Goal: Task Accomplishment & Management: Complete application form

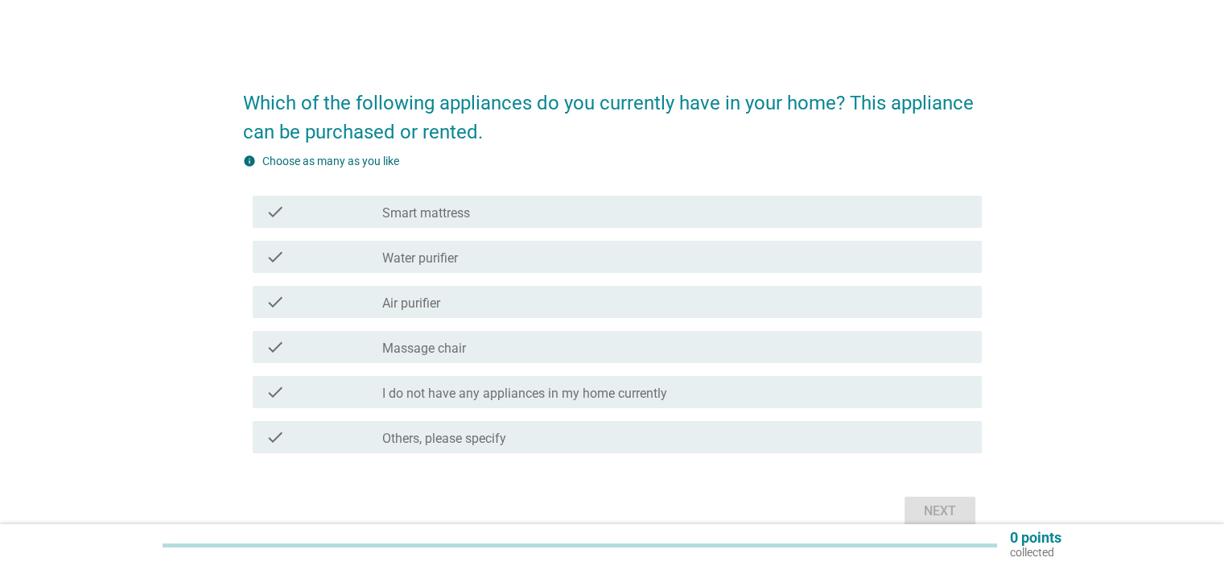
click at [461, 215] on label "Smart mattress" at bounding box center [426, 213] width 88 height 16
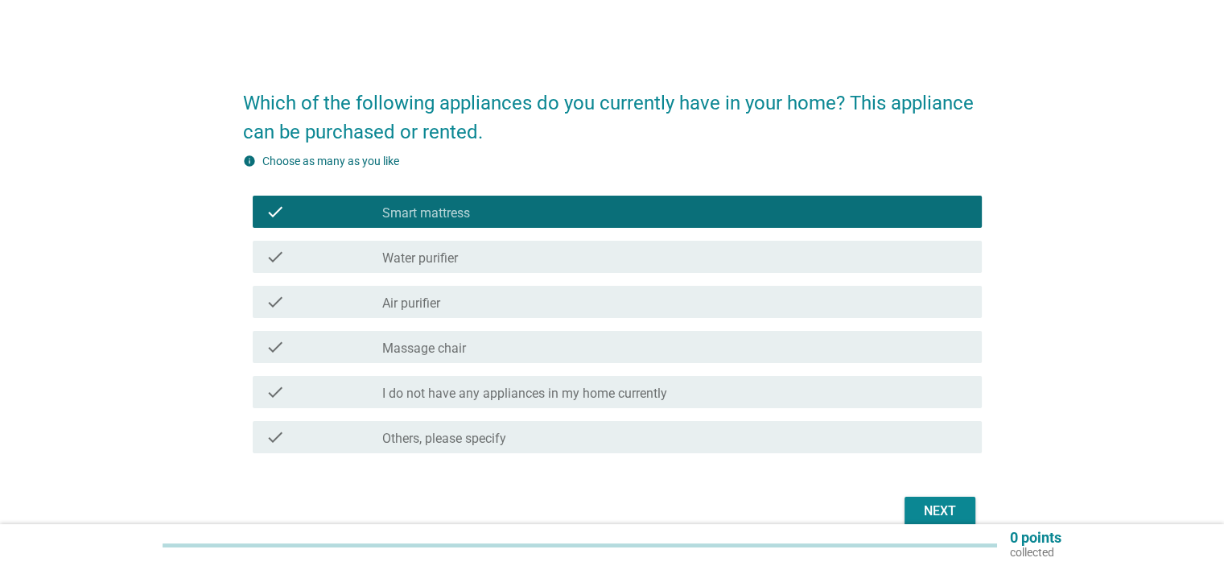
click at [456, 257] on label "Water purifier" at bounding box center [420, 258] width 76 height 16
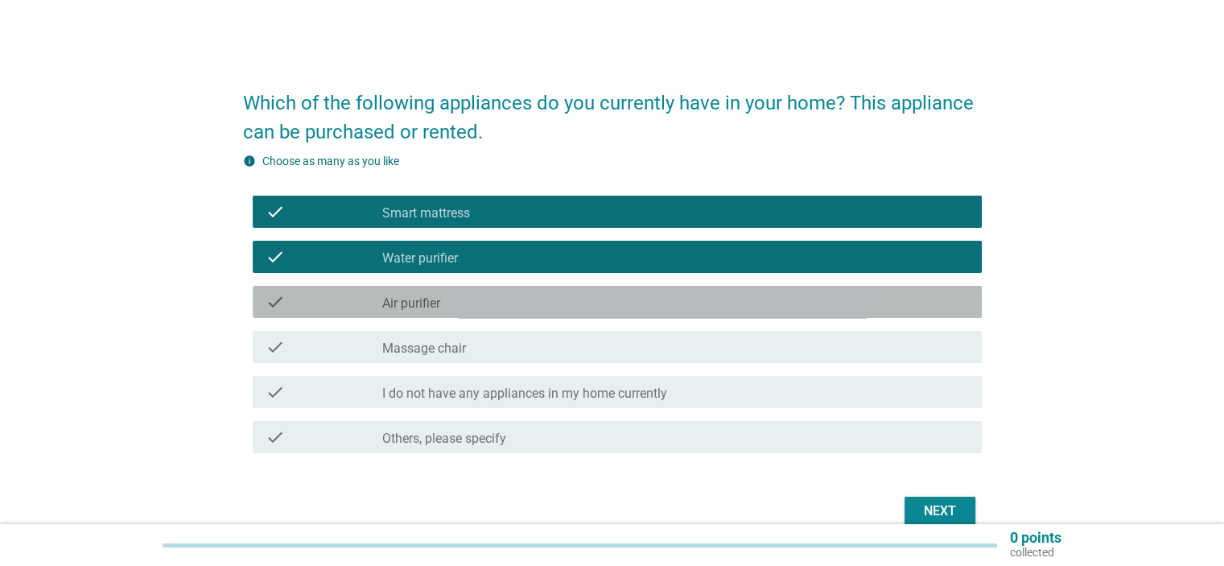
click at [447, 301] on div "check_box_outline_blank Air purifier" at bounding box center [675, 301] width 586 height 19
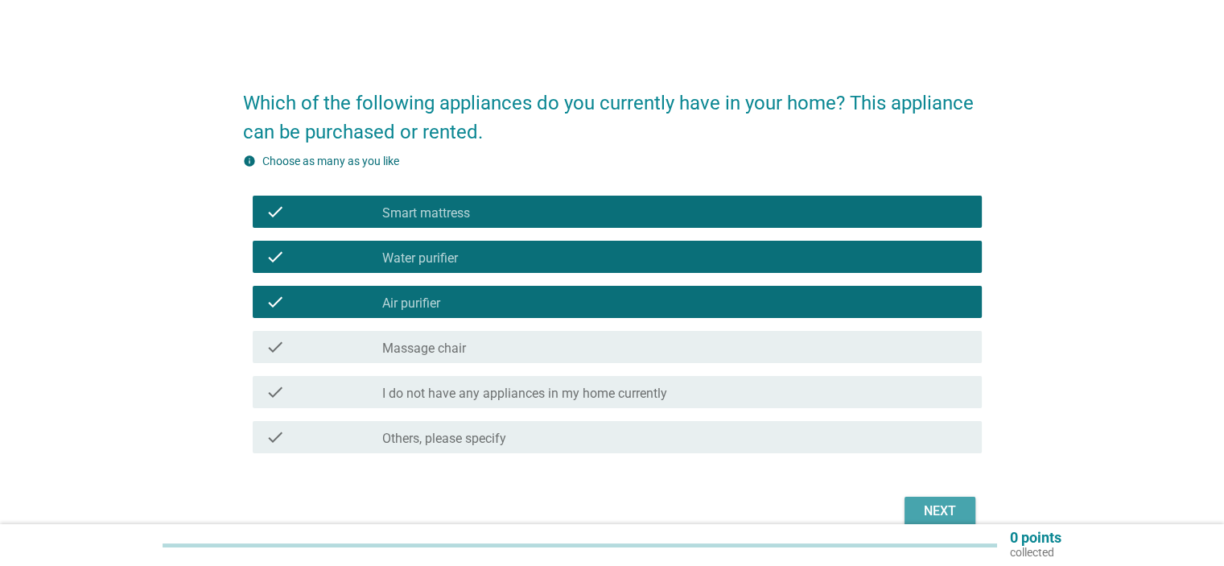
click at [951, 506] on div "Next" at bounding box center [940, 510] width 45 height 19
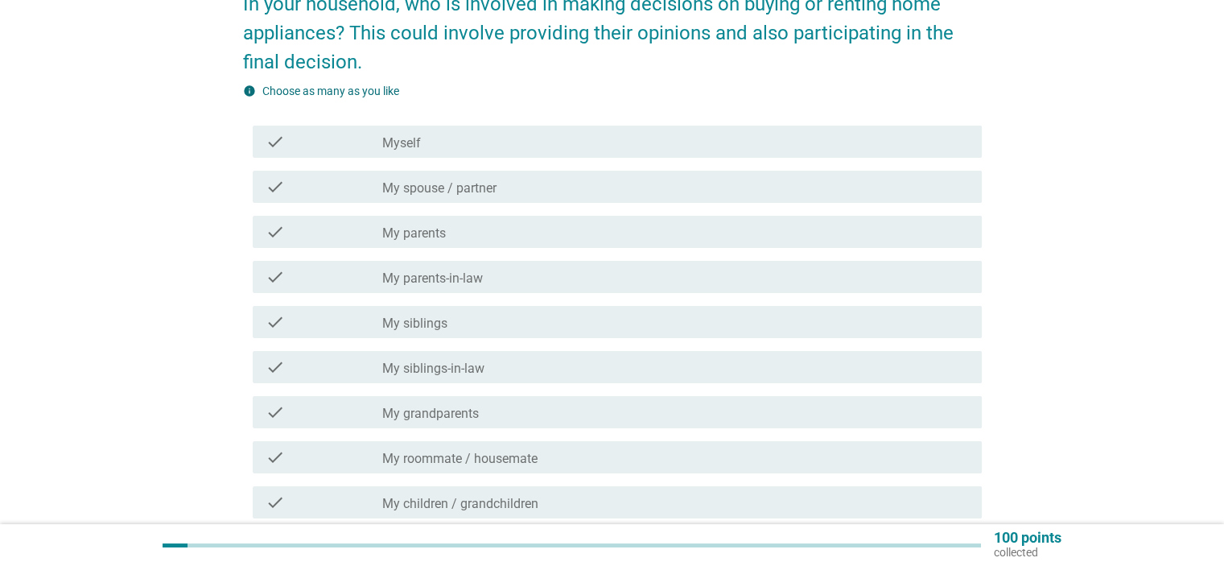
scroll to position [80, 0]
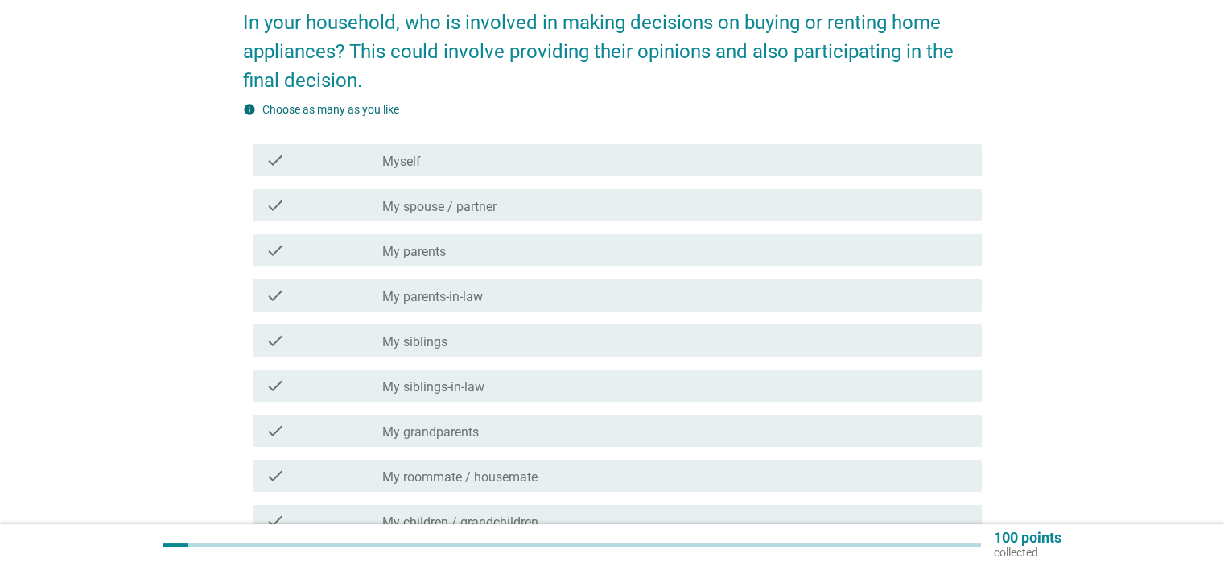
click at [422, 158] on div "check_box_outline_blank Myself" at bounding box center [675, 160] width 586 height 19
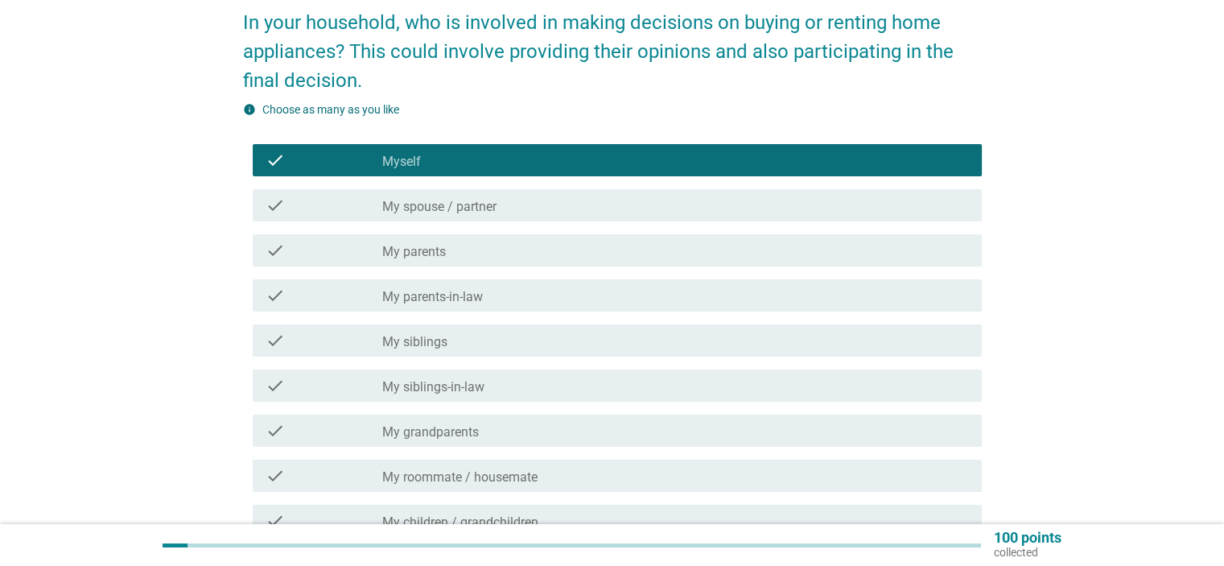
click at [427, 202] on label "My spouse / partner" at bounding box center [439, 207] width 114 height 16
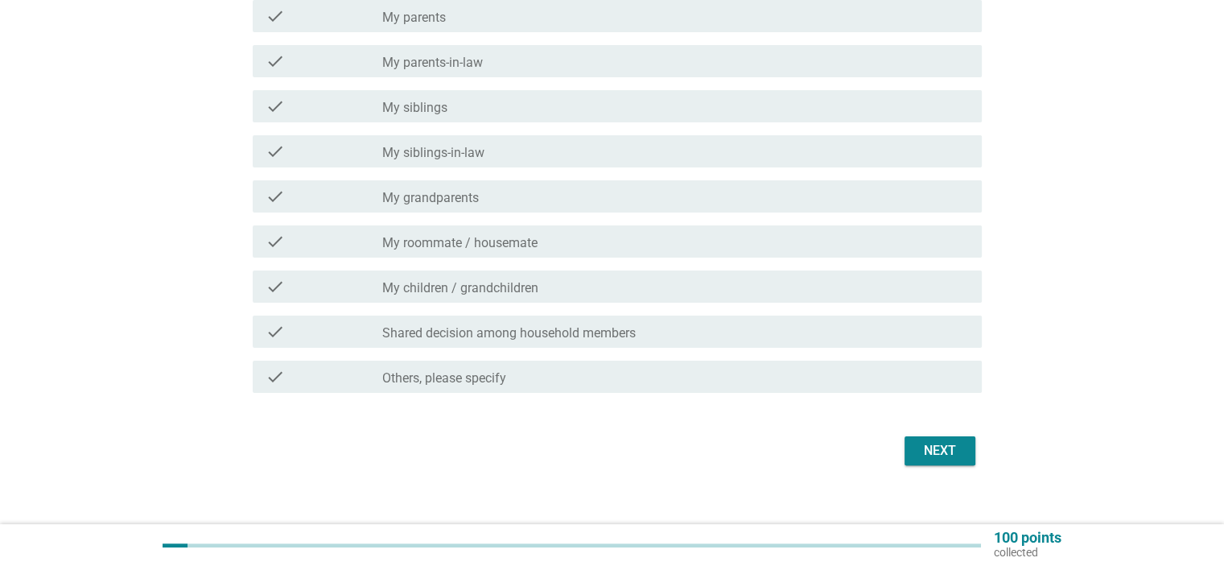
scroll to position [322, 0]
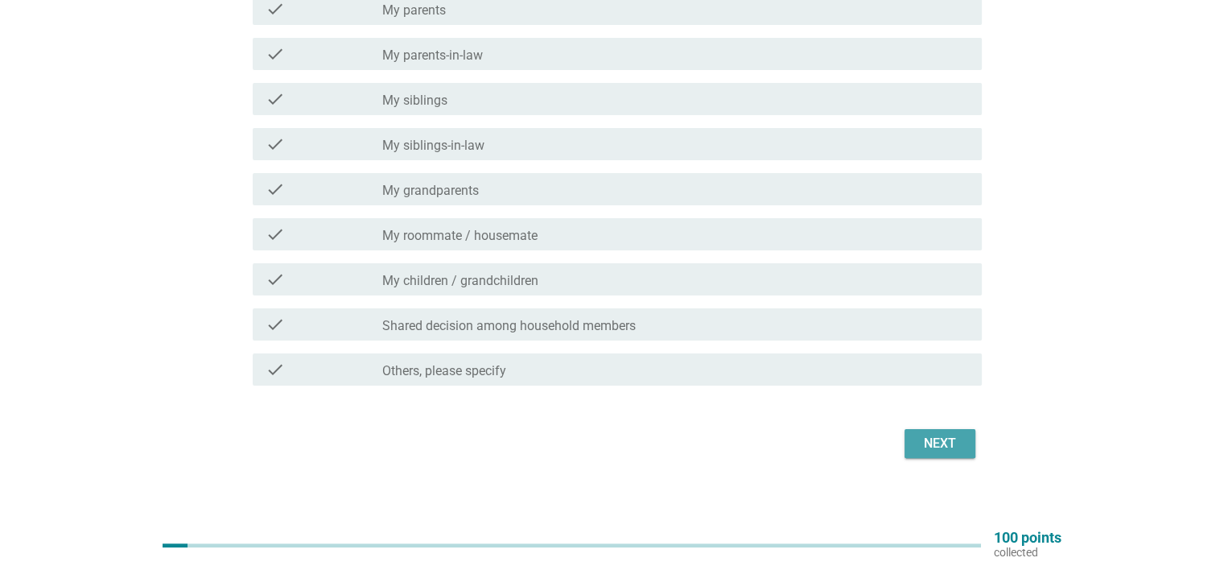
click at [918, 434] on div "Next" at bounding box center [940, 443] width 45 height 19
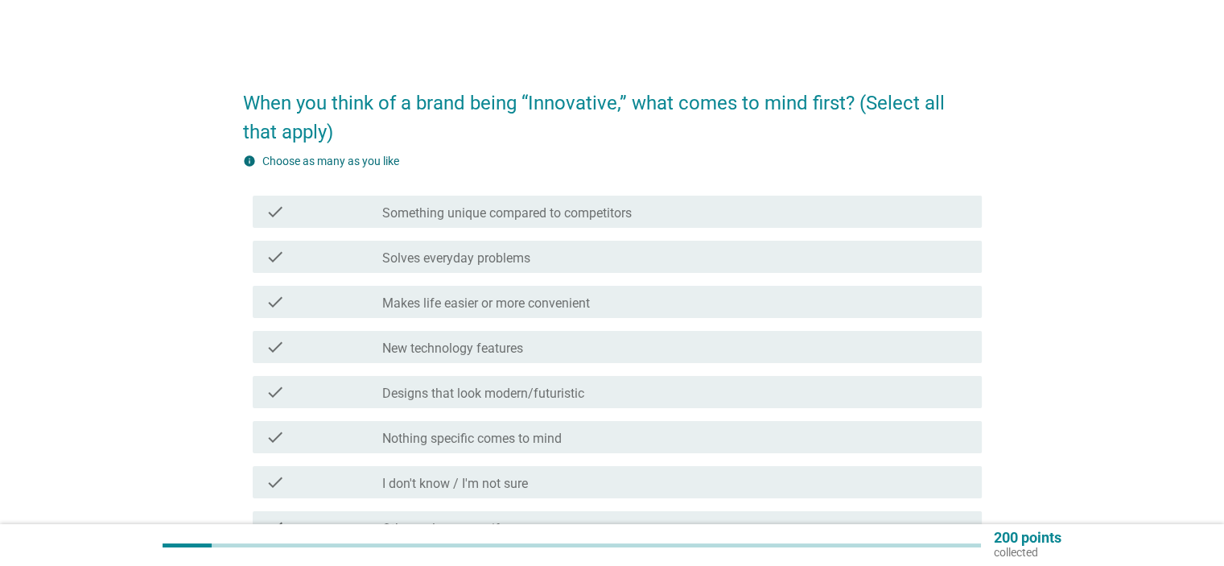
scroll to position [80, 0]
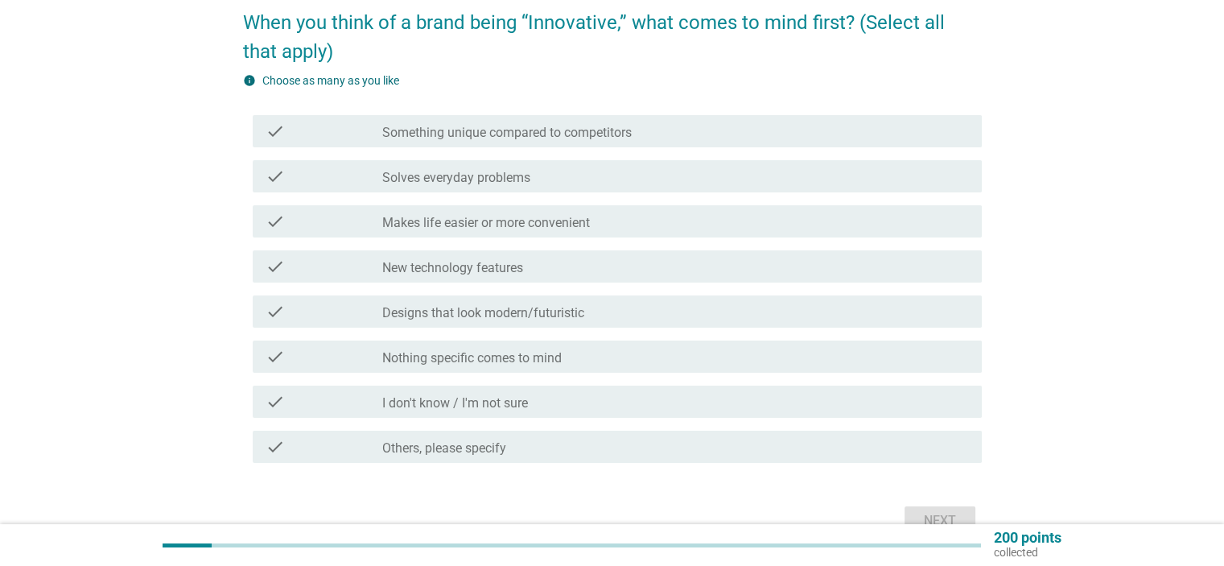
click at [453, 258] on div "check_box_outline_blank New technology features" at bounding box center [675, 266] width 586 height 19
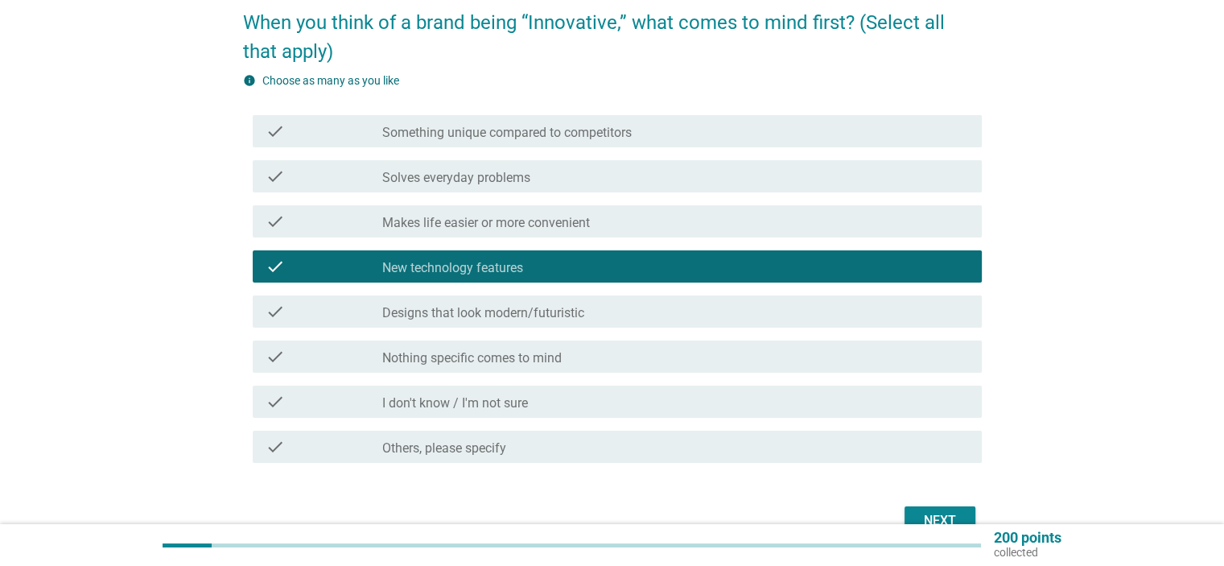
click at [493, 134] on label "Something unique compared to competitors" at bounding box center [507, 133] width 250 height 16
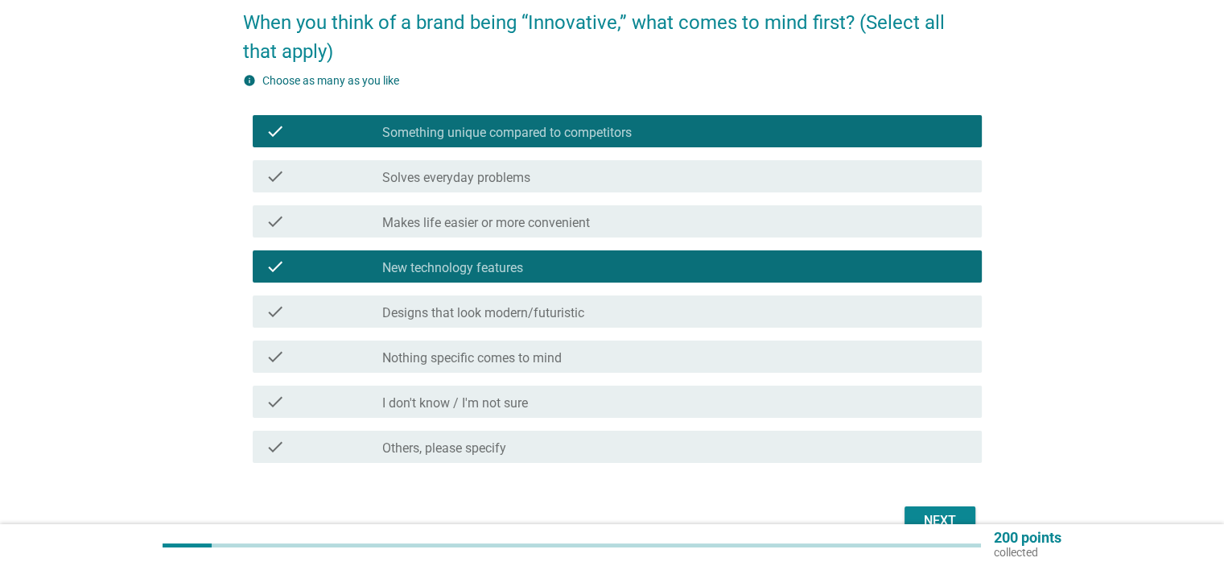
click at [520, 185] on label "Solves everyday problems" at bounding box center [456, 178] width 148 height 16
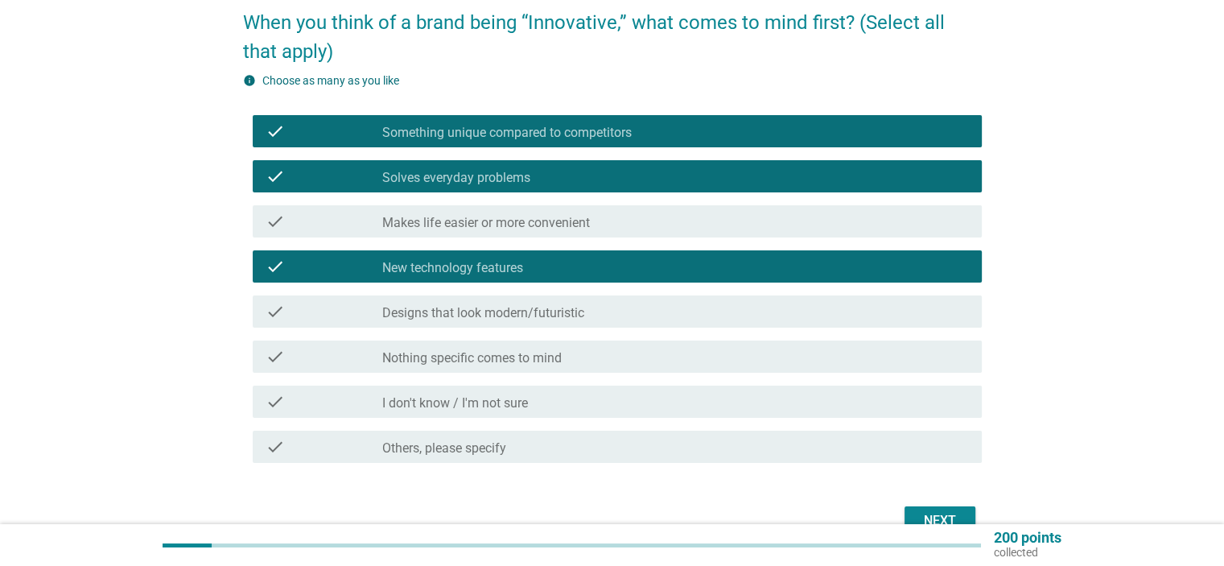
click at [579, 224] on label "Makes life easier or more convenient" at bounding box center [486, 223] width 208 height 16
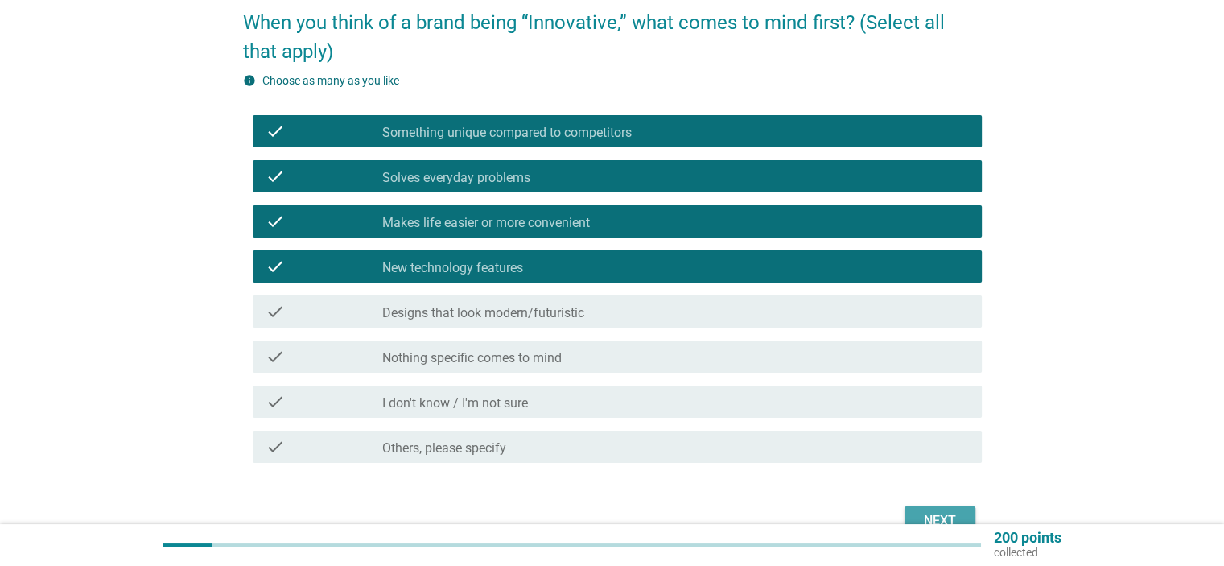
click at [941, 515] on div "Next" at bounding box center [940, 520] width 45 height 19
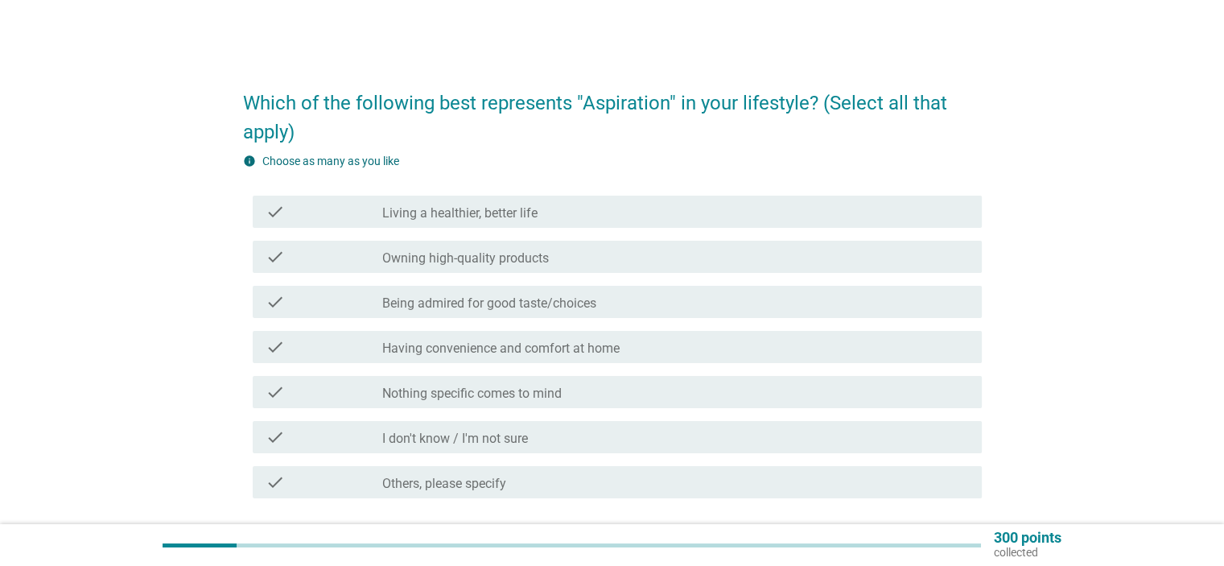
click at [586, 303] on label "Being admired for good taste/choices" at bounding box center [489, 303] width 214 height 16
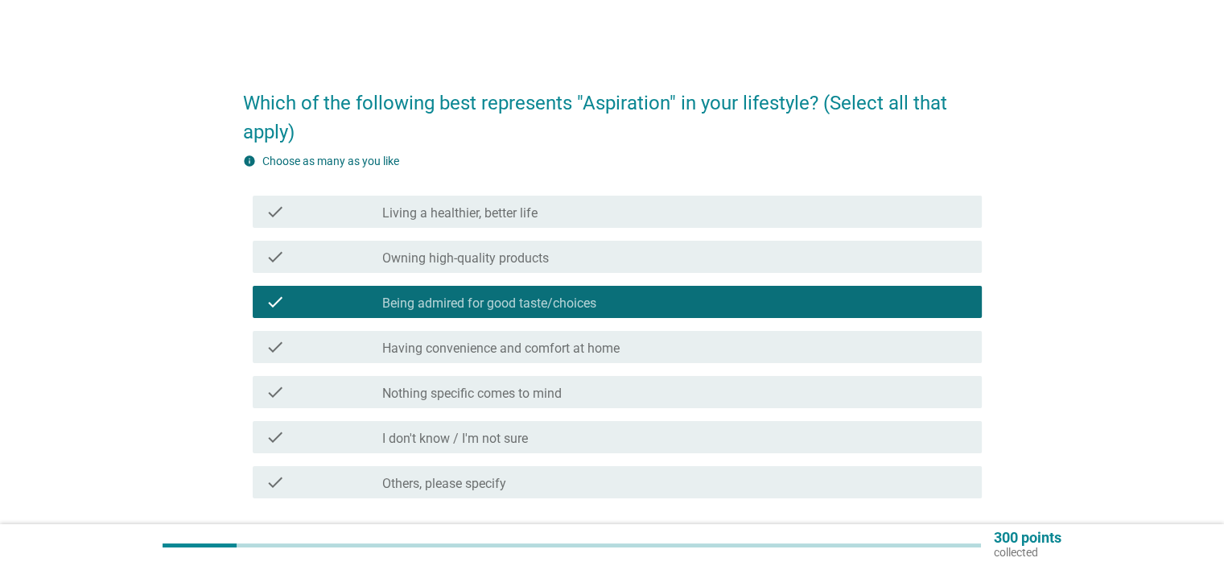
click at [538, 262] on label "Owning high-quality products" at bounding box center [465, 258] width 167 height 16
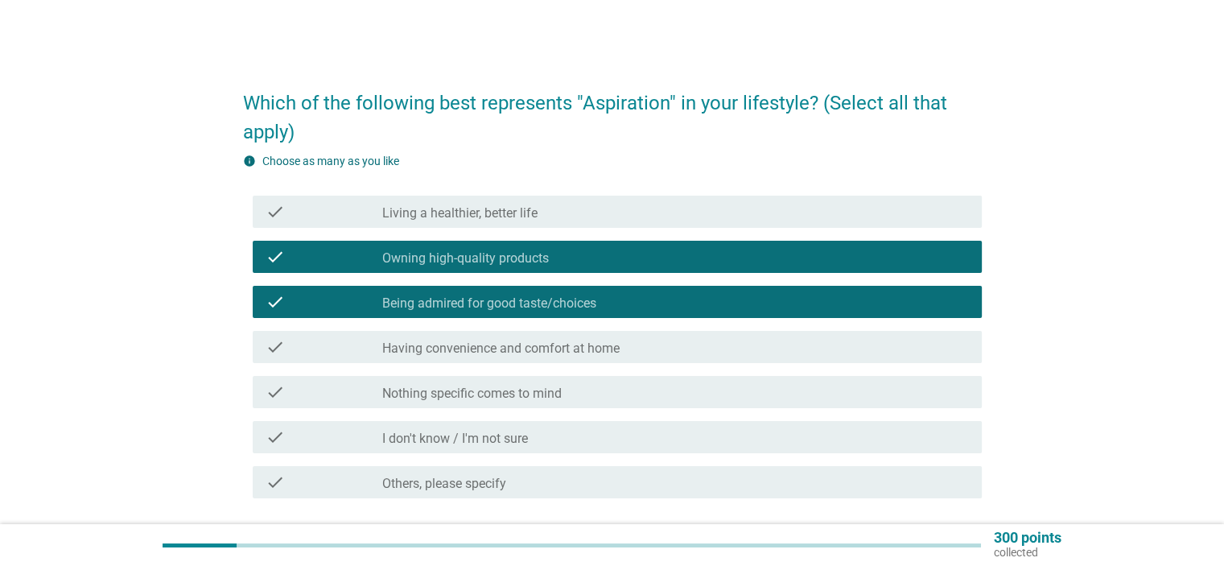
click at [551, 213] on div "check_box_outline_blank Living a healthier, better life" at bounding box center [675, 211] width 586 height 19
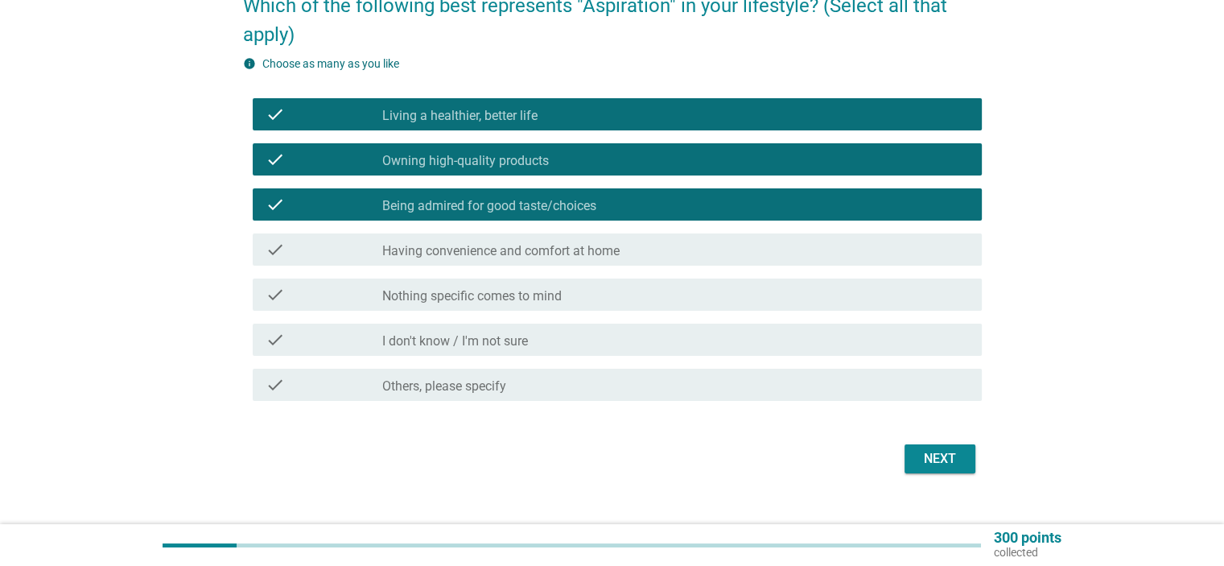
scroll to position [123, 0]
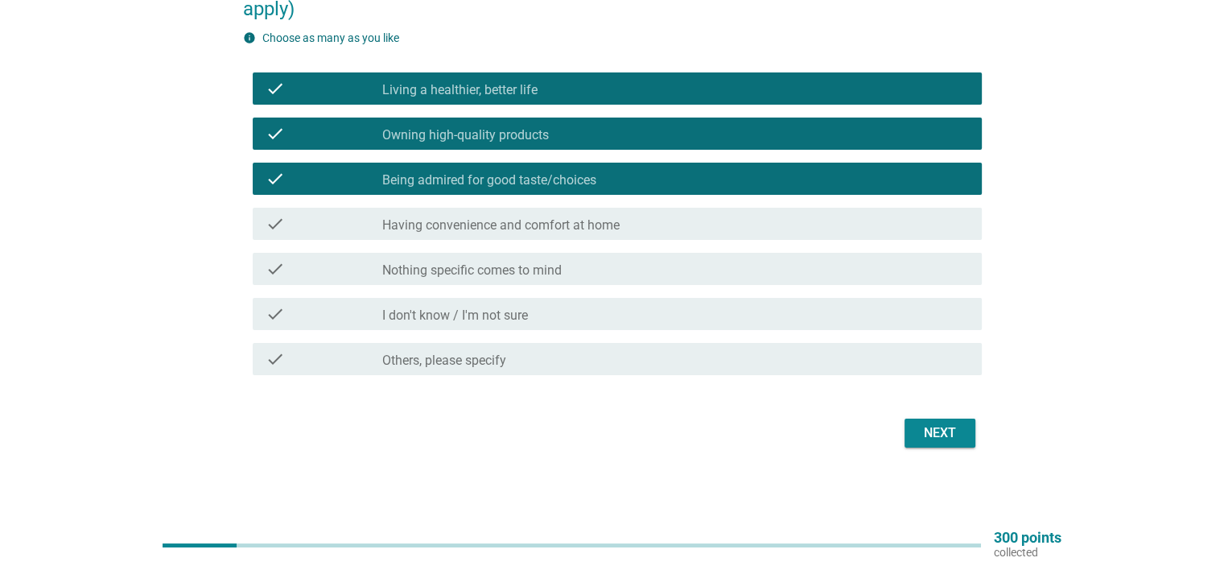
click at [956, 437] on div "Next" at bounding box center [940, 432] width 45 height 19
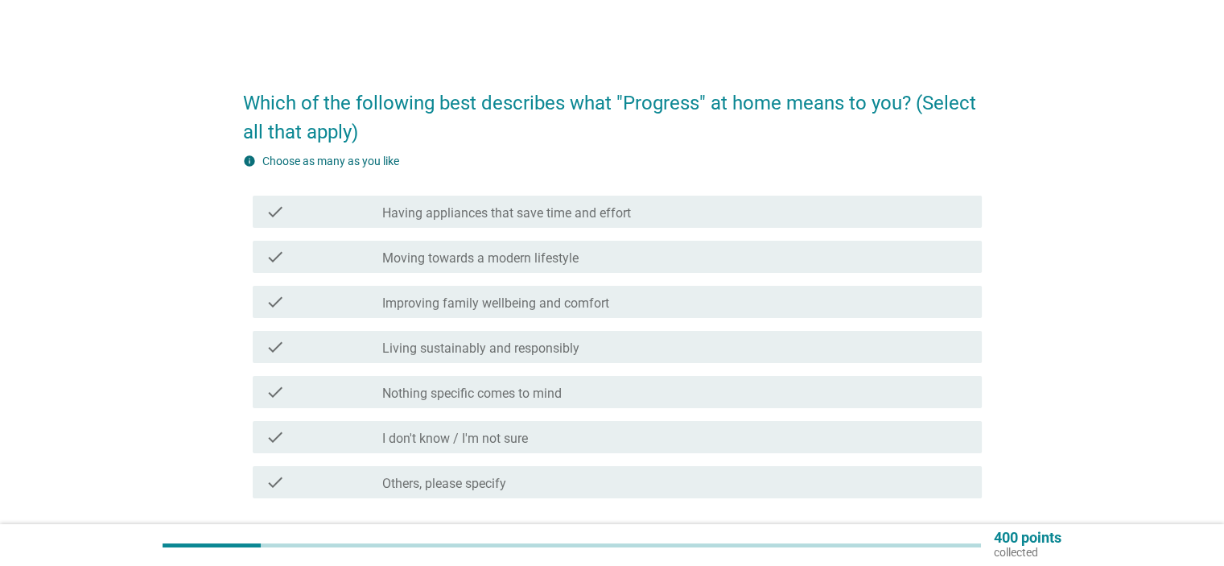
click at [552, 262] on label "Moving towards a modern lifestyle" at bounding box center [480, 258] width 196 height 16
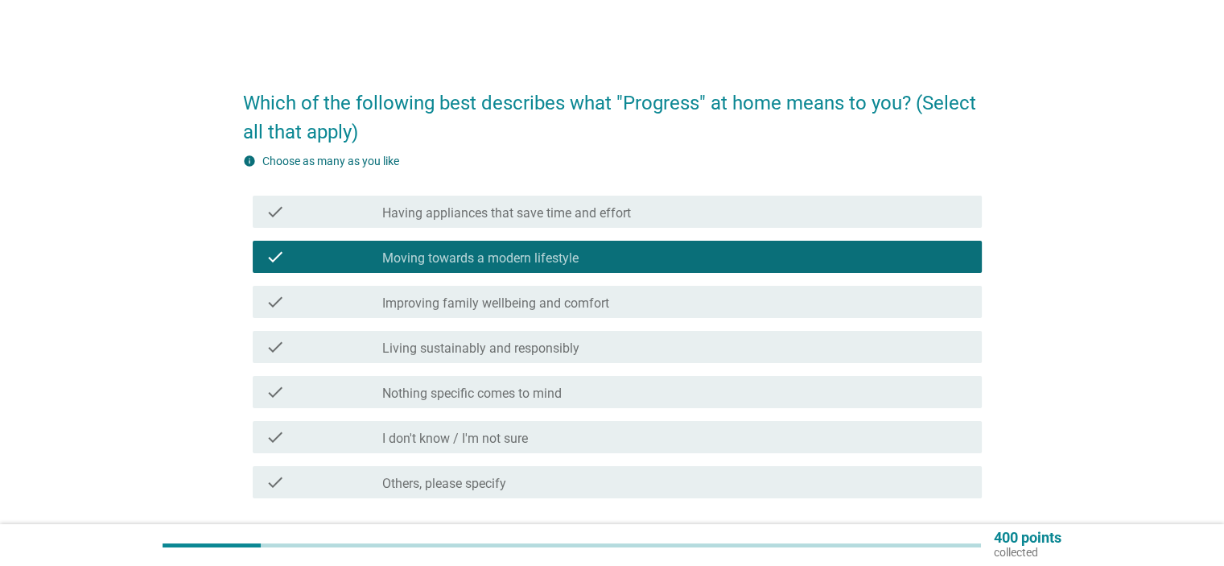
click at [558, 353] on label "Living sustainably and responsibly" at bounding box center [480, 348] width 197 height 16
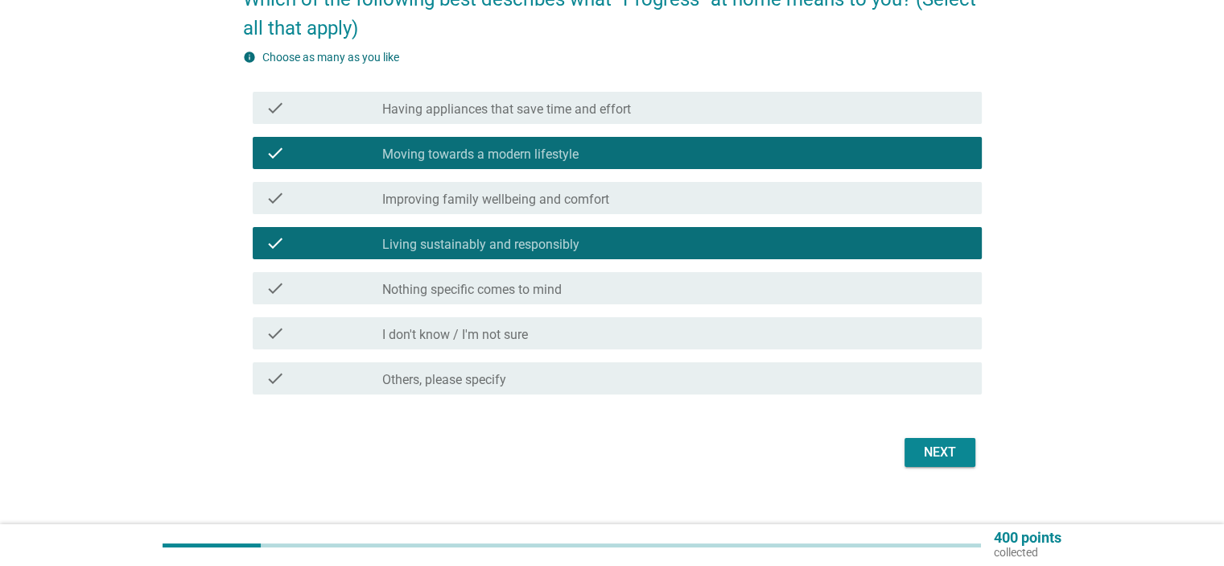
scroll to position [123, 0]
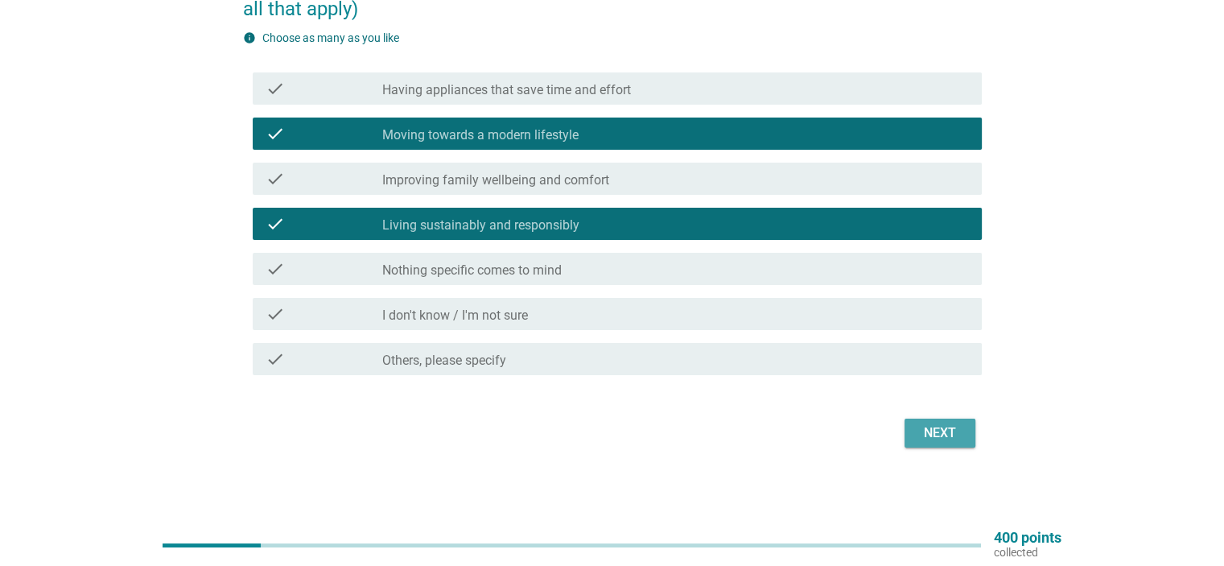
click at [927, 440] on div "Next" at bounding box center [940, 432] width 45 height 19
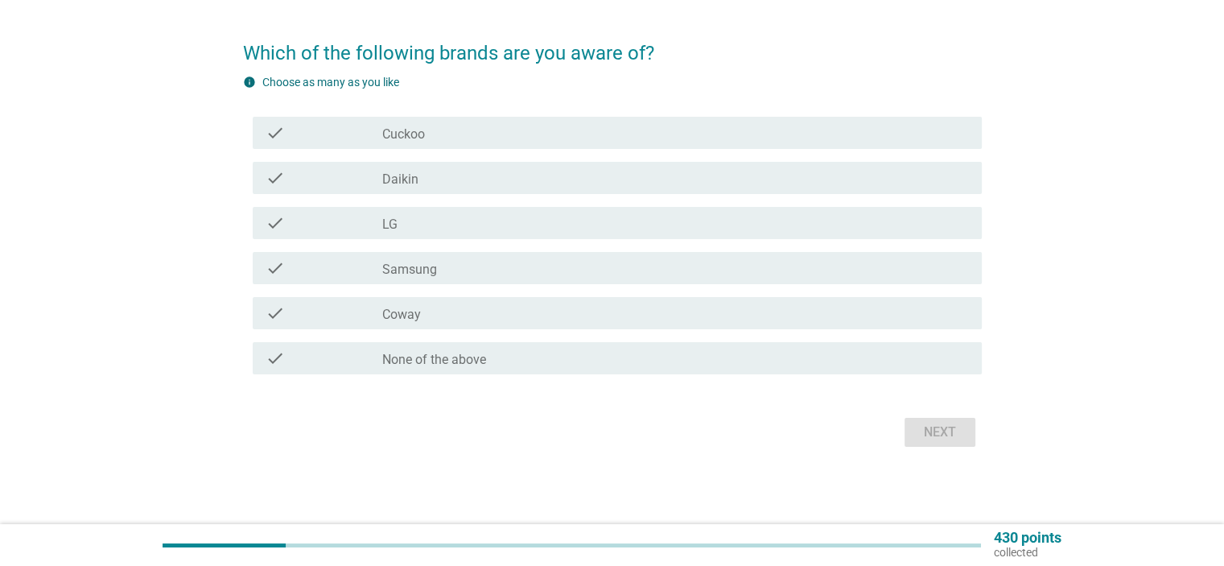
scroll to position [0, 0]
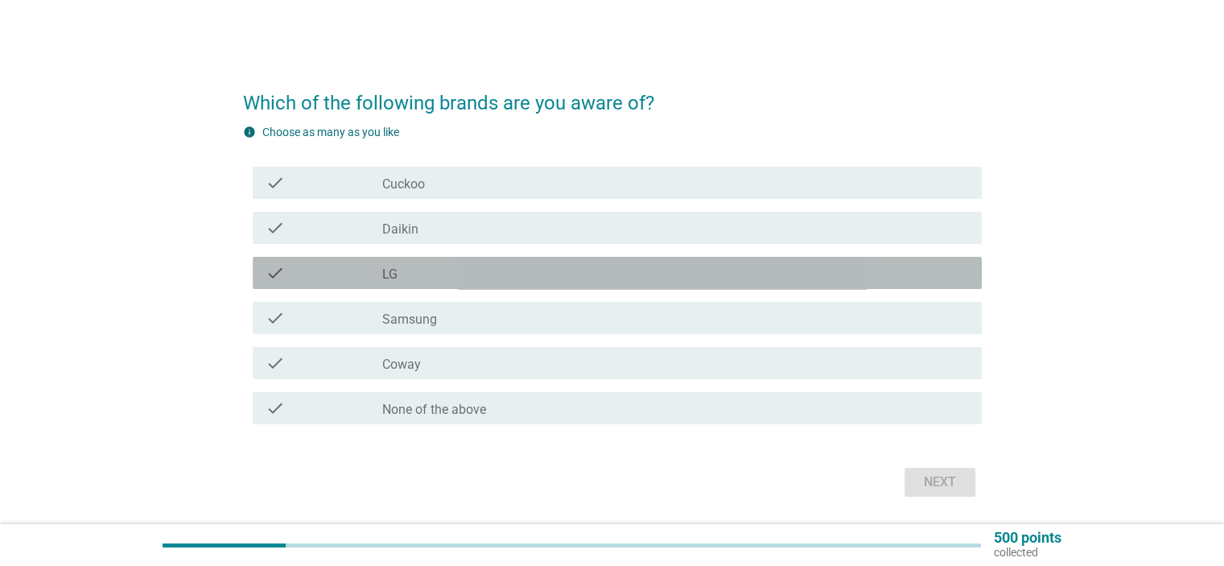
click at [391, 274] on label "LG" at bounding box center [389, 274] width 15 height 16
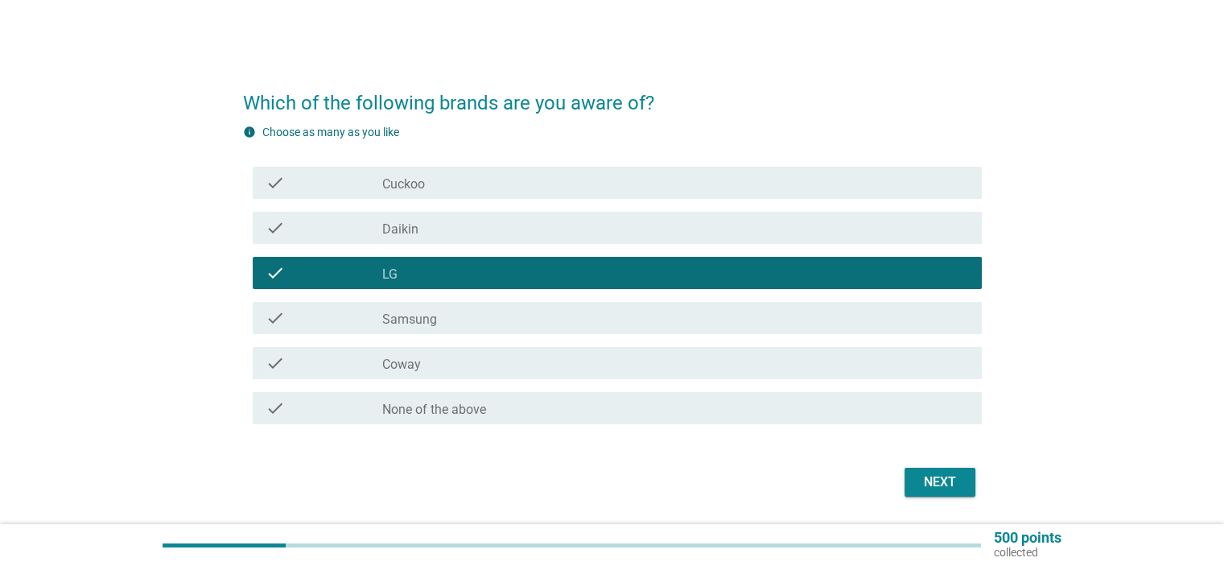
click at [406, 369] on label "Coway" at bounding box center [401, 365] width 39 height 16
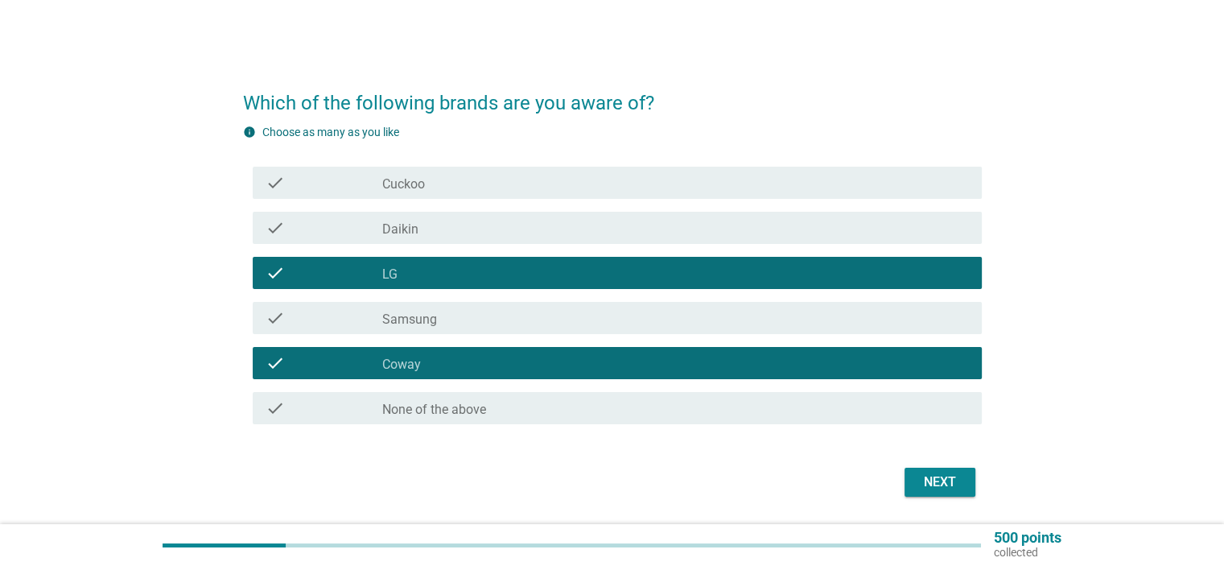
click at [426, 327] on label "Samsung" at bounding box center [409, 320] width 55 height 16
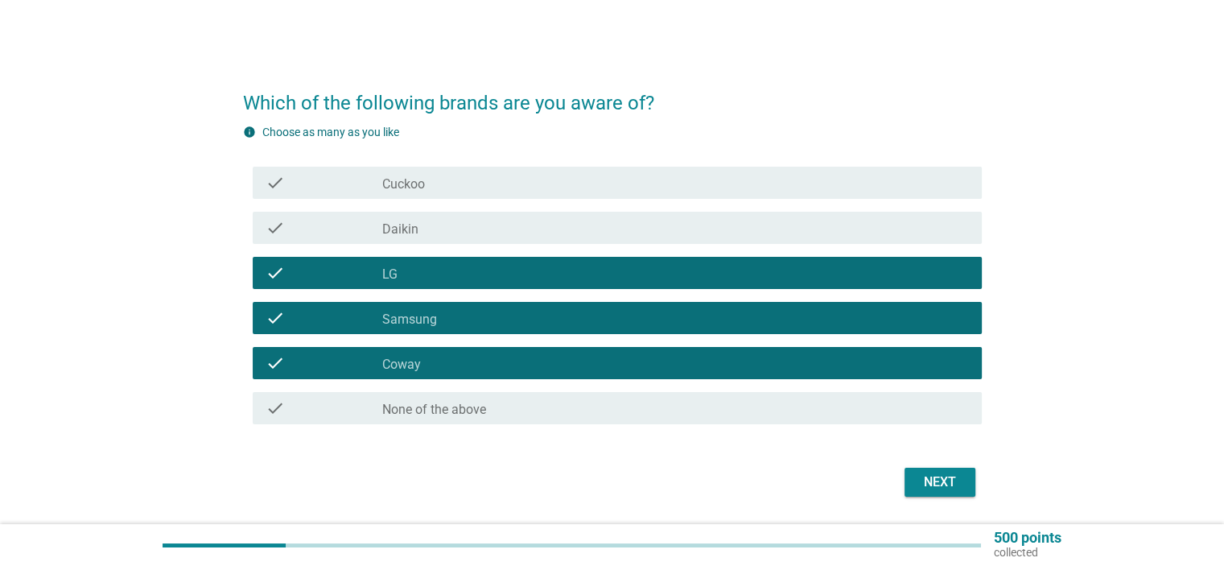
click at [433, 186] on div "check_box_outline_blank Cuckoo" at bounding box center [675, 182] width 586 height 19
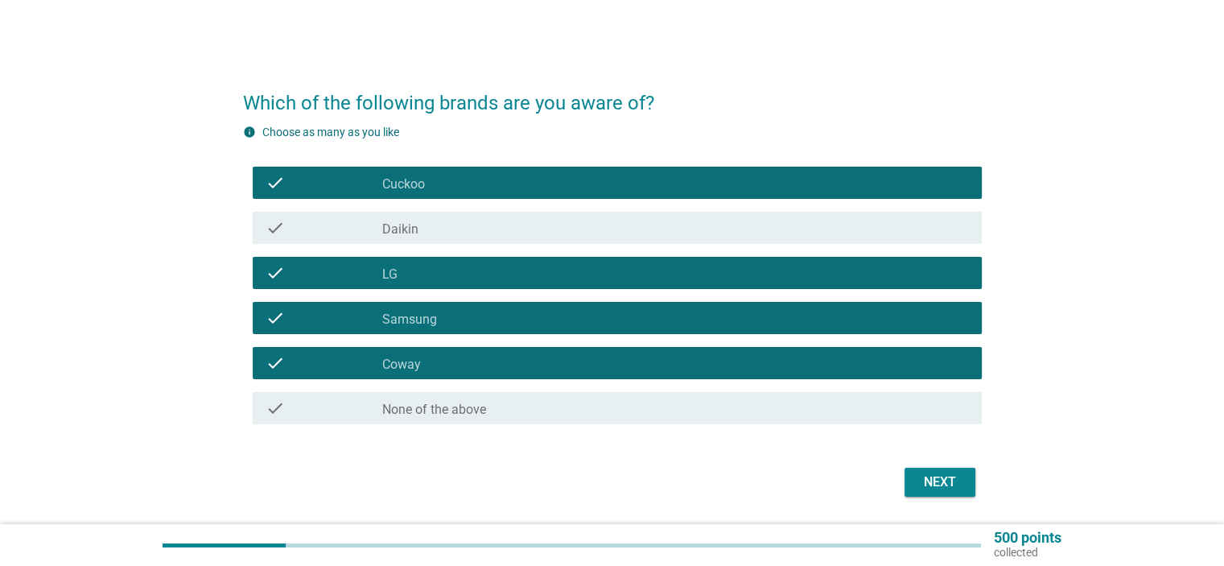
click at [936, 479] on div "Next" at bounding box center [940, 482] width 45 height 19
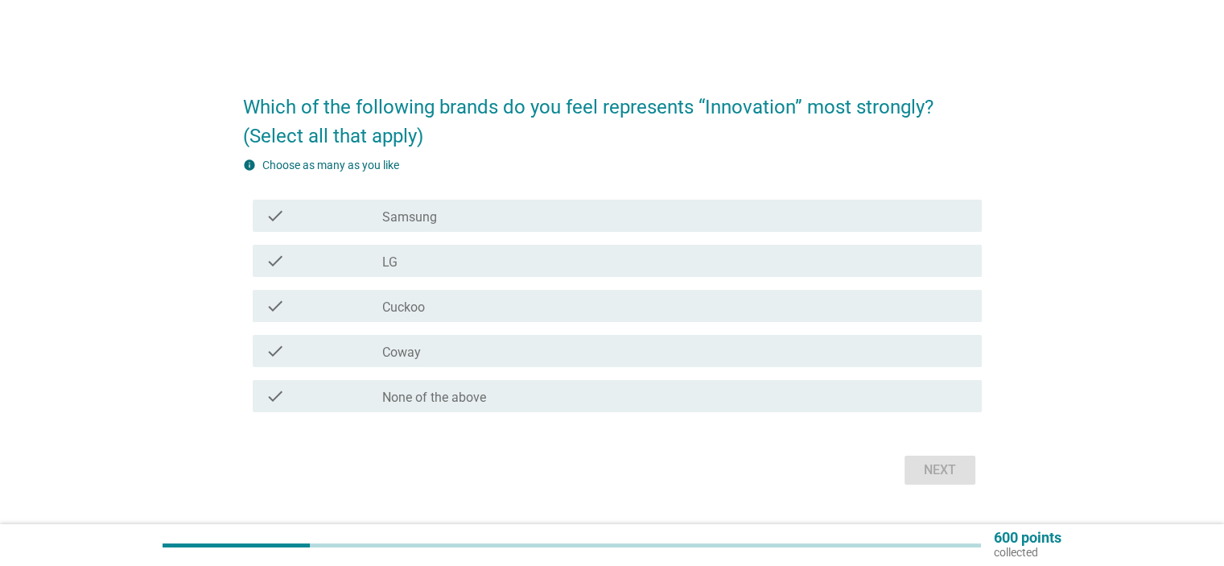
click at [419, 259] on div "check_box_outline_blank LG" at bounding box center [675, 260] width 586 height 19
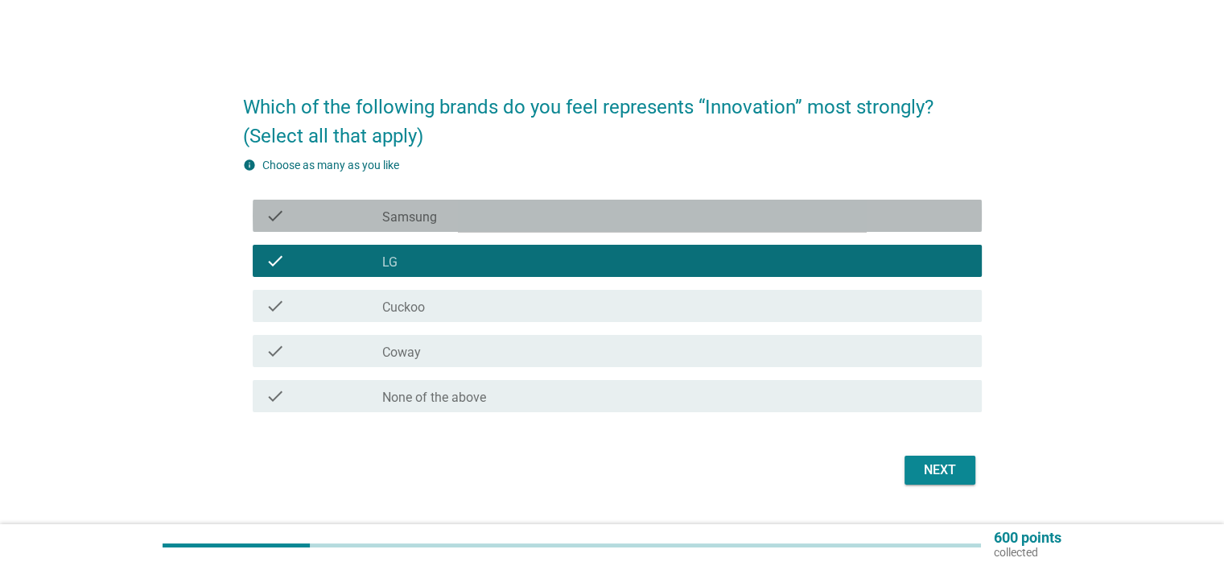
click at [425, 215] on label "Samsung" at bounding box center [409, 217] width 55 height 16
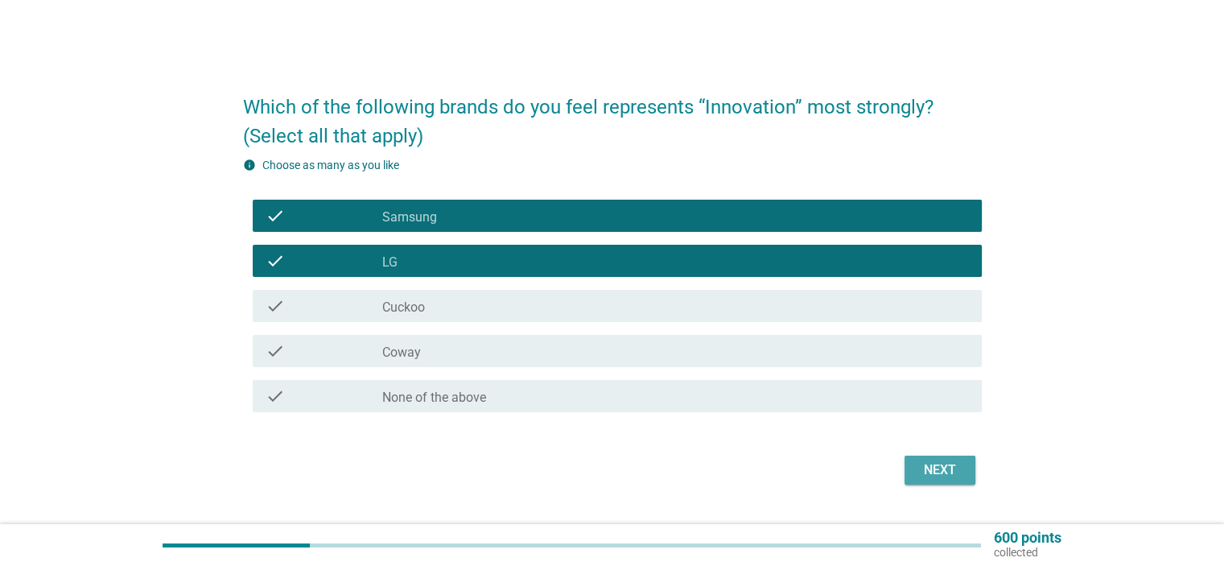
click at [934, 465] on div "Next" at bounding box center [940, 469] width 45 height 19
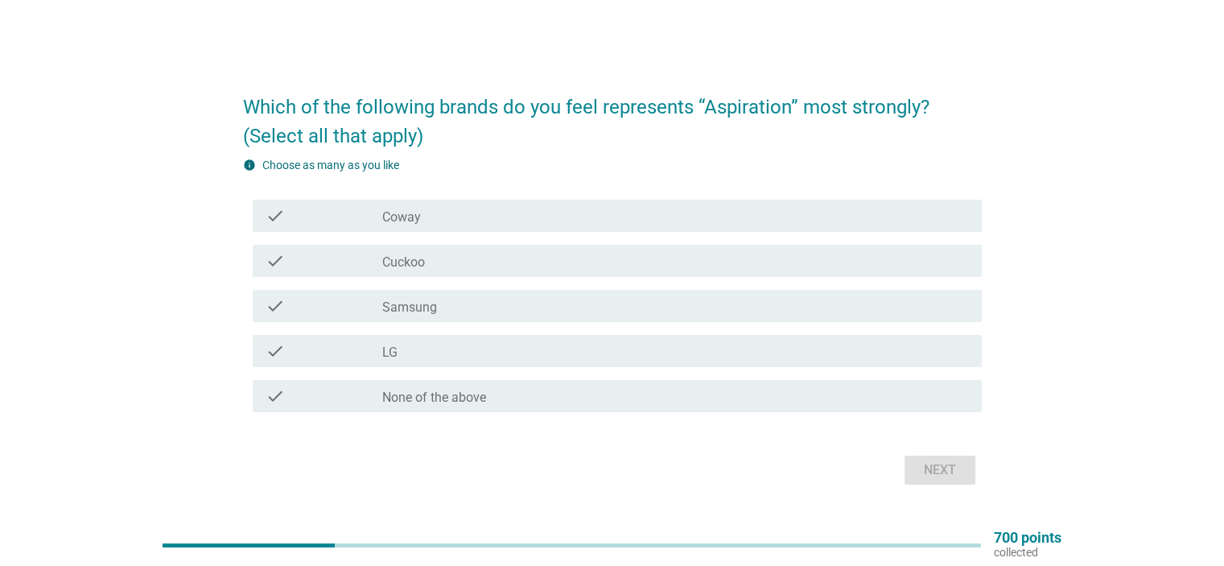
click at [452, 309] on div "check_box Samsung" at bounding box center [675, 305] width 586 height 19
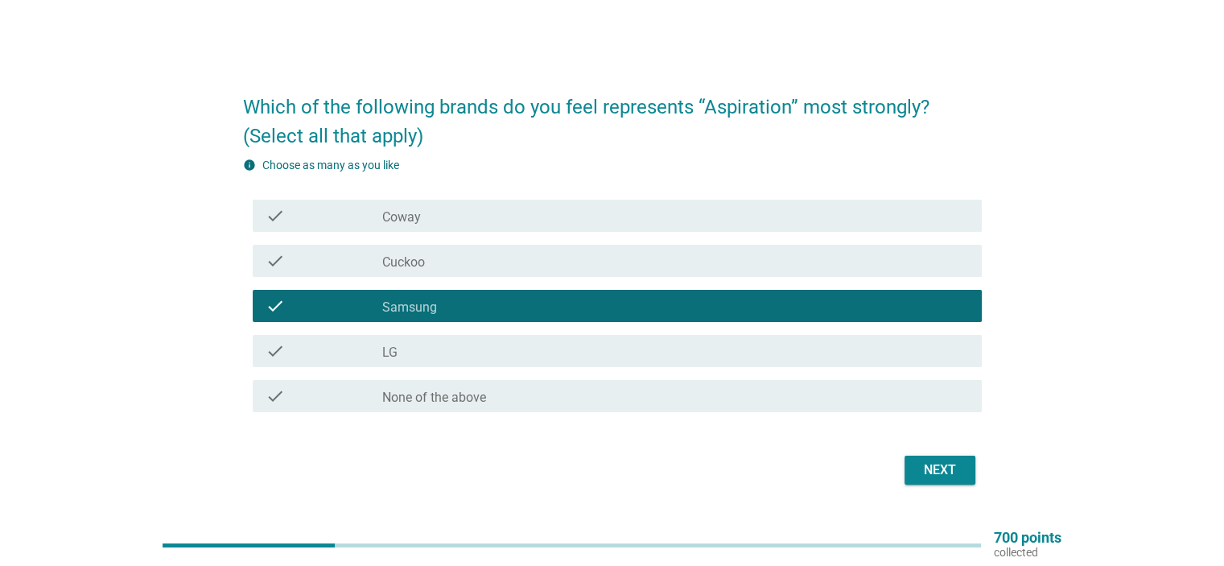
click at [440, 349] on div "check_box LG" at bounding box center [675, 350] width 586 height 19
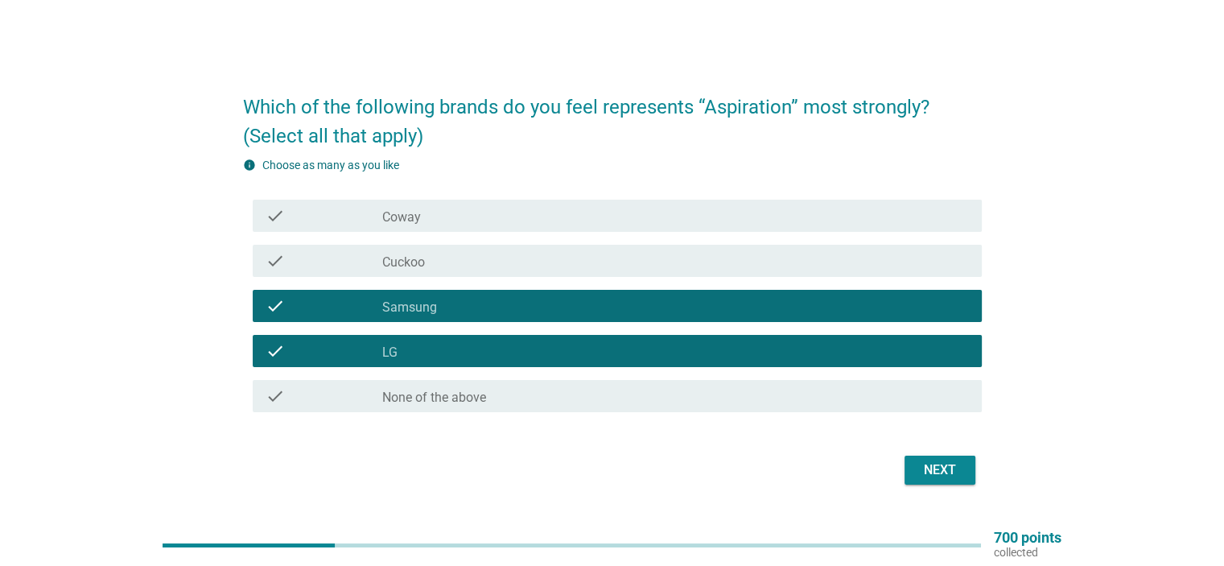
click at [927, 466] on div "Next" at bounding box center [940, 469] width 45 height 19
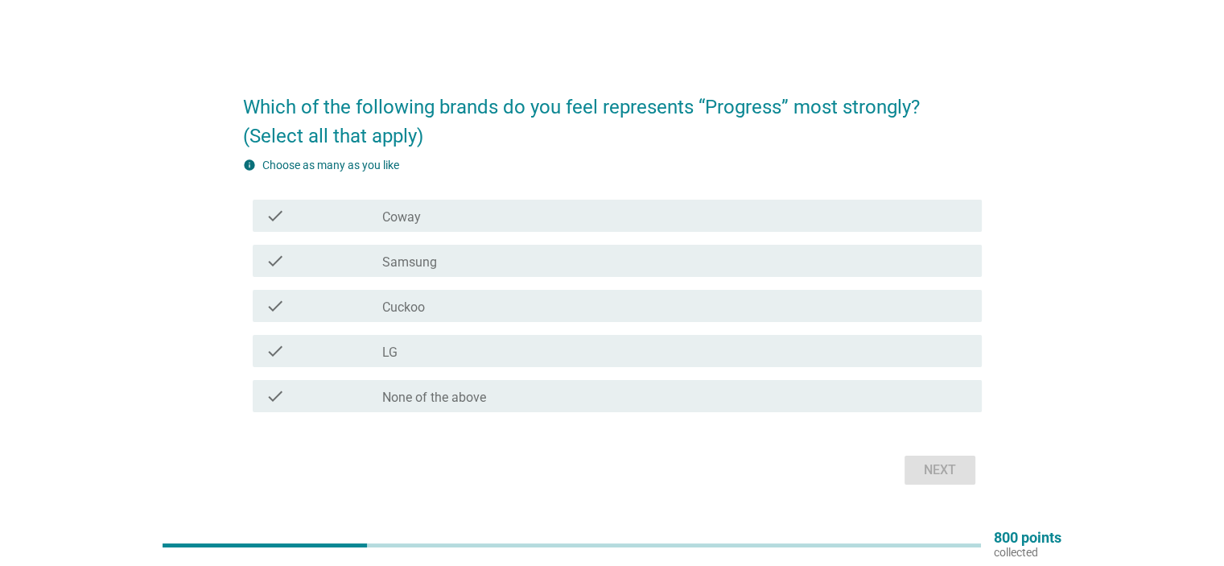
click at [412, 223] on label "Coway" at bounding box center [401, 217] width 39 height 16
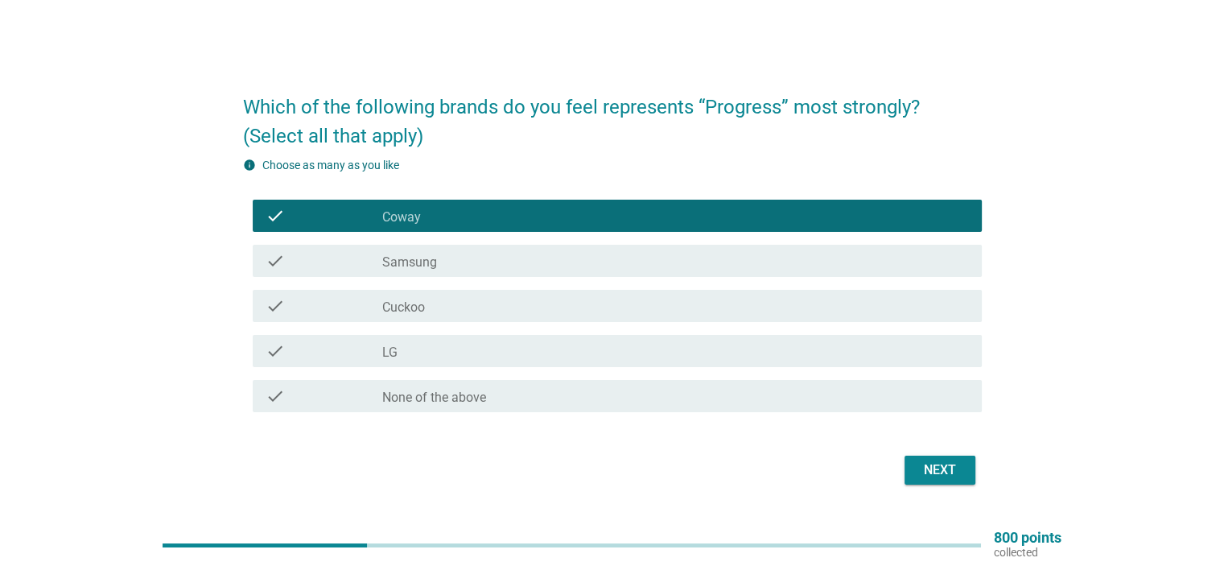
click at [426, 263] on label "Samsung" at bounding box center [409, 262] width 55 height 16
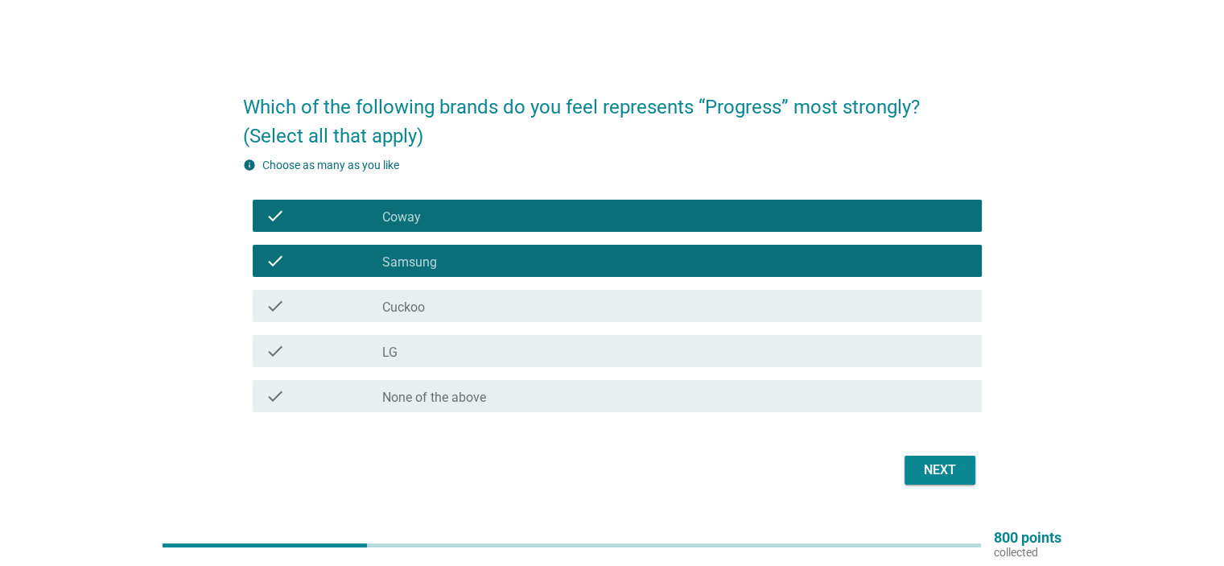
click at [423, 352] on div "check_box LG" at bounding box center [675, 350] width 586 height 19
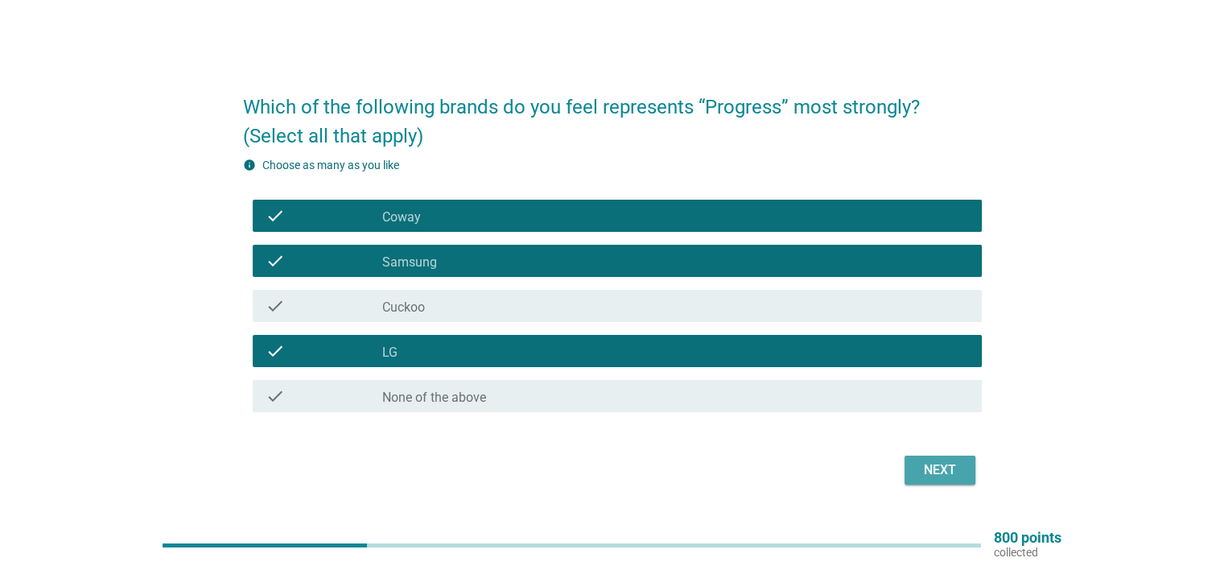
click at [942, 473] on div "Next" at bounding box center [940, 469] width 45 height 19
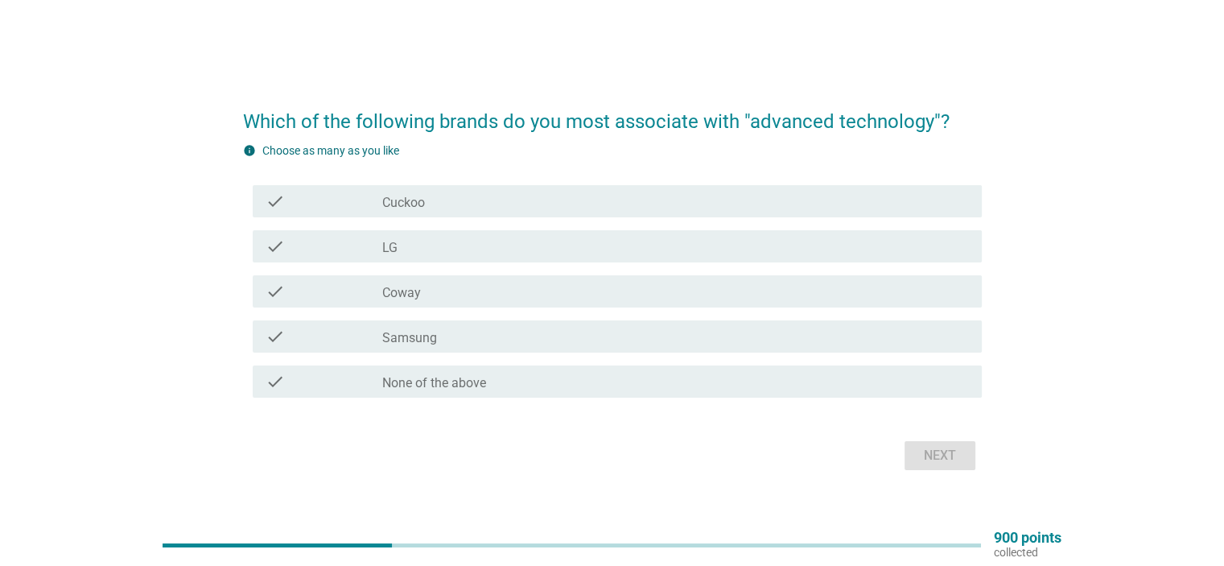
click at [435, 331] on label "Samsung" at bounding box center [409, 338] width 55 height 16
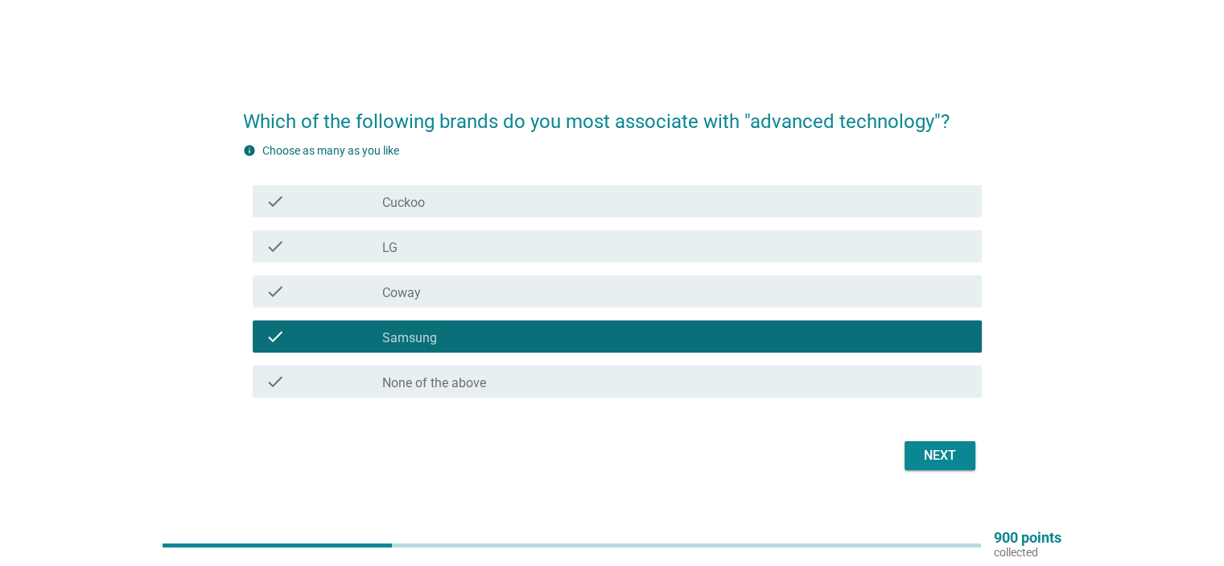
click at [434, 294] on div "check_box Coway" at bounding box center [675, 291] width 586 height 19
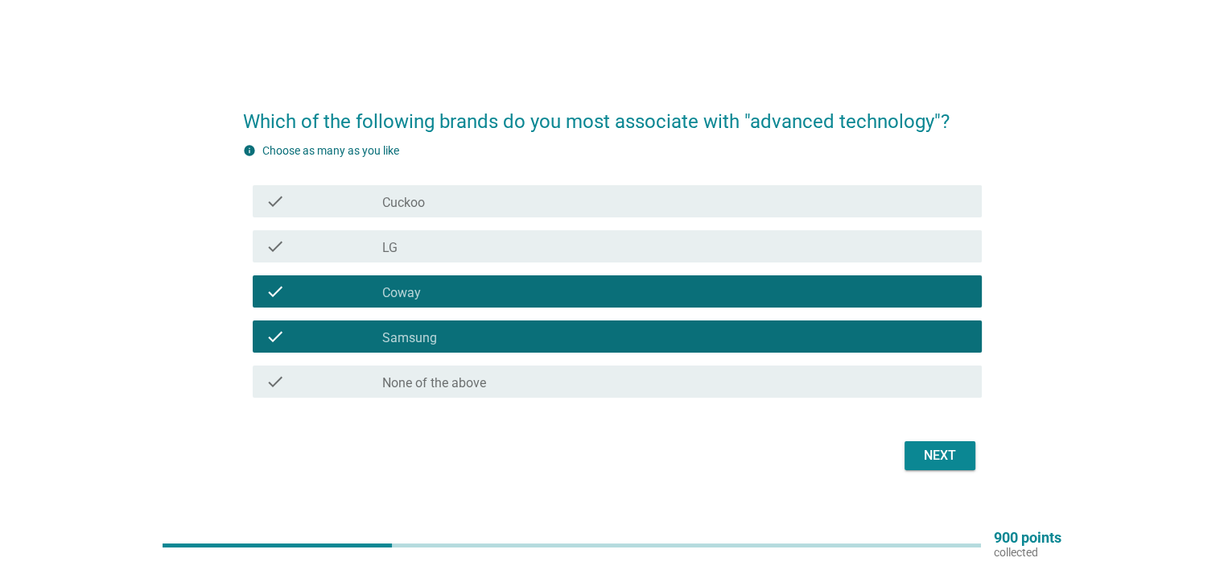
click at [430, 240] on div "check_box LG" at bounding box center [675, 246] width 586 height 19
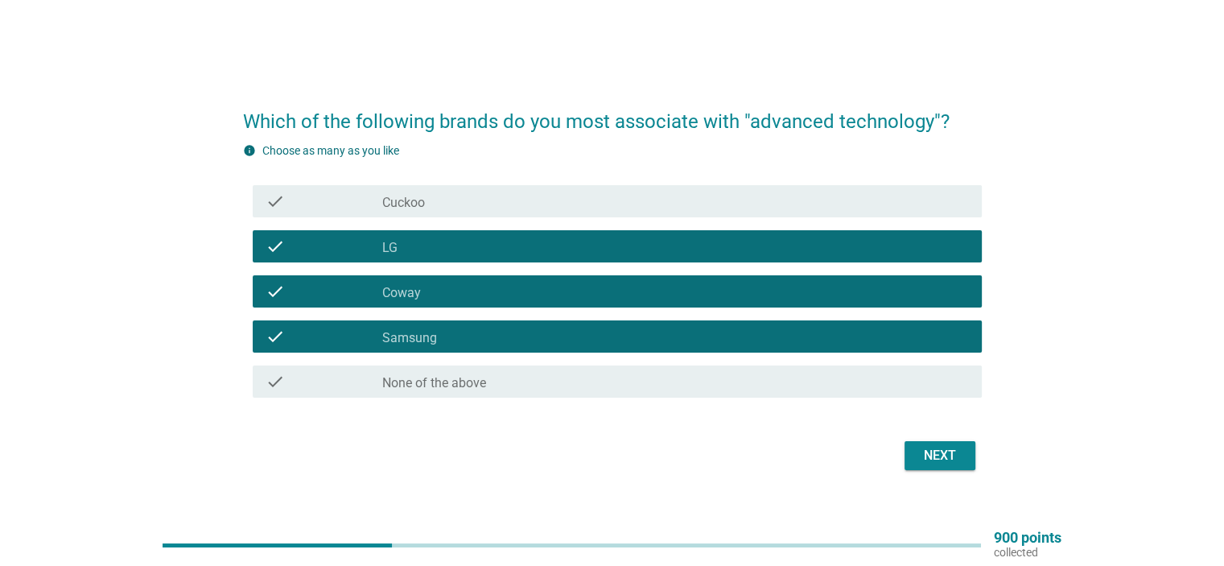
click at [441, 204] on div "check_box Cuckoo" at bounding box center [675, 201] width 586 height 19
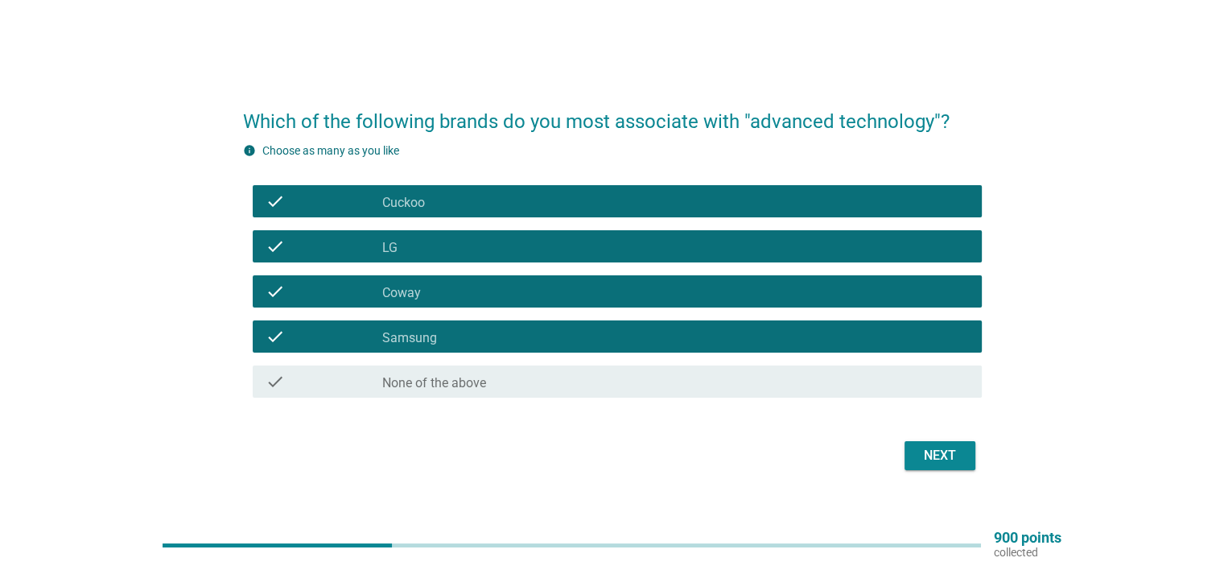
click at [939, 460] on div "Next" at bounding box center [940, 455] width 45 height 19
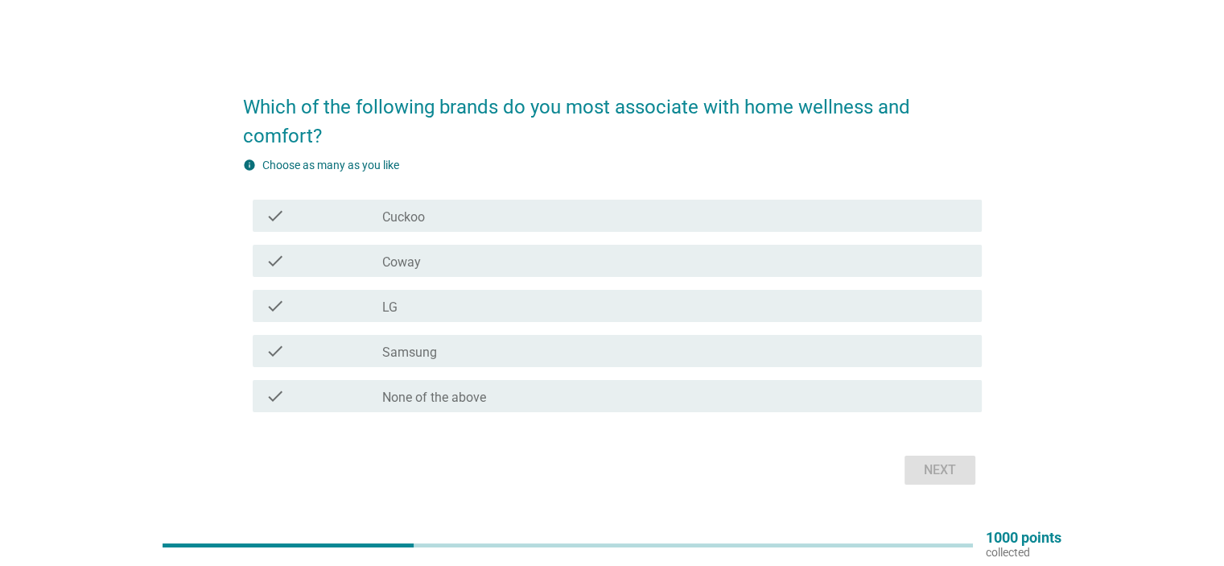
click at [435, 263] on div "check_box Coway" at bounding box center [675, 260] width 586 height 19
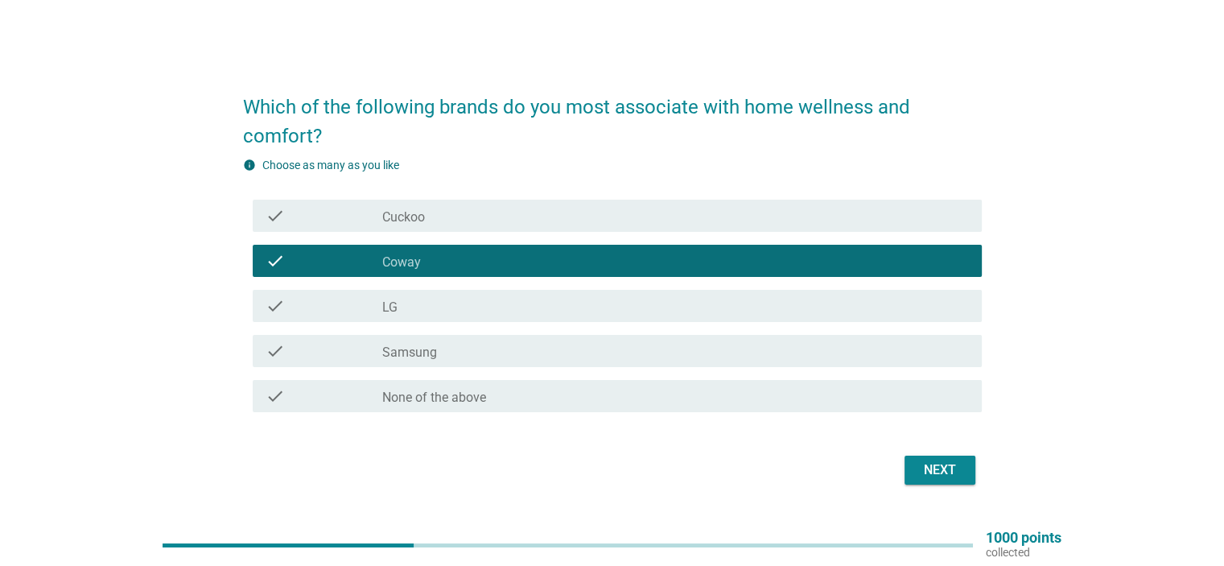
click at [434, 221] on div "check_box Cuckoo" at bounding box center [675, 215] width 586 height 19
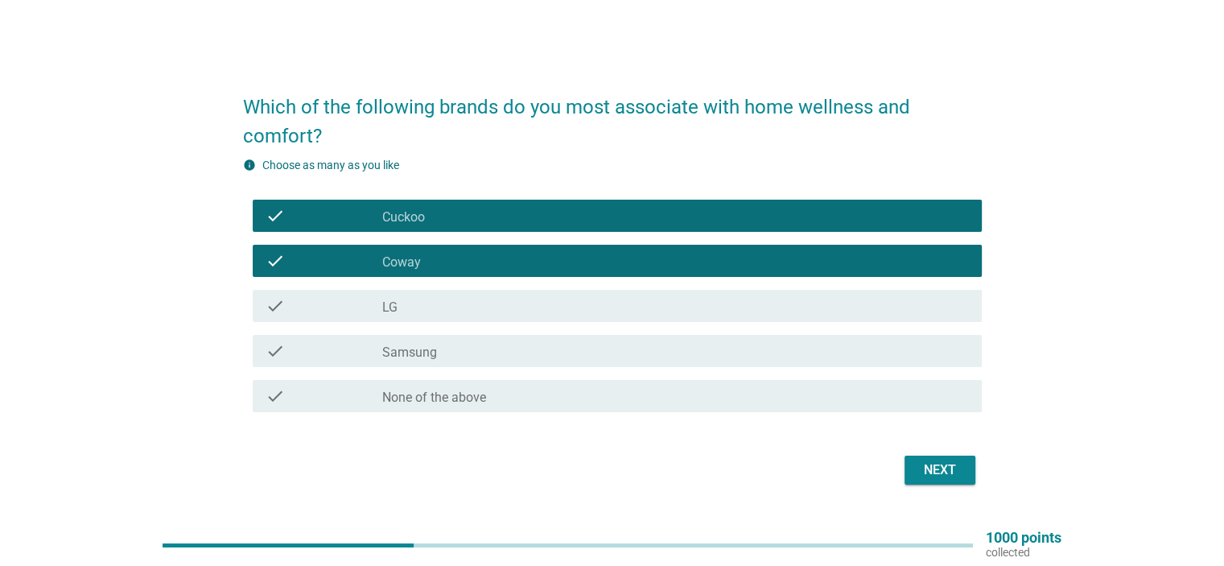
click at [939, 463] on div "Next" at bounding box center [940, 469] width 45 height 19
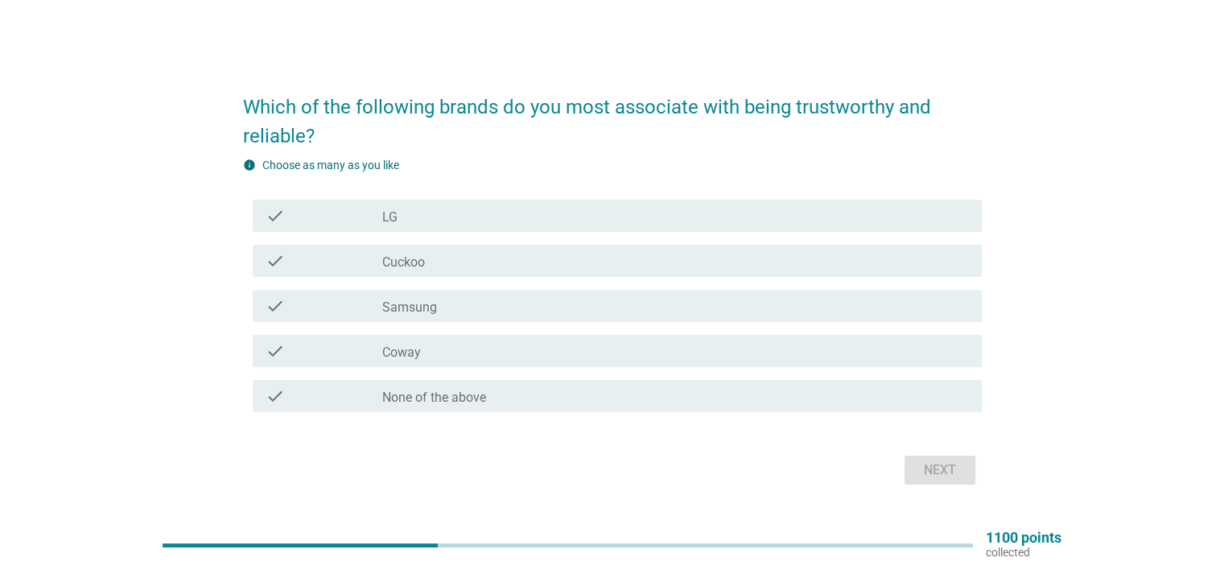
click at [427, 357] on div "check_box Coway" at bounding box center [675, 350] width 586 height 19
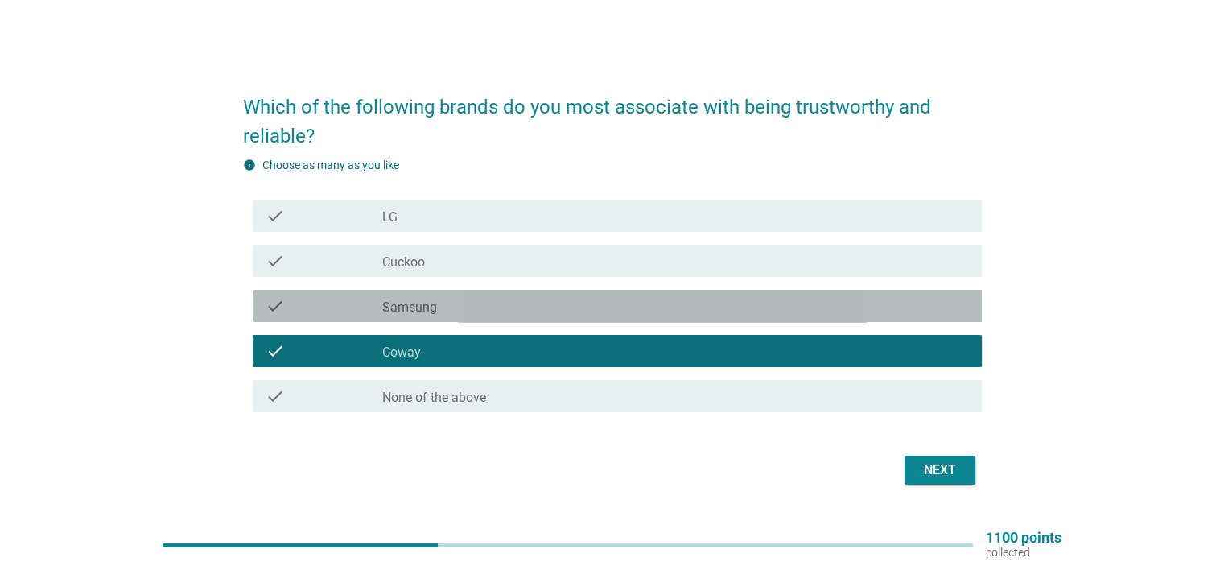
click at [428, 312] on label "Samsung" at bounding box center [409, 307] width 55 height 16
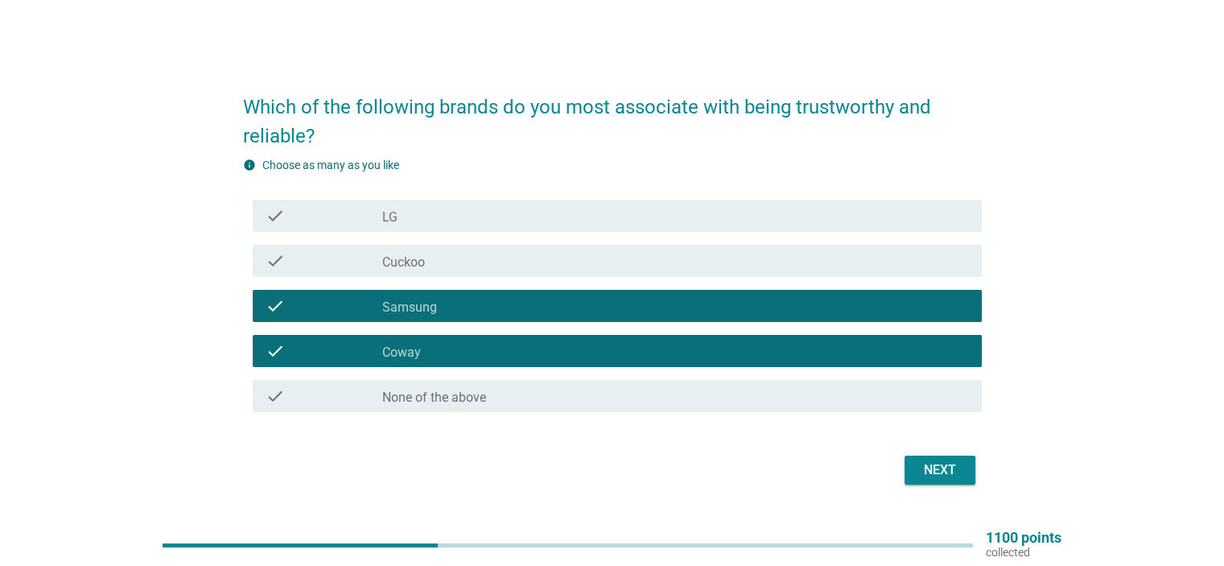
click at [423, 266] on label "Cuckoo" at bounding box center [403, 262] width 43 height 16
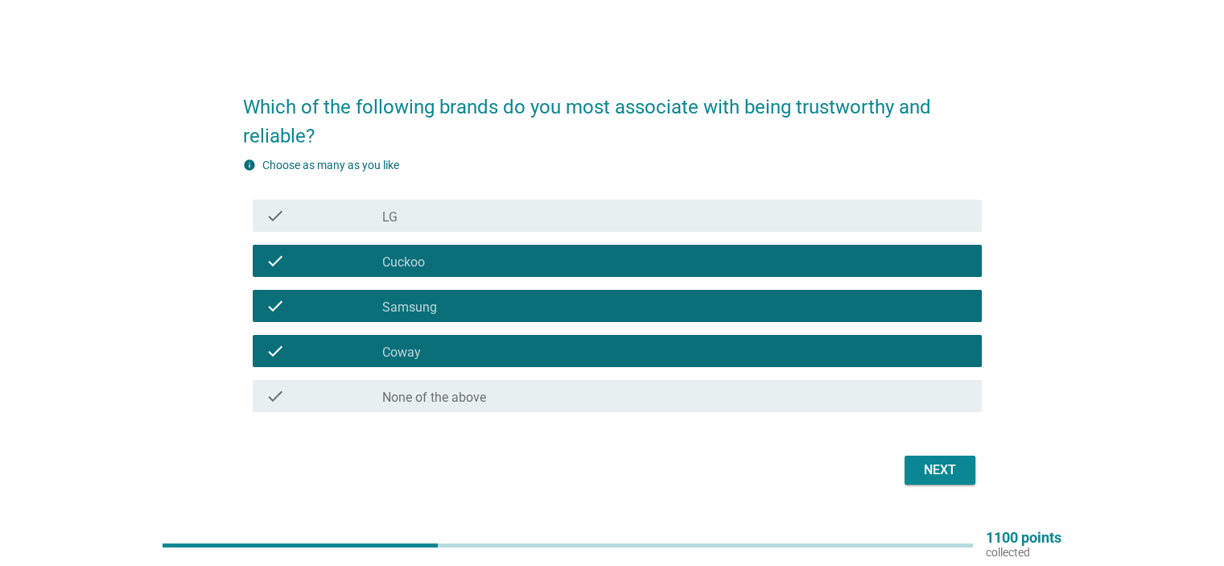
click at [415, 218] on div "check_box LG" at bounding box center [675, 215] width 586 height 19
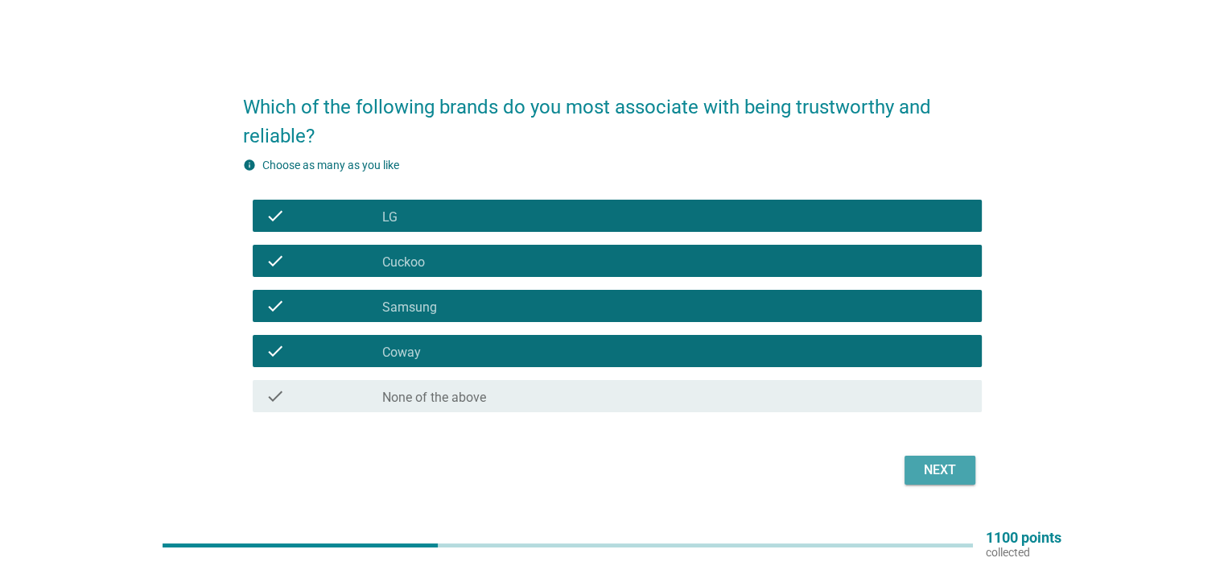
click at [935, 468] on div "Next" at bounding box center [940, 469] width 45 height 19
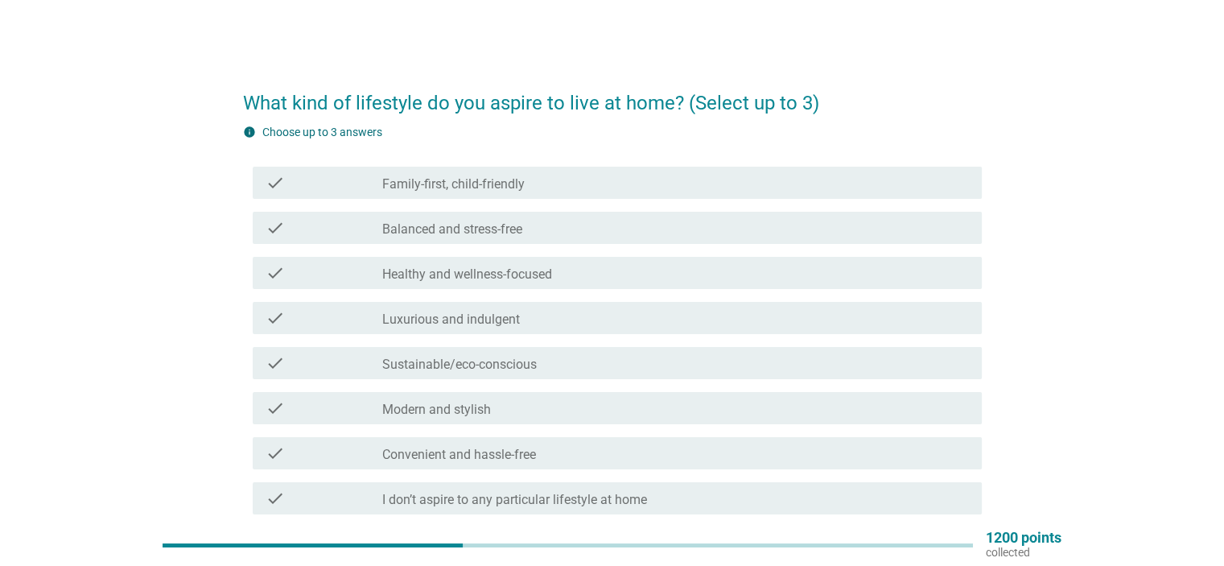
click at [502, 234] on label "Balanced and stress-free" at bounding box center [452, 229] width 140 height 16
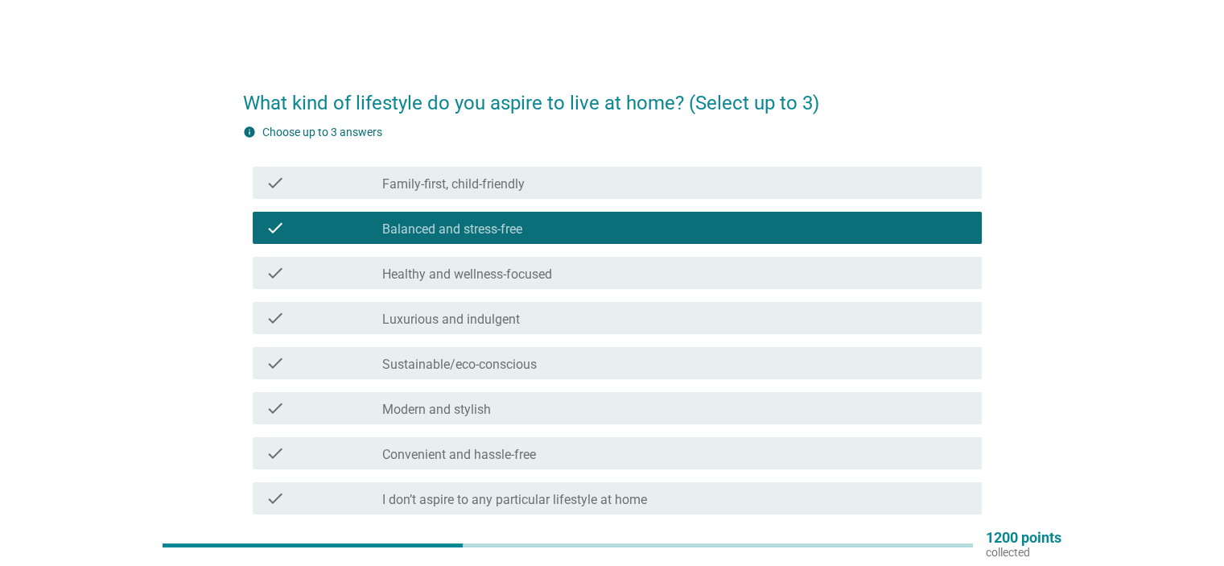
click at [534, 278] on label "Healthy and wellness-focused" at bounding box center [467, 274] width 170 height 16
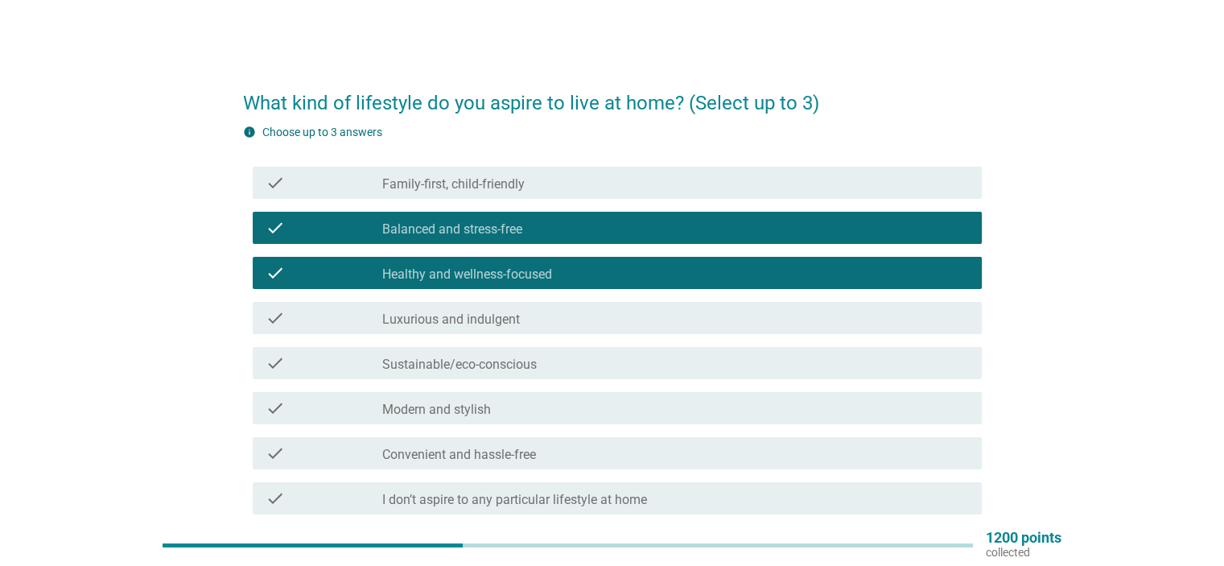
click at [531, 371] on label "Sustainable/eco-conscious" at bounding box center [459, 365] width 155 height 16
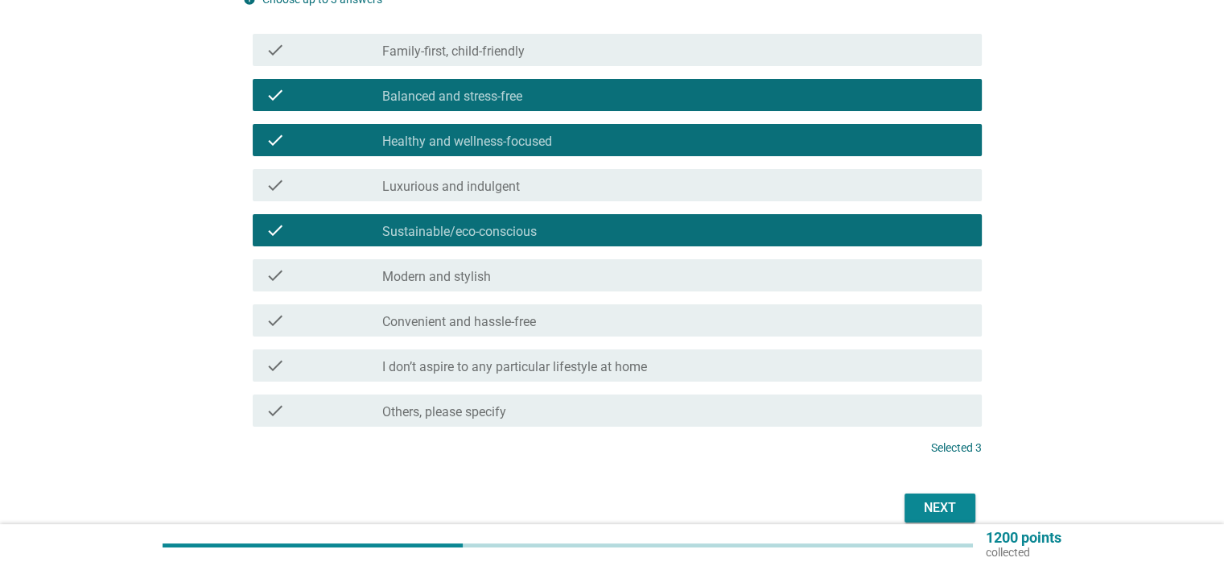
scroll to position [161, 0]
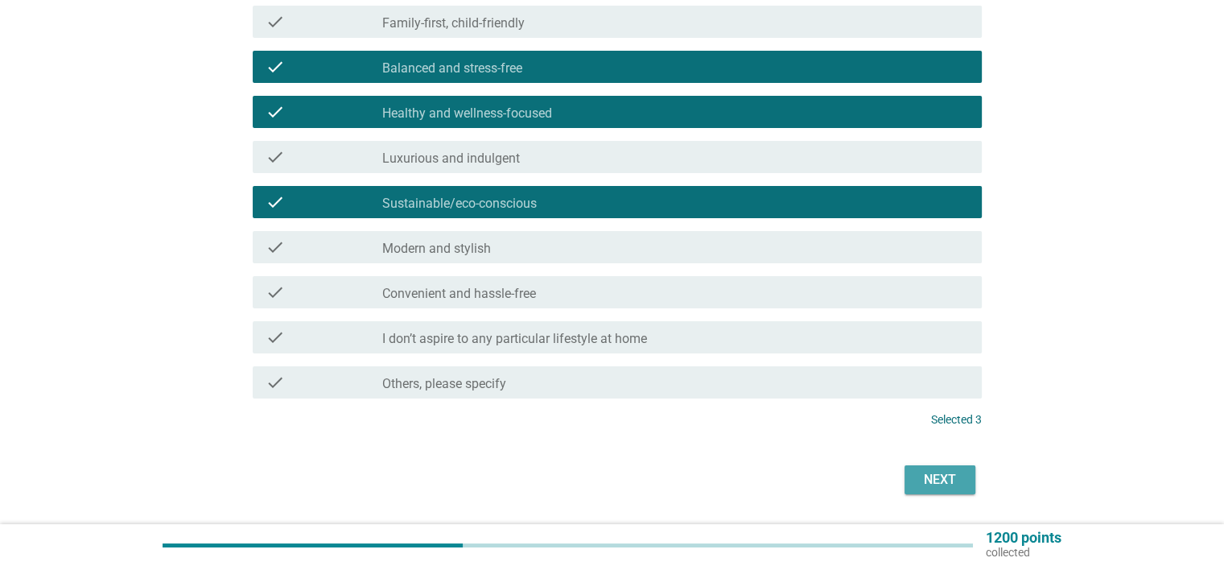
click at [945, 483] on div "Next" at bounding box center [940, 479] width 45 height 19
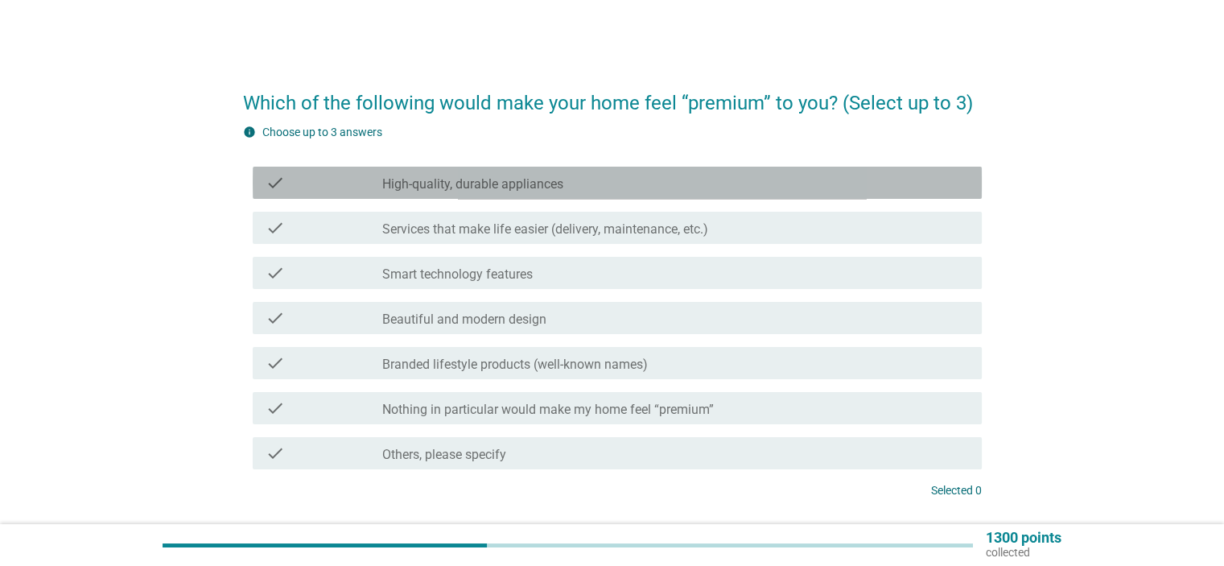
click at [555, 186] on label "High-quality, durable appliances" at bounding box center [472, 184] width 181 height 16
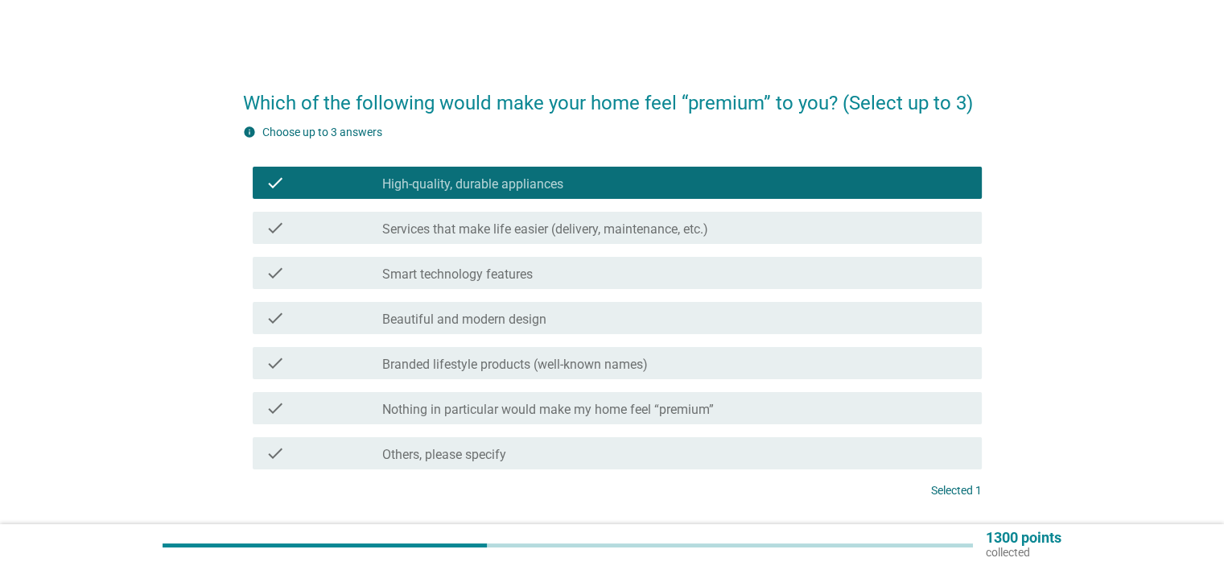
click at [547, 229] on label "Services that make life easier (delivery, maintenance, etc.)" at bounding box center [545, 229] width 326 height 16
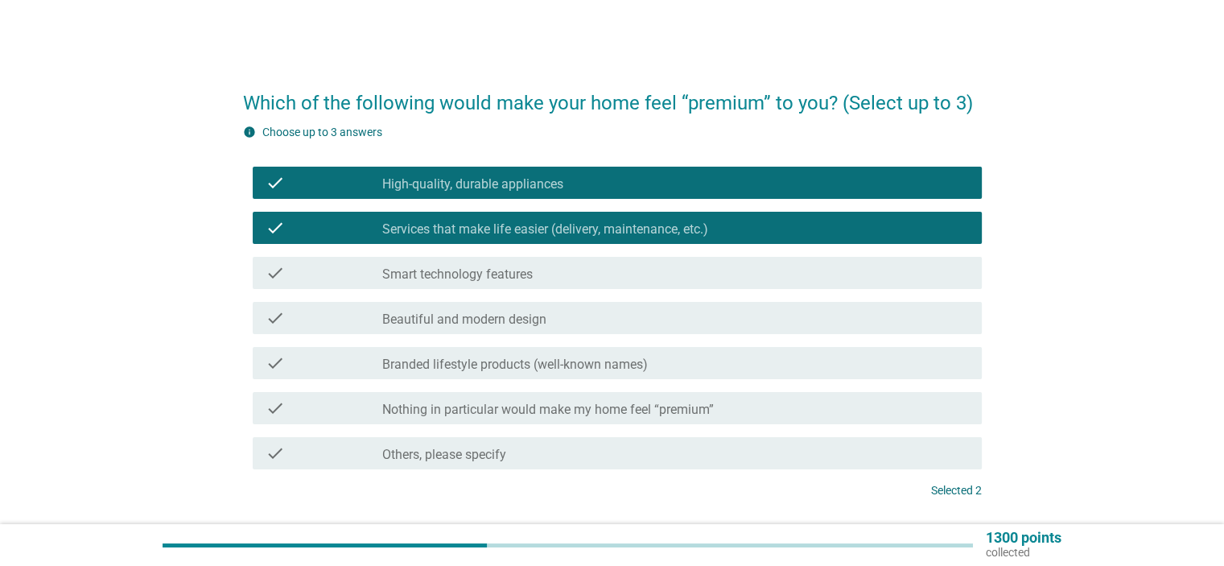
click at [513, 270] on label "Smart technology features" at bounding box center [457, 274] width 151 height 16
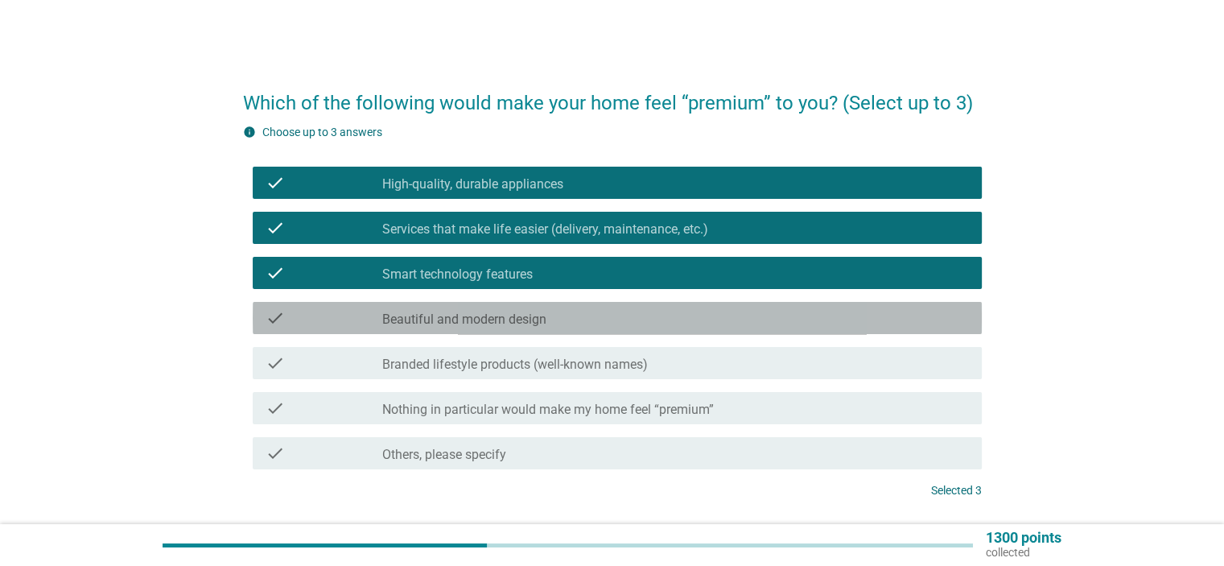
click at [522, 318] on label "Beautiful and modern design" at bounding box center [464, 320] width 164 height 16
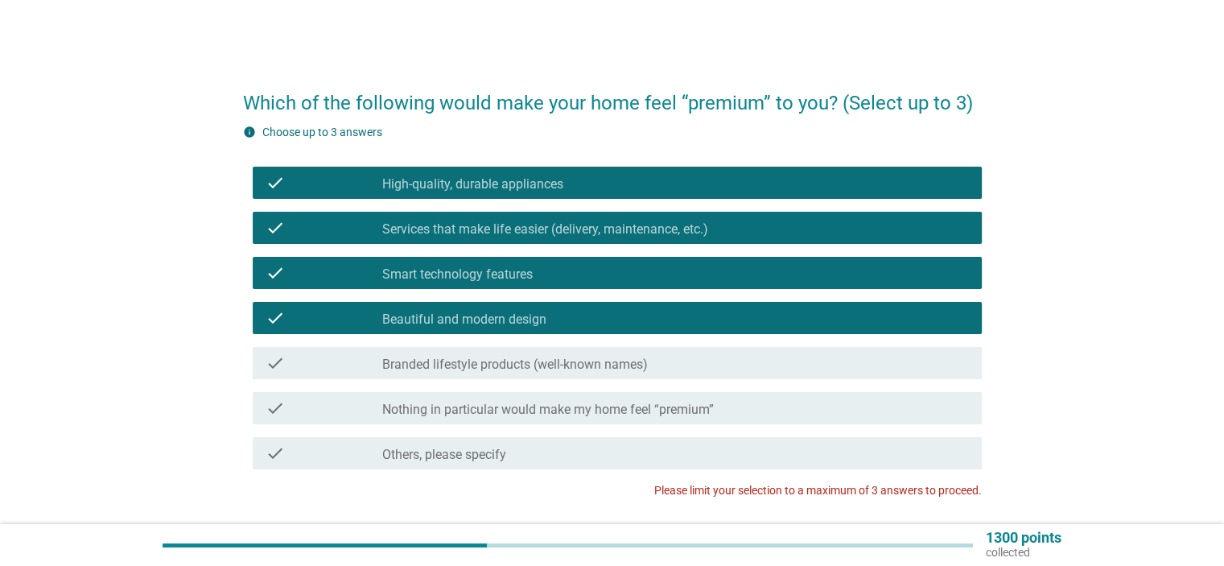
click at [530, 328] on div "check check_box Beautiful and modern design" at bounding box center [617, 318] width 729 height 32
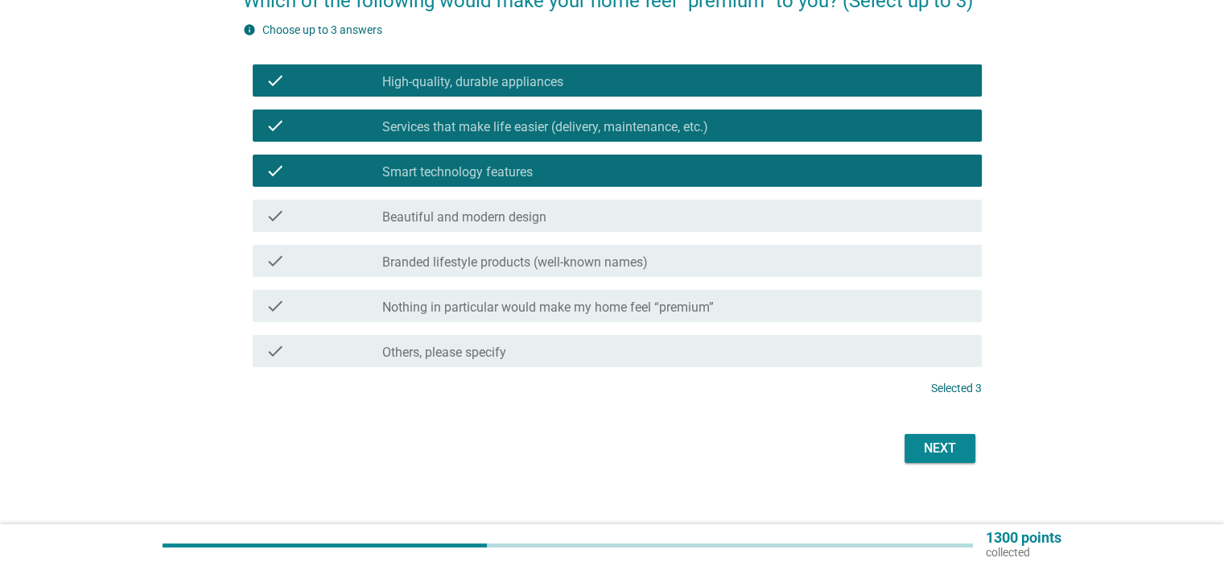
scroll to position [118, 0]
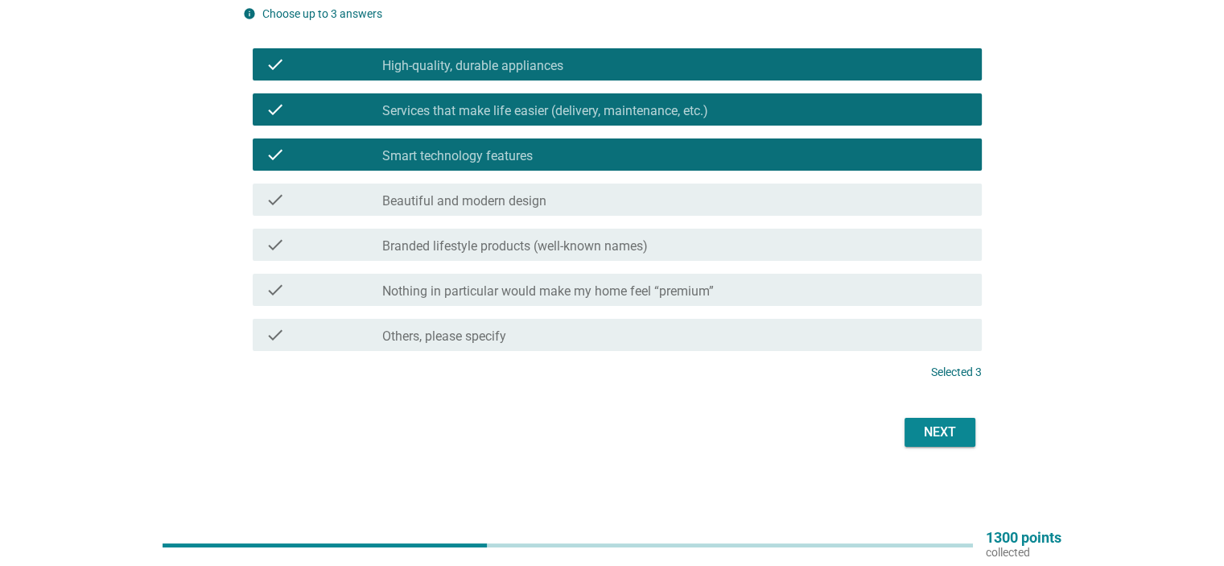
click at [934, 431] on div "Next" at bounding box center [940, 432] width 45 height 19
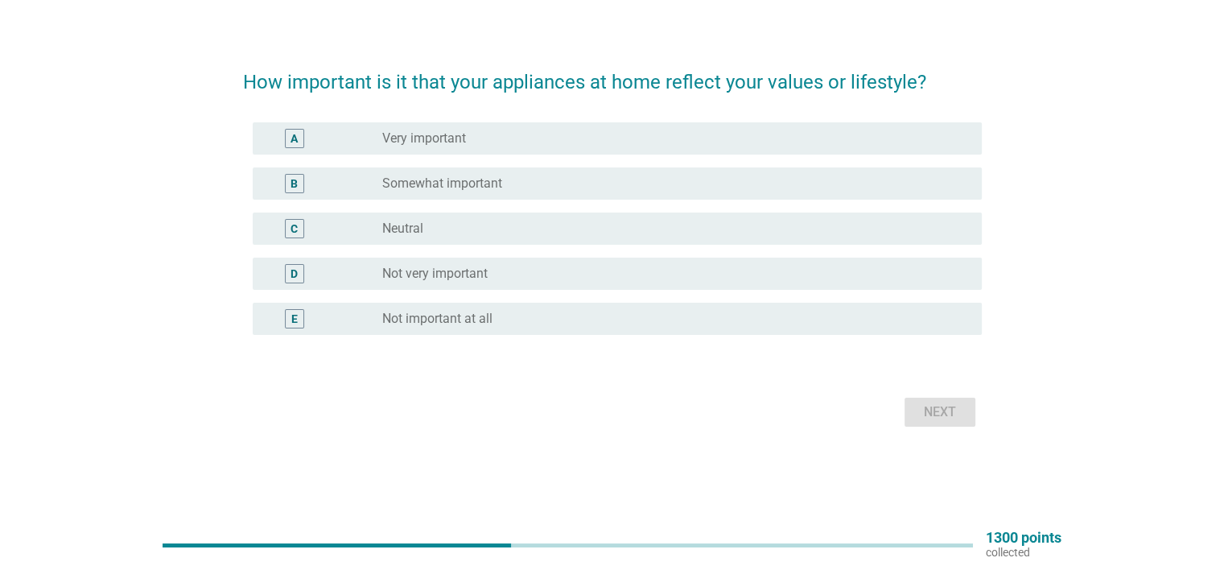
scroll to position [0, 0]
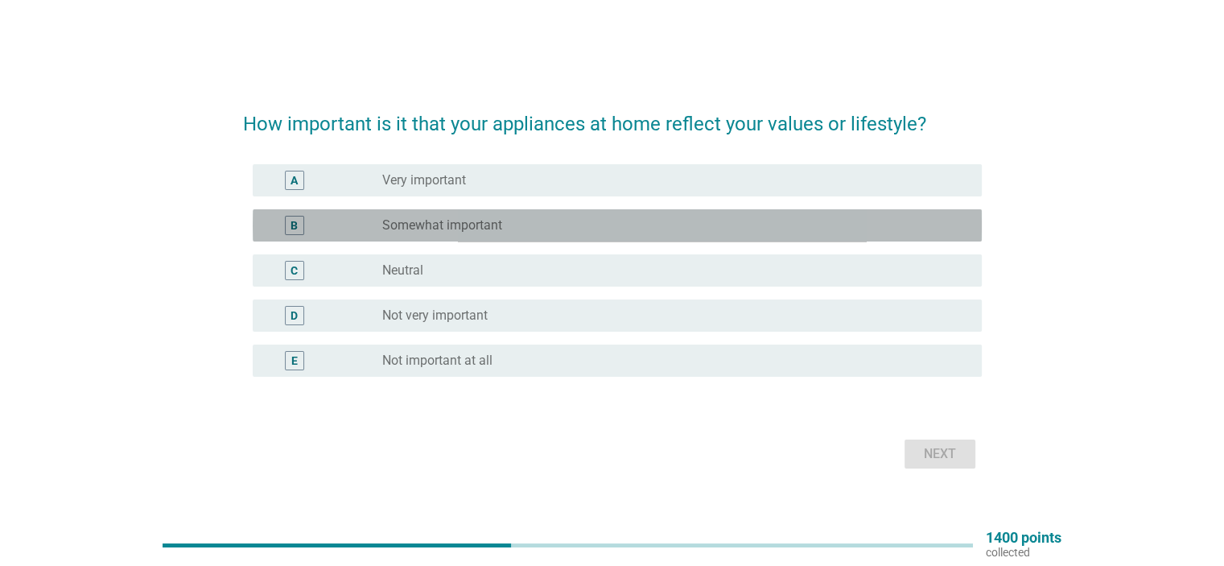
click at [435, 221] on label "Somewhat important" at bounding box center [442, 225] width 120 height 16
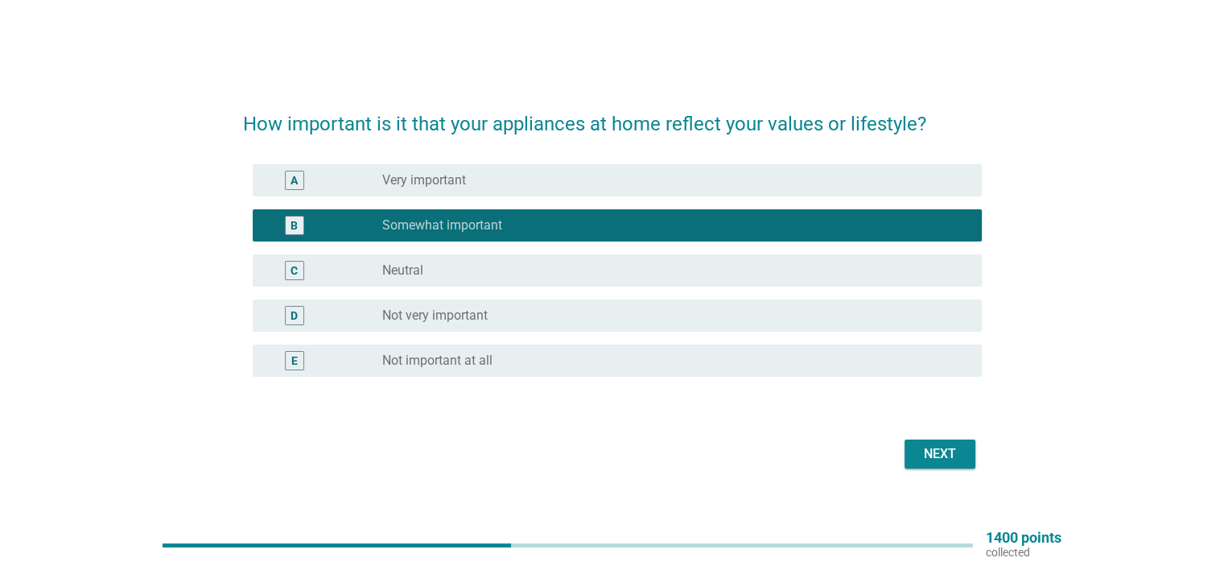
click at [939, 457] on div "Next" at bounding box center [940, 453] width 45 height 19
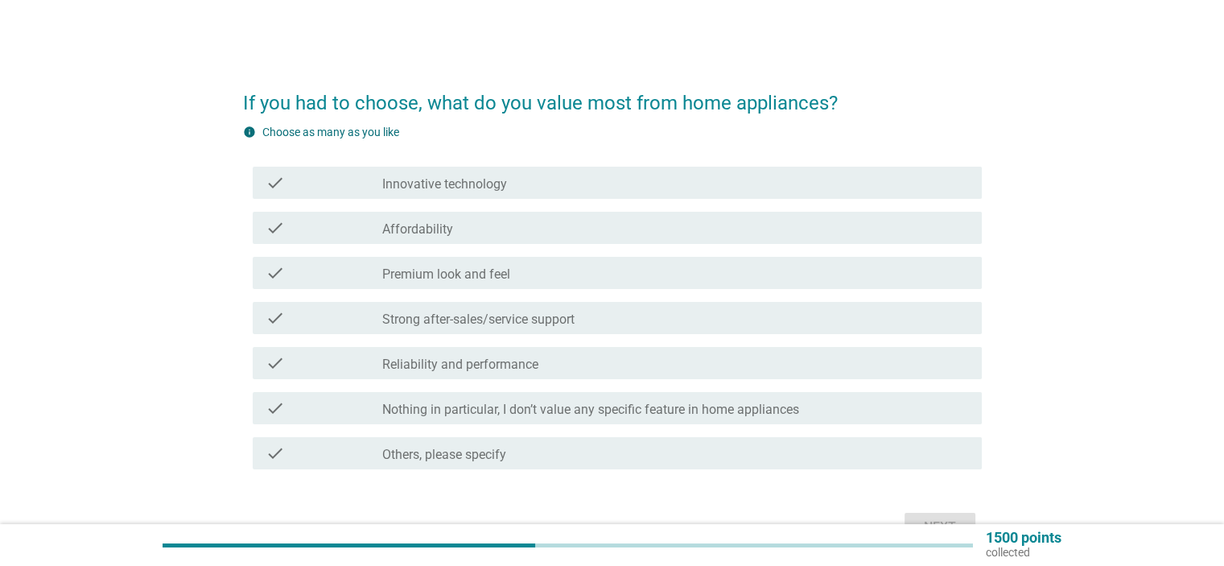
click at [526, 360] on label "Reliability and performance" at bounding box center [460, 365] width 156 height 16
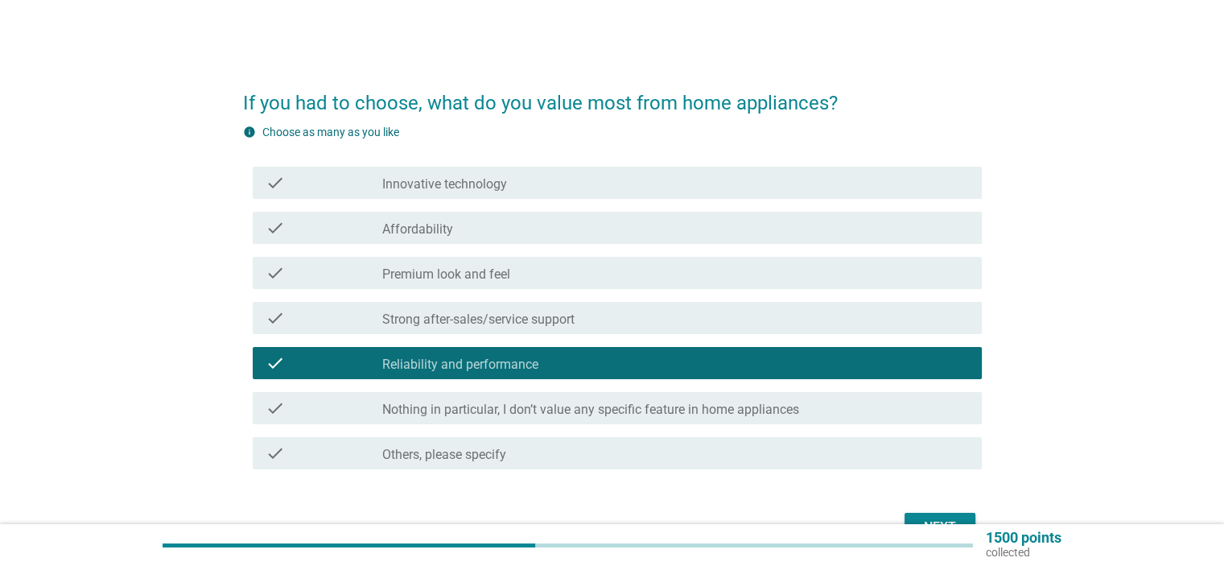
click at [525, 268] on div "check_box_outline_blank Premium look and feel" at bounding box center [675, 272] width 586 height 19
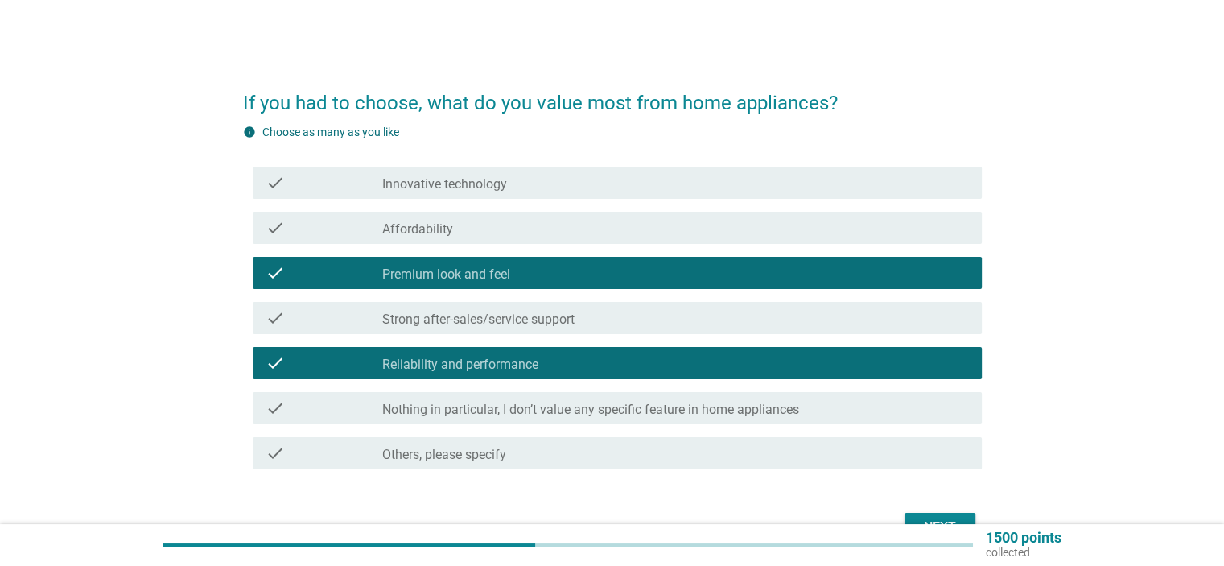
click at [525, 183] on div "check_box_outline_blank Innovative technology" at bounding box center [675, 182] width 586 height 19
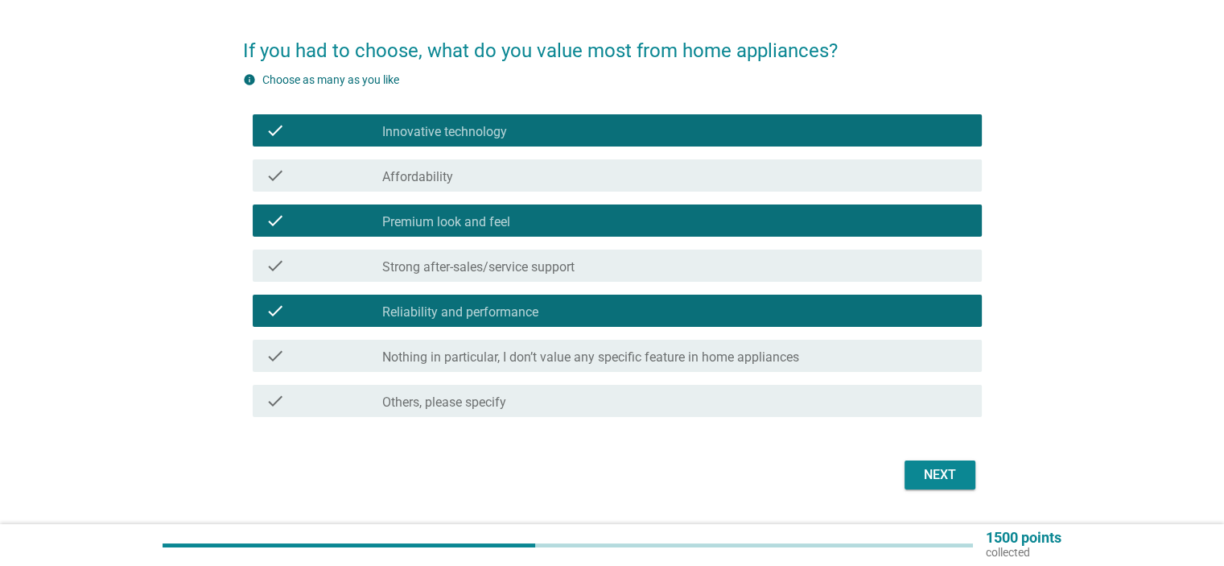
scroll to position [80, 0]
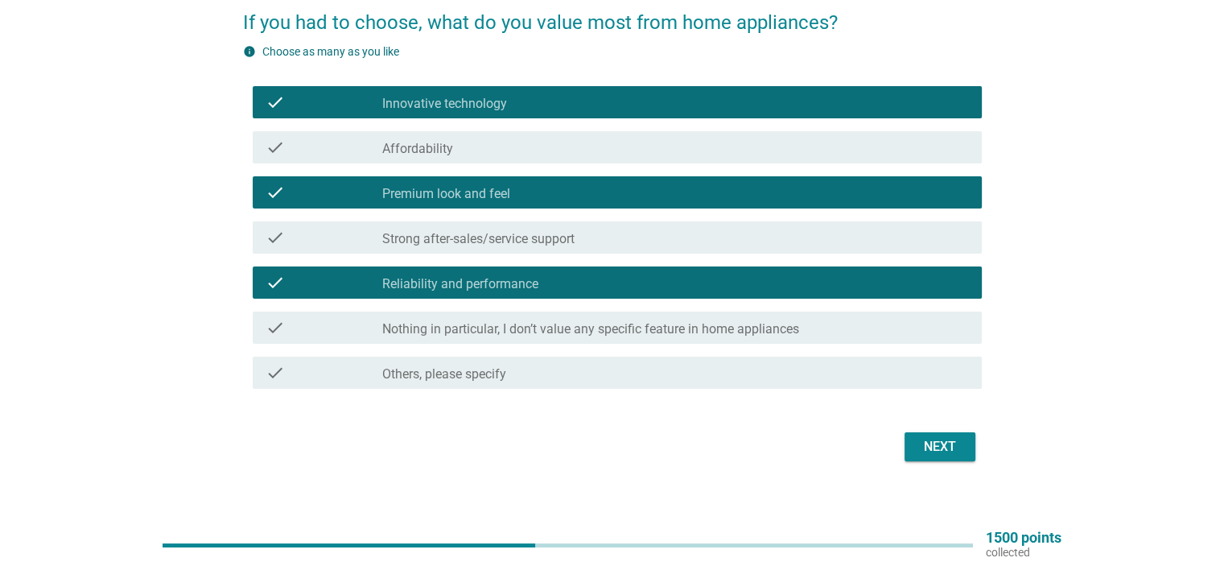
click at [926, 445] on div "Next" at bounding box center [940, 446] width 45 height 19
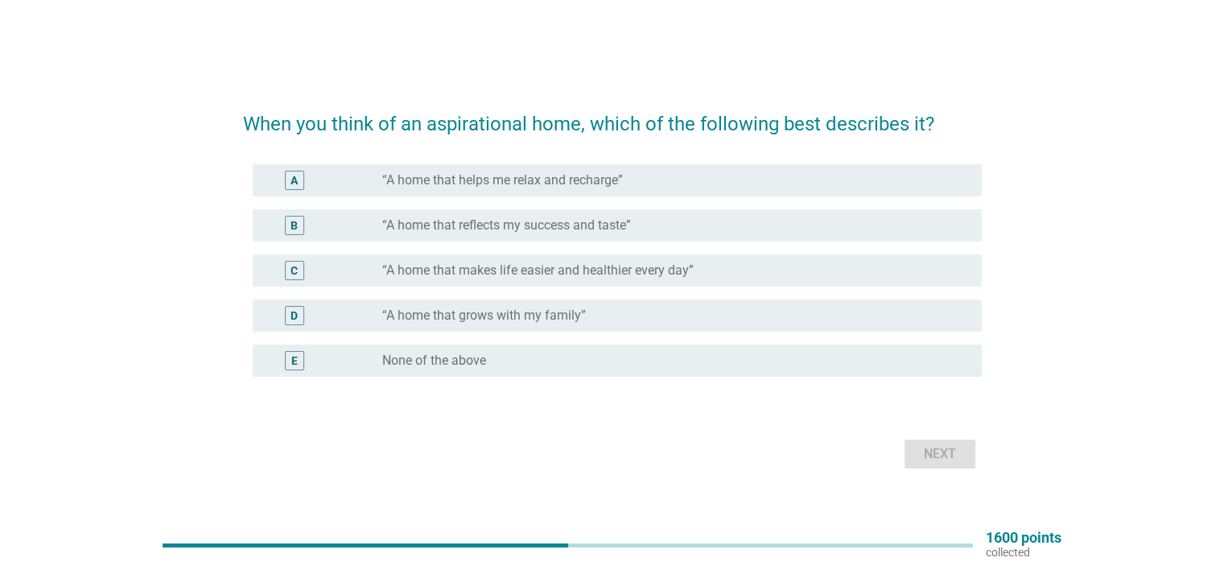
click at [619, 231] on label "“A home that reflects my success and taste”" at bounding box center [506, 225] width 249 height 16
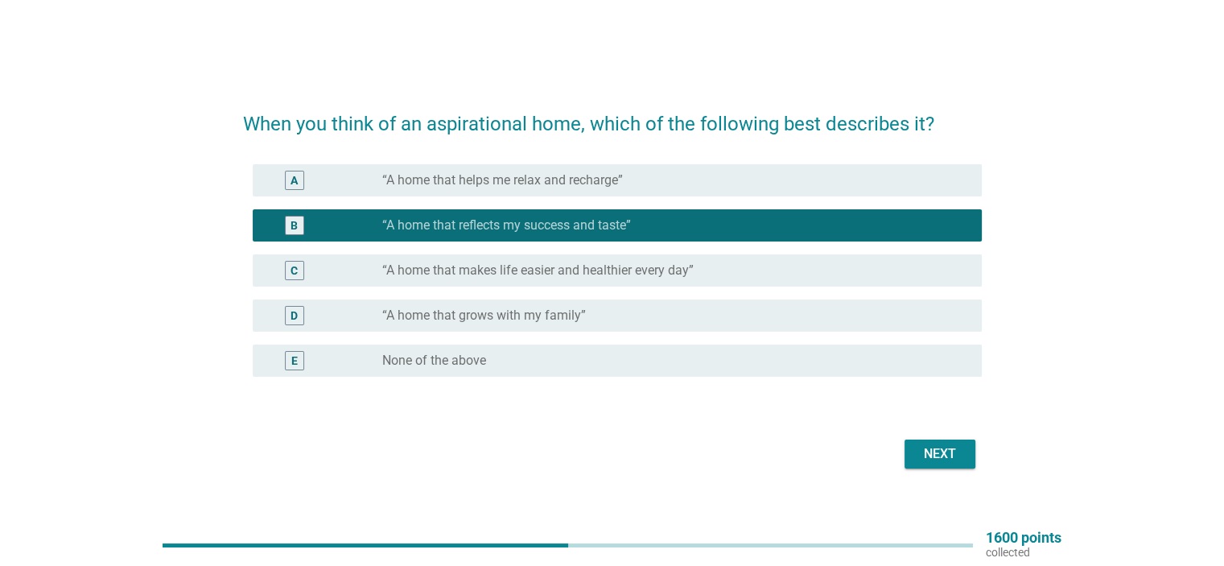
click at [628, 271] on label "“A home that makes life easier and healthier every day”" at bounding box center [538, 270] width 312 height 16
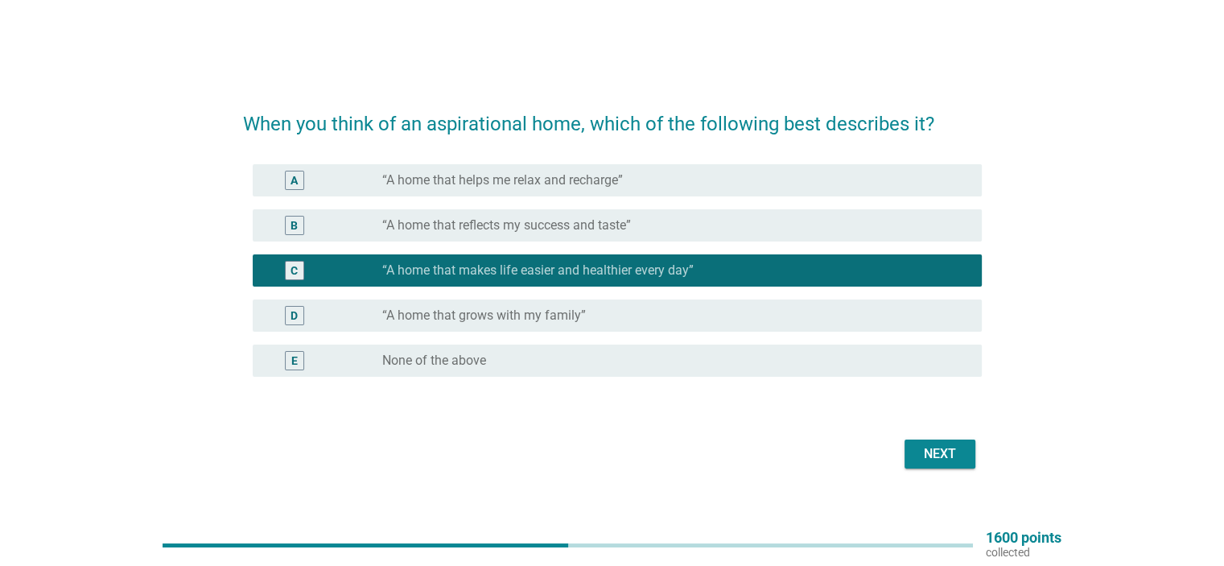
click at [937, 460] on div "Next" at bounding box center [940, 453] width 45 height 19
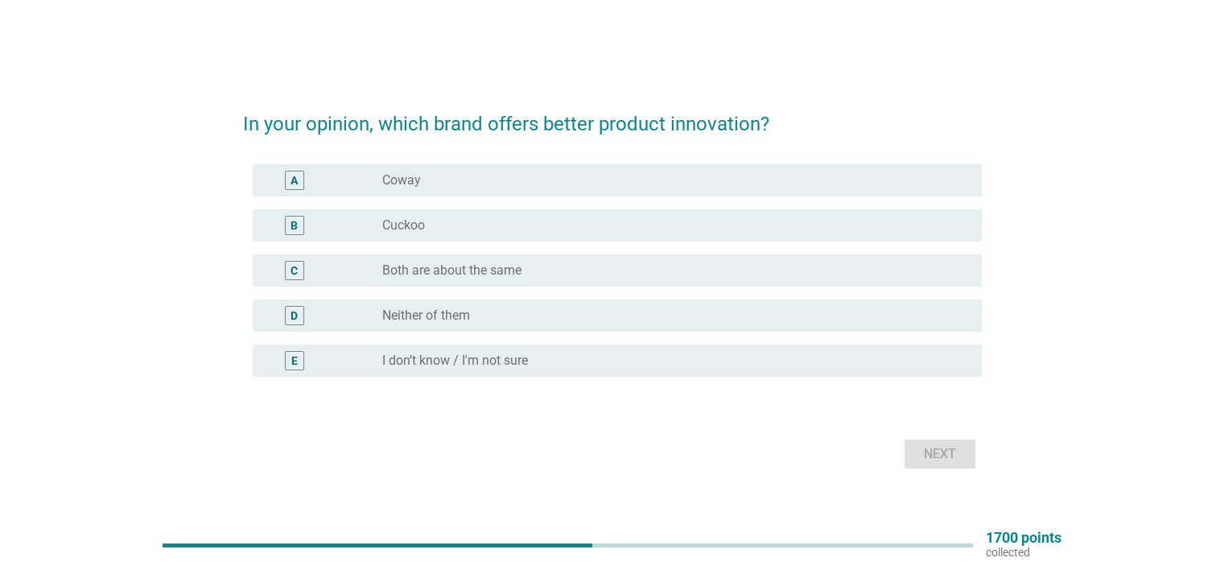
click at [534, 269] on div "radio_button_unchecked Both are about the same" at bounding box center [668, 270] width 573 height 16
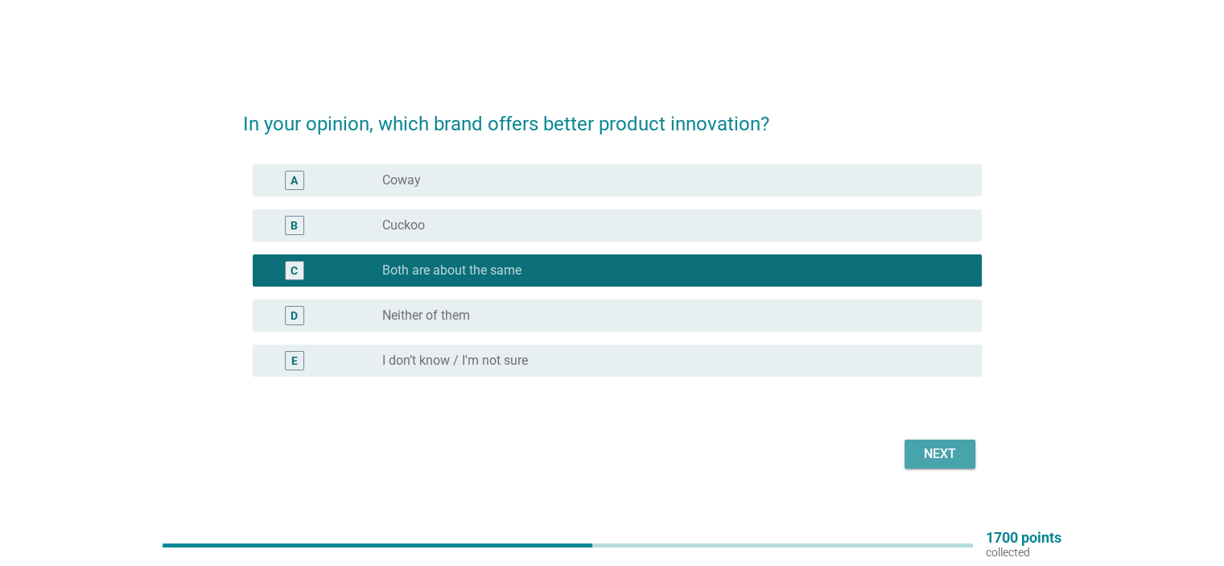
click at [947, 460] on div "Next" at bounding box center [940, 453] width 45 height 19
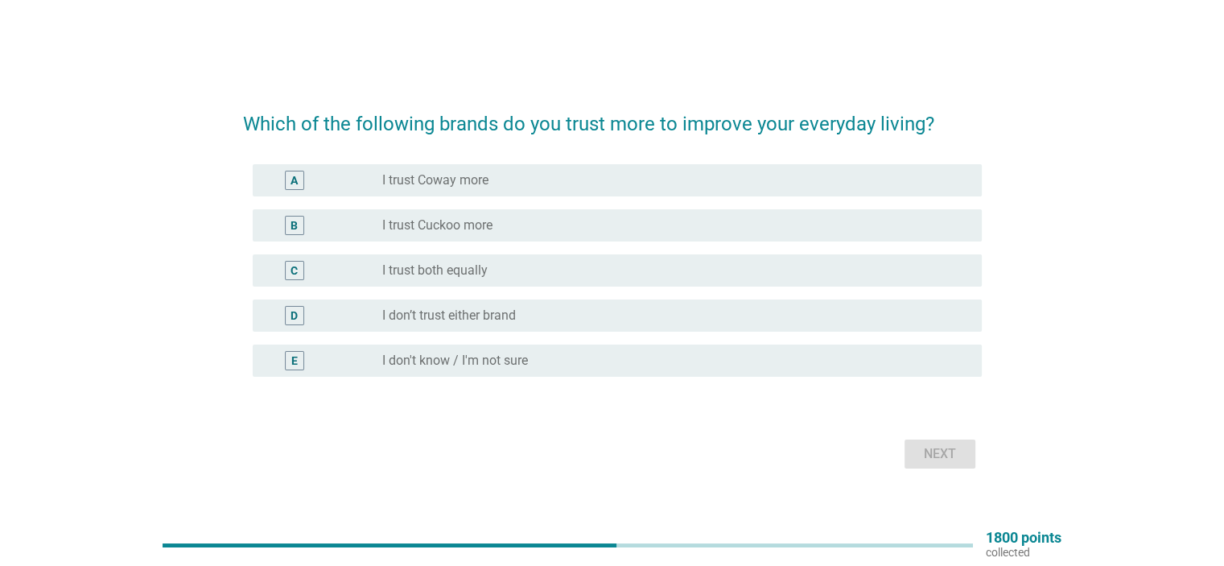
click at [522, 266] on div "radio_button_unchecked I trust both equally" at bounding box center [668, 270] width 573 height 16
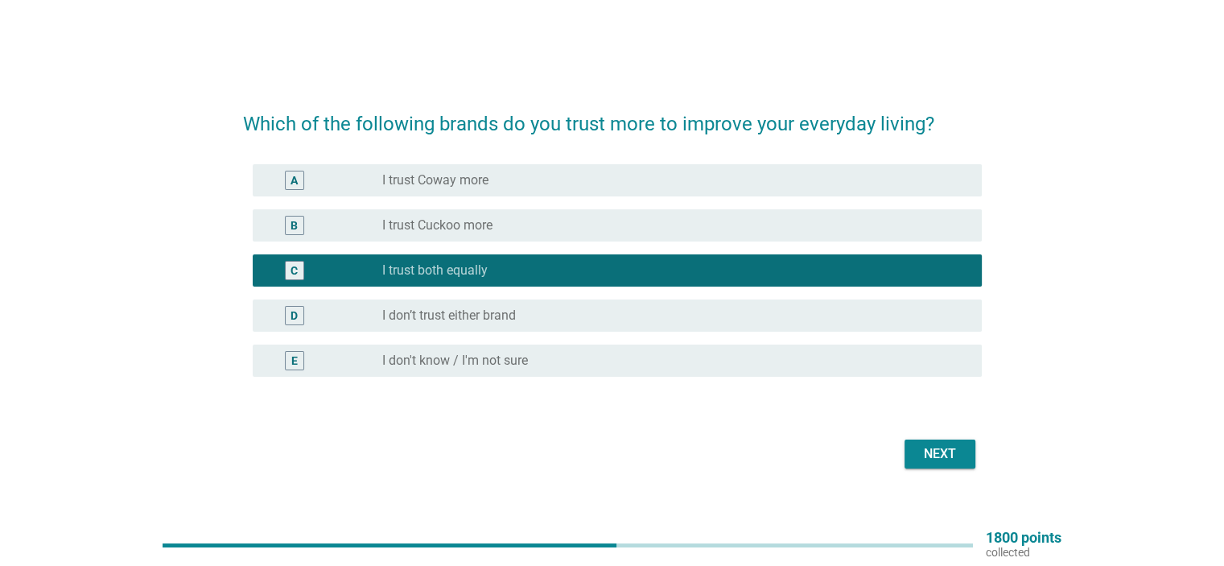
click at [933, 442] on button "Next" at bounding box center [940, 453] width 71 height 29
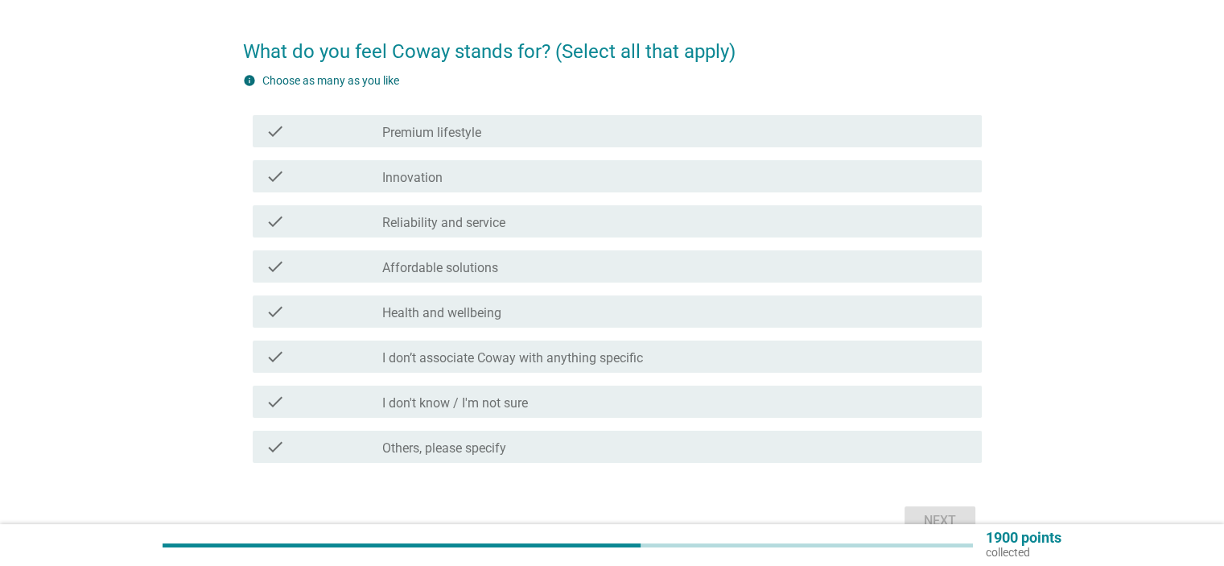
scroll to position [80, 0]
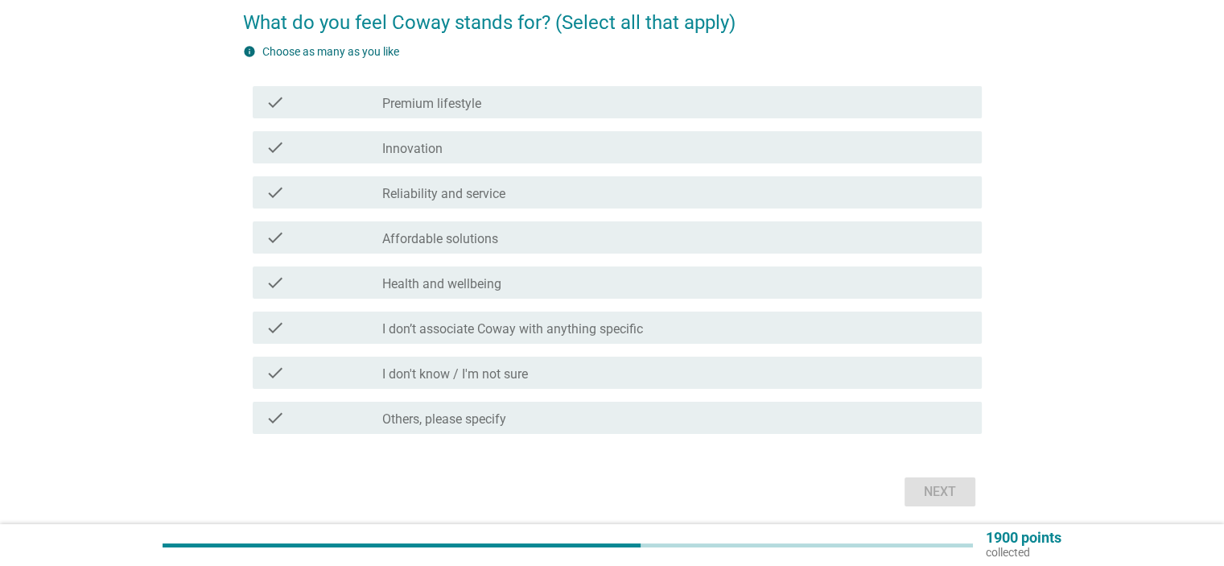
click at [529, 237] on div "check_box_outline_blank Affordable solutions" at bounding box center [675, 237] width 586 height 19
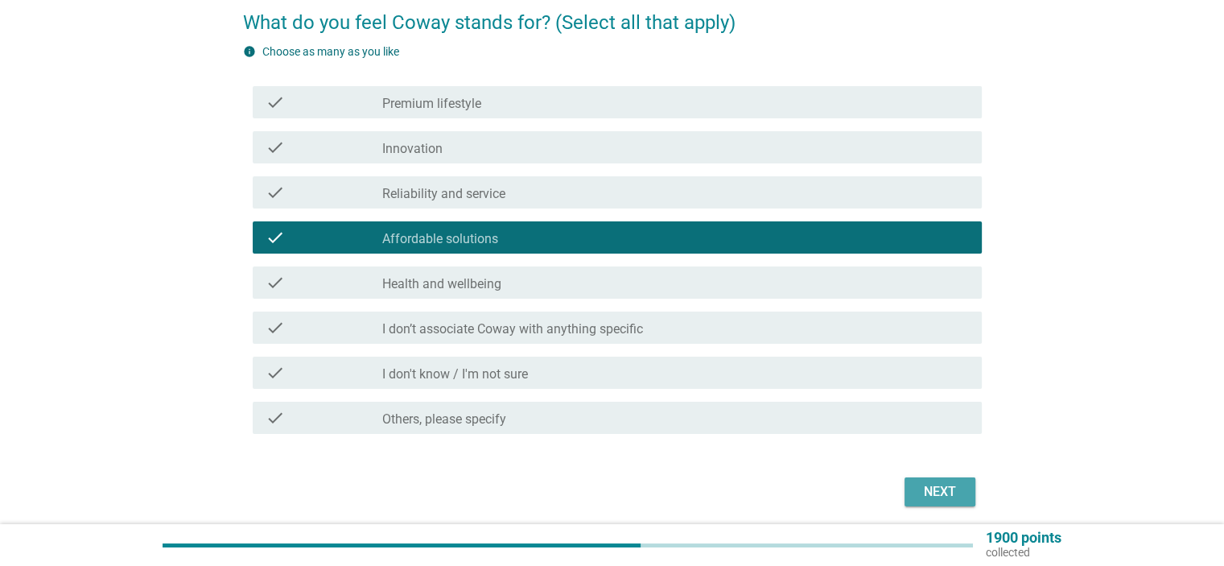
click at [926, 495] on div "Next" at bounding box center [940, 491] width 45 height 19
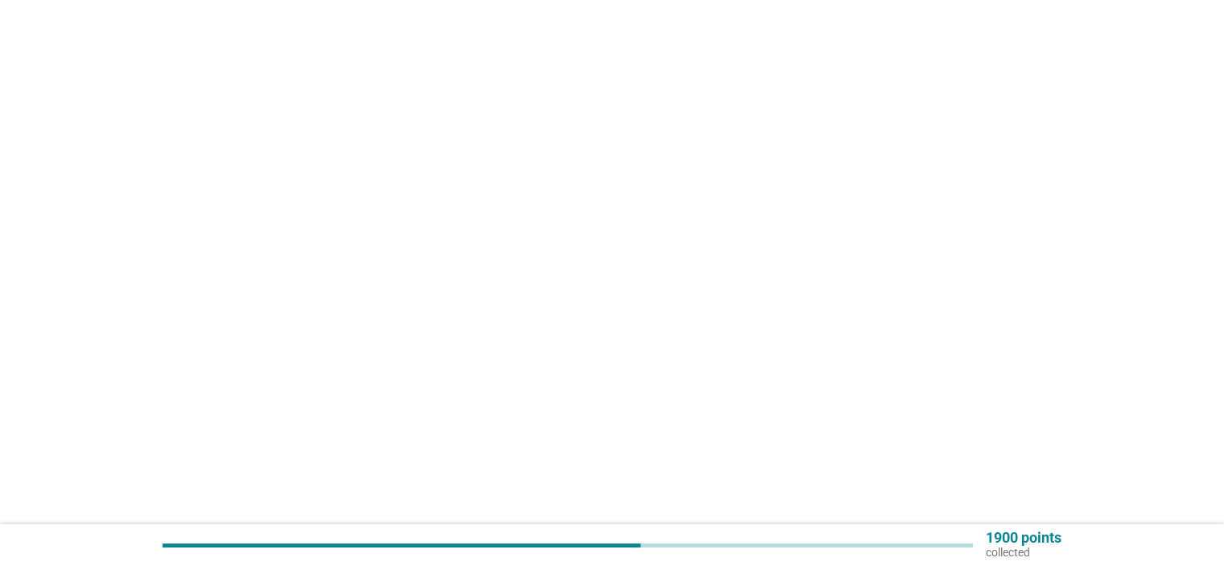
scroll to position [0, 0]
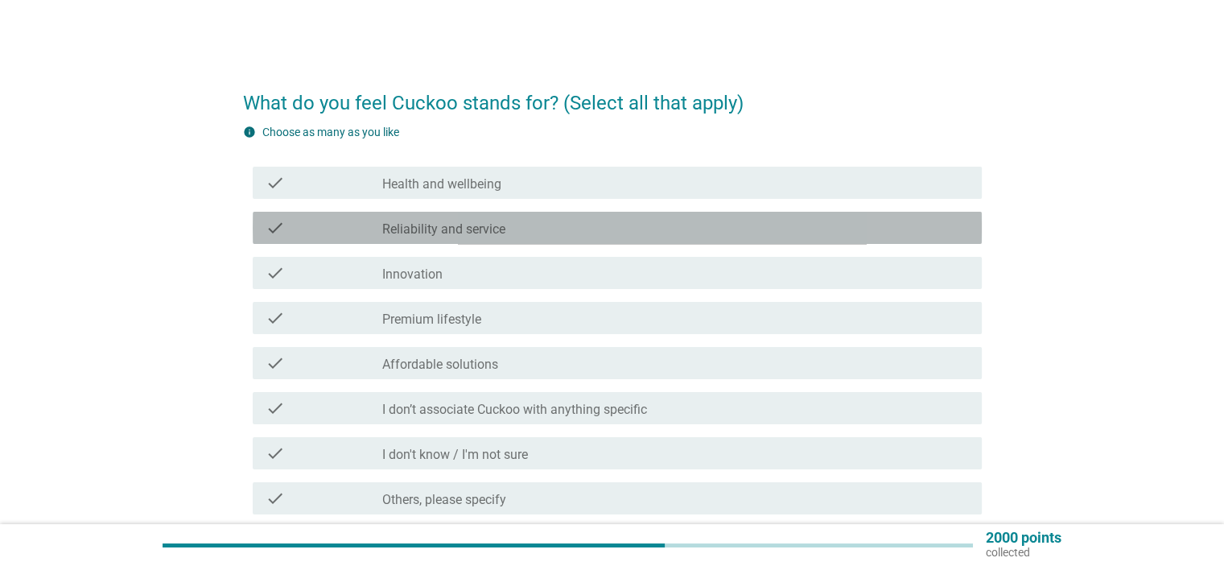
click at [492, 229] on label "Reliability and service" at bounding box center [443, 229] width 123 height 16
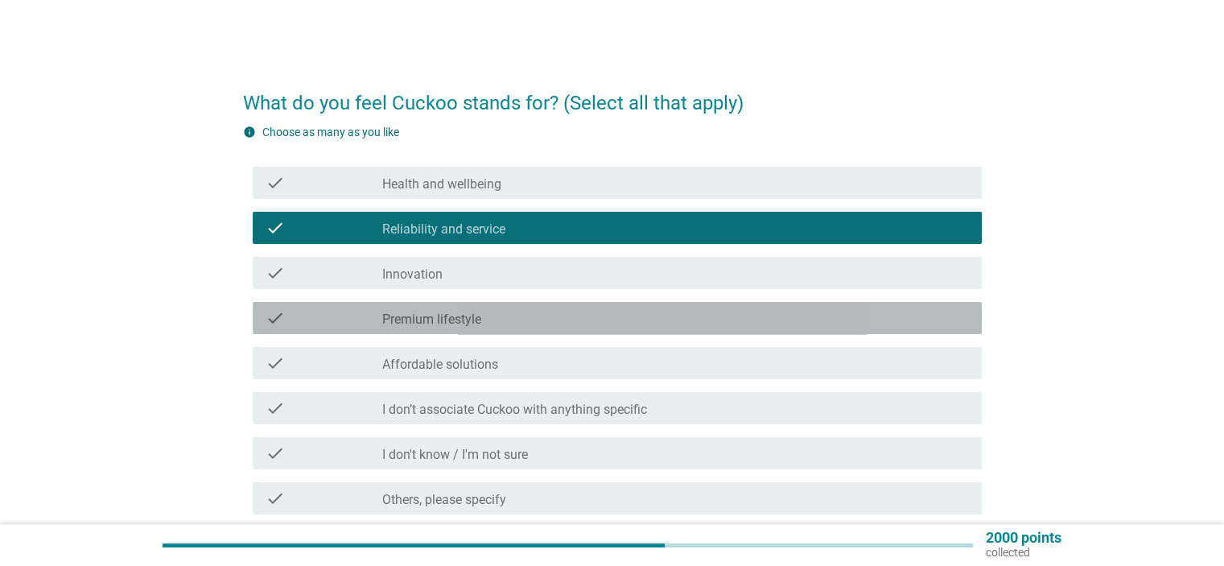
click at [495, 327] on div "check_box_outline_blank Premium lifestyle" at bounding box center [675, 317] width 586 height 19
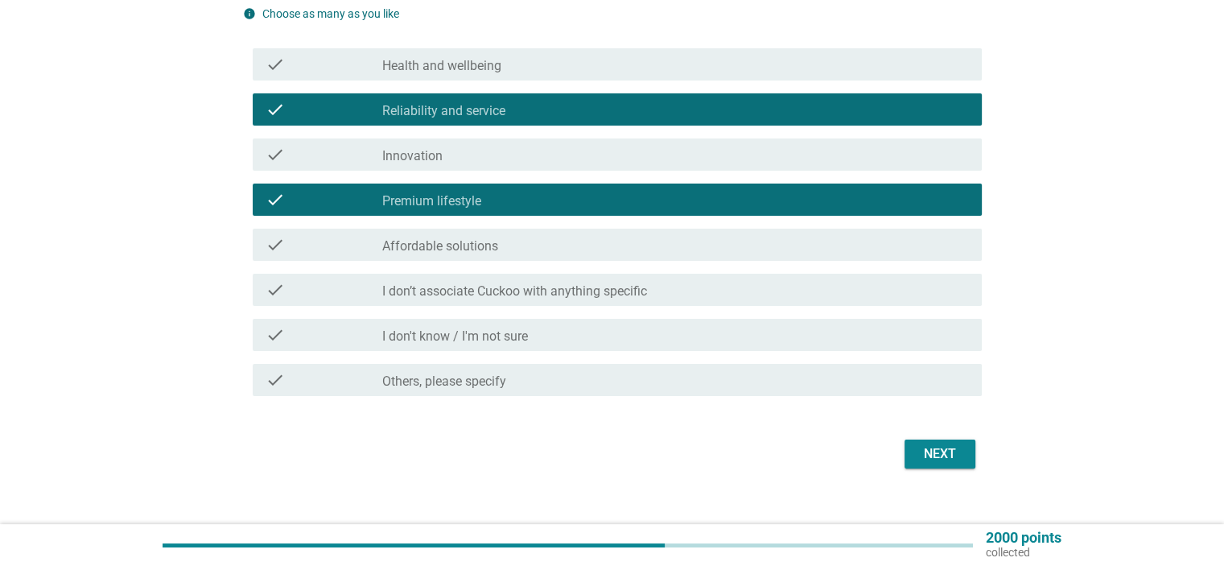
scroll to position [139, 0]
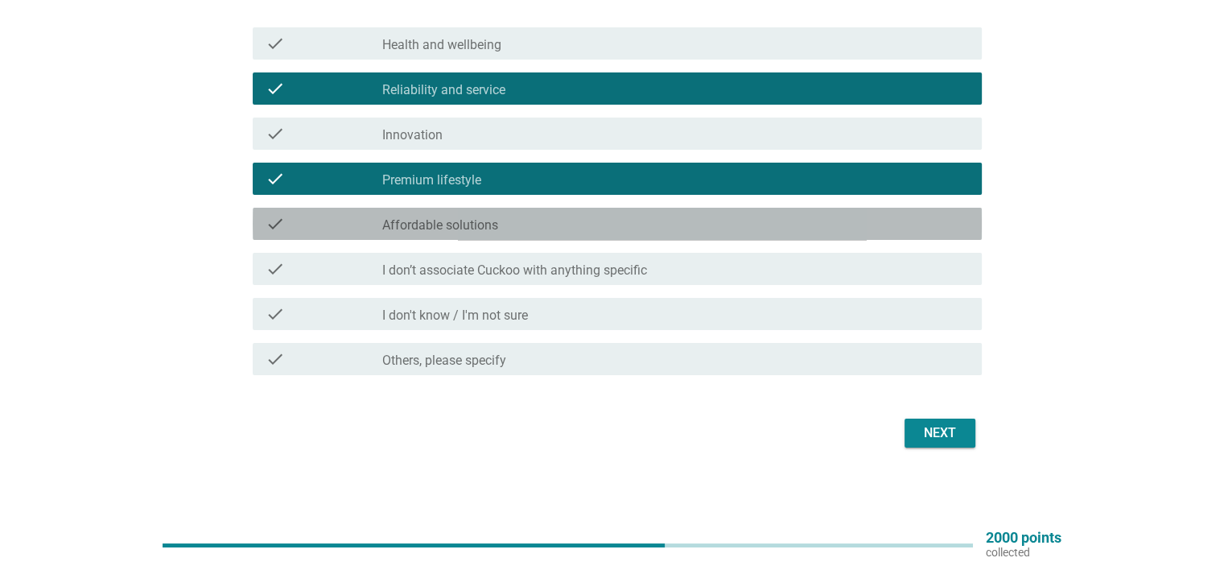
click at [506, 221] on div "check_box_outline_blank Affordable solutions" at bounding box center [675, 223] width 586 height 19
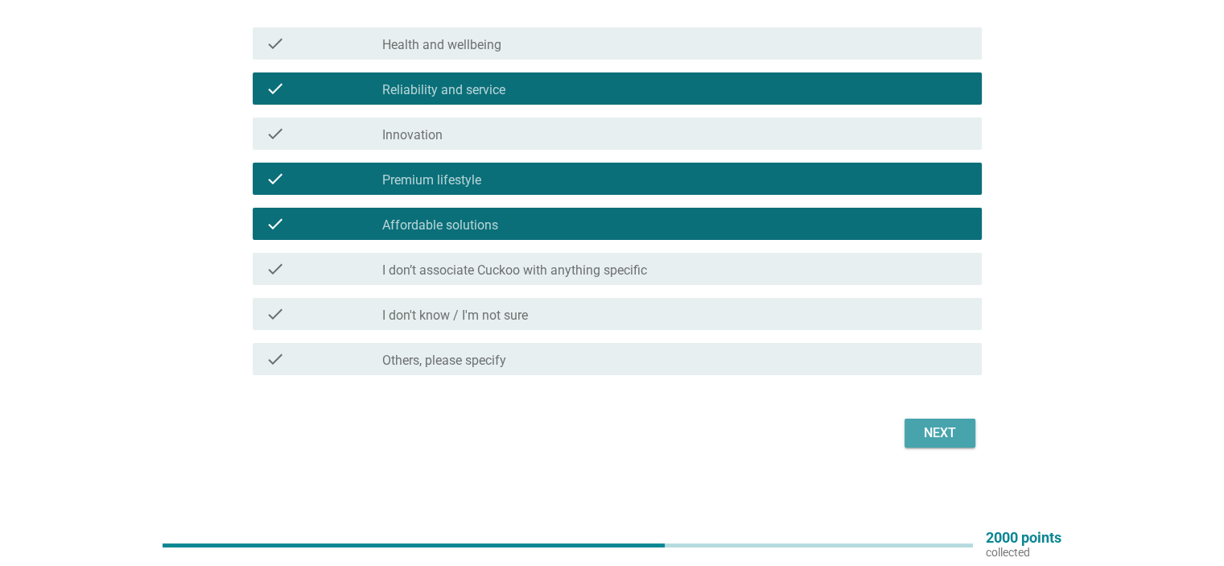
click at [938, 431] on div "Next" at bounding box center [940, 432] width 45 height 19
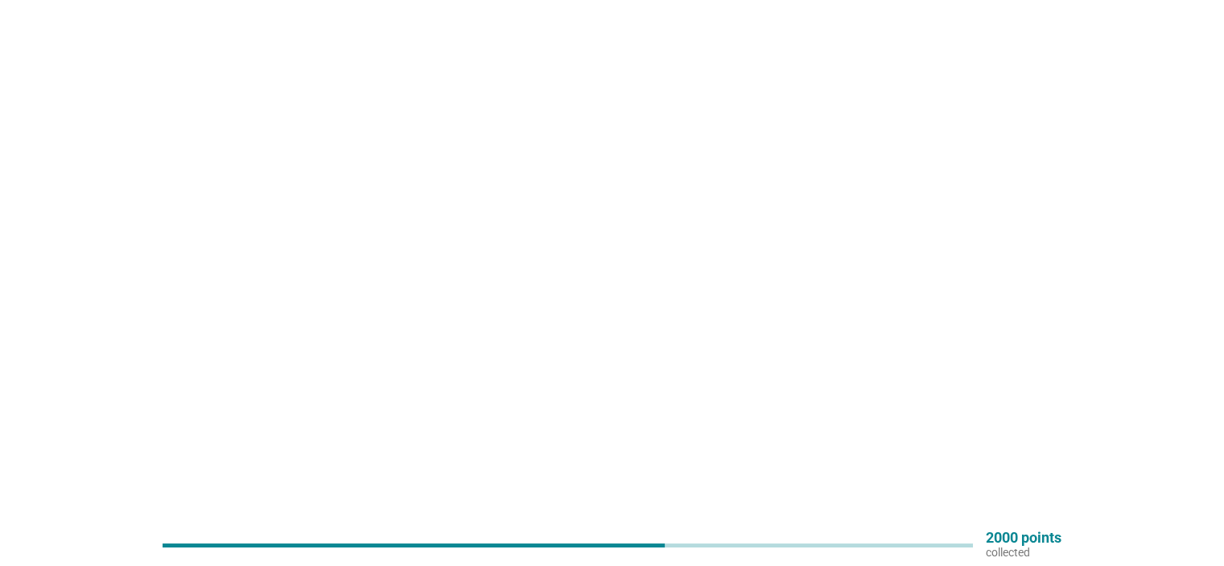
scroll to position [0, 0]
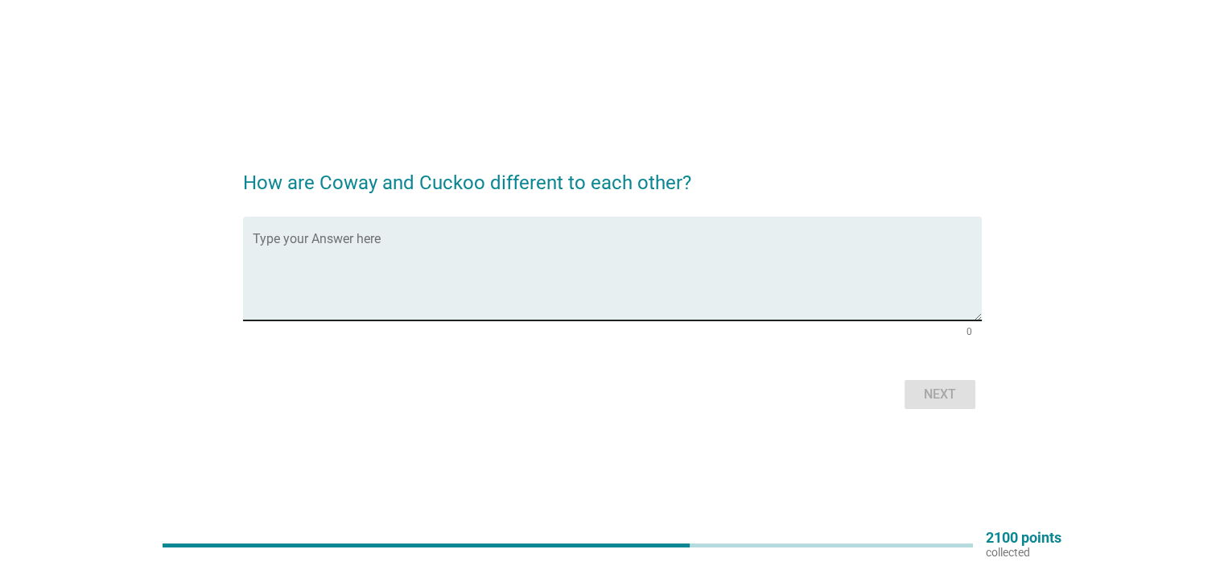
click at [396, 241] on textarea "Type your Answer here" at bounding box center [617, 278] width 729 height 85
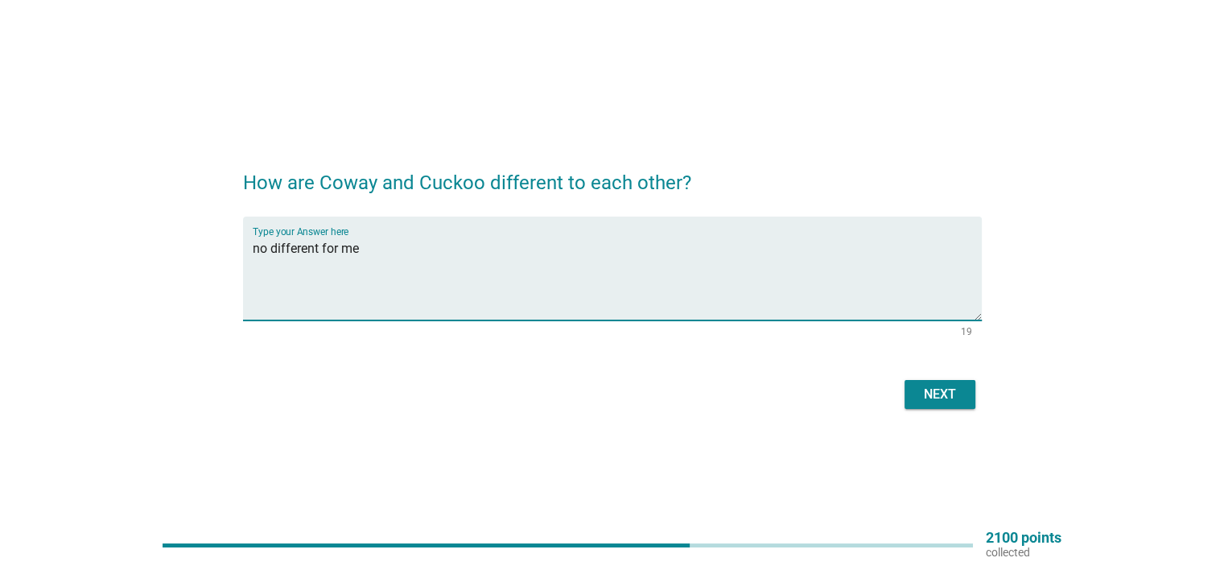
type textarea "no different for me"
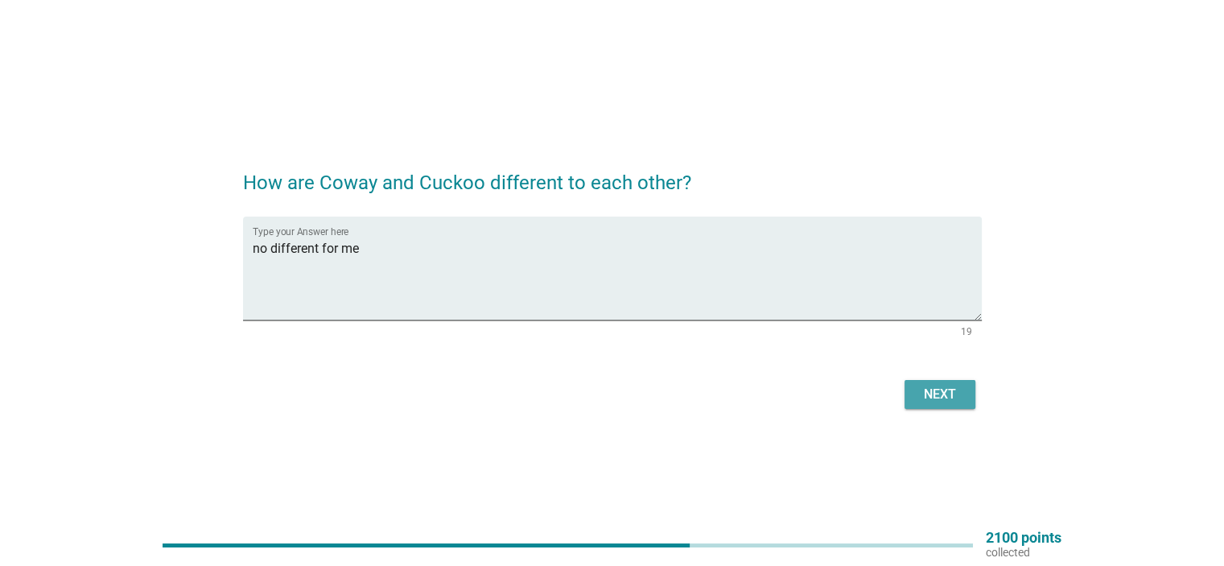
click at [943, 393] on div "Next" at bounding box center [940, 394] width 45 height 19
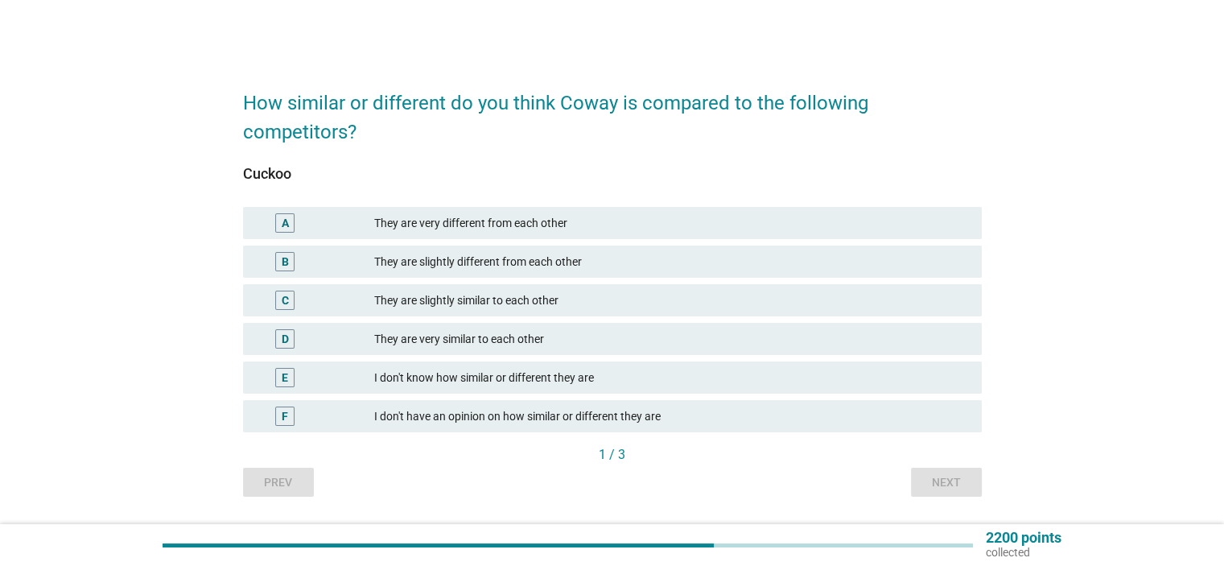
click at [543, 334] on div "They are very similar to each other" at bounding box center [671, 338] width 594 height 19
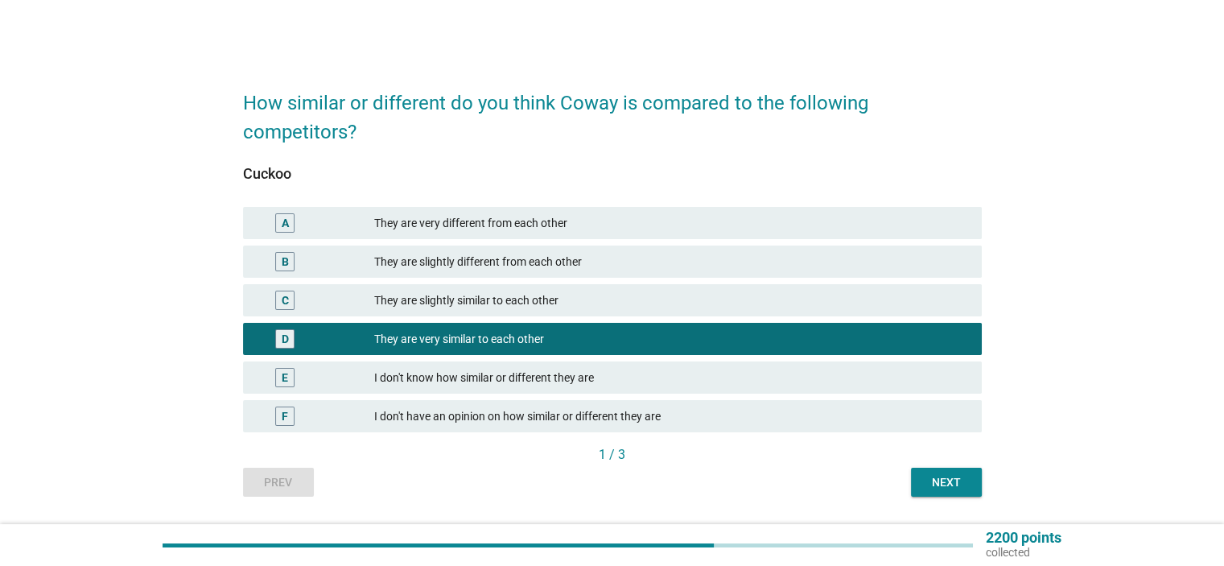
click at [952, 485] on div "Next" at bounding box center [946, 482] width 45 height 17
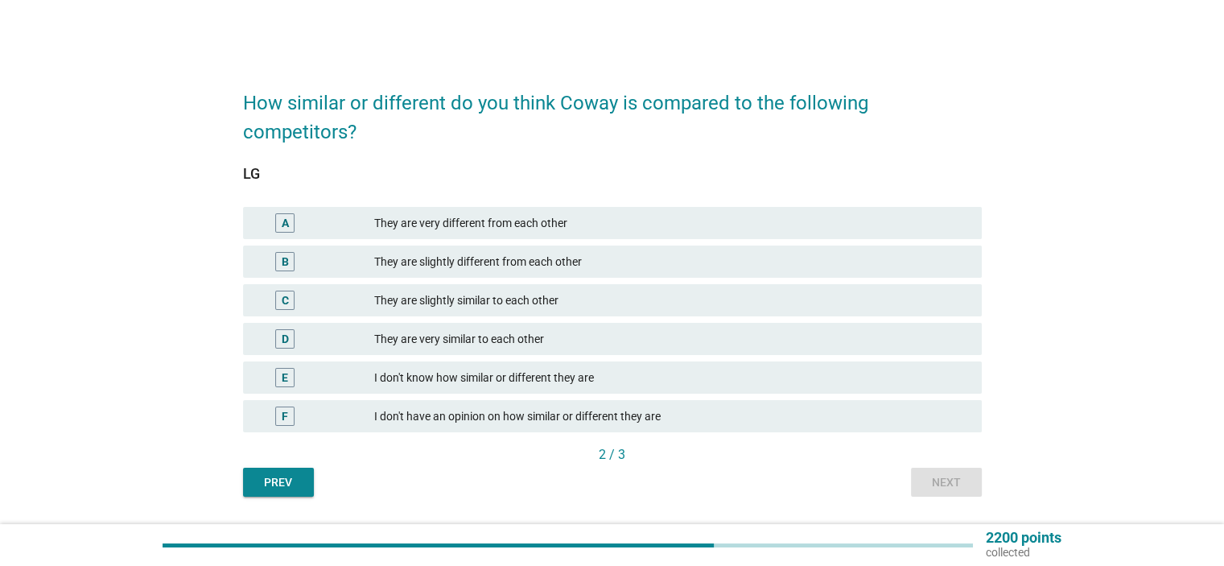
click at [561, 331] on div "They are very similar to each other" at bounding box center [671, 338] width 594 height 19
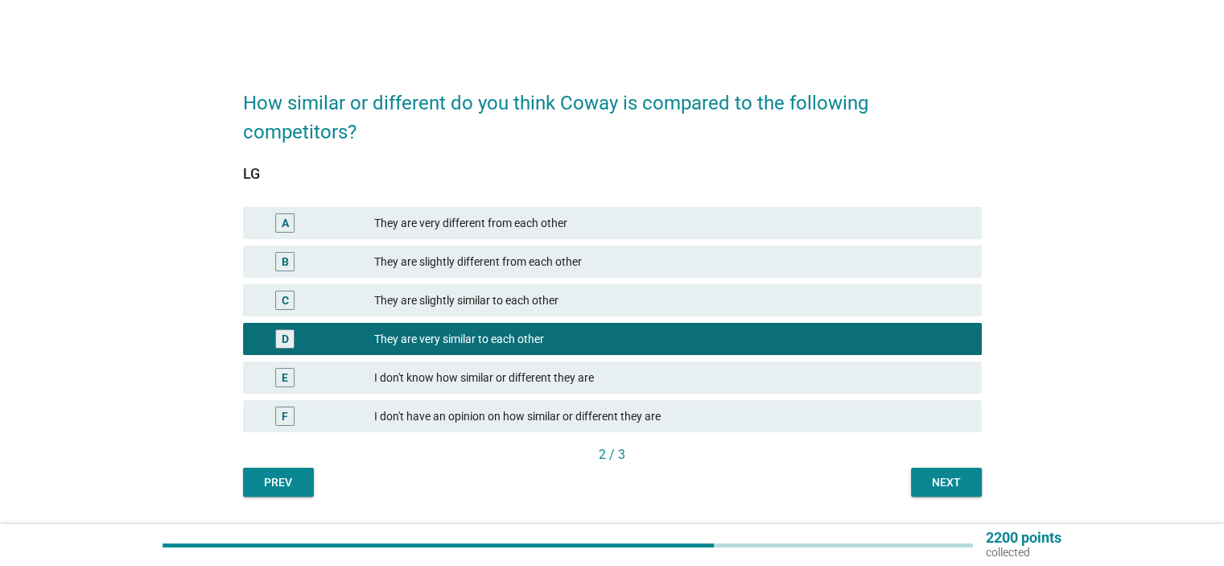
click at [947, 474] on div "Next" at bounding box center [946, 482] width 45 height 17
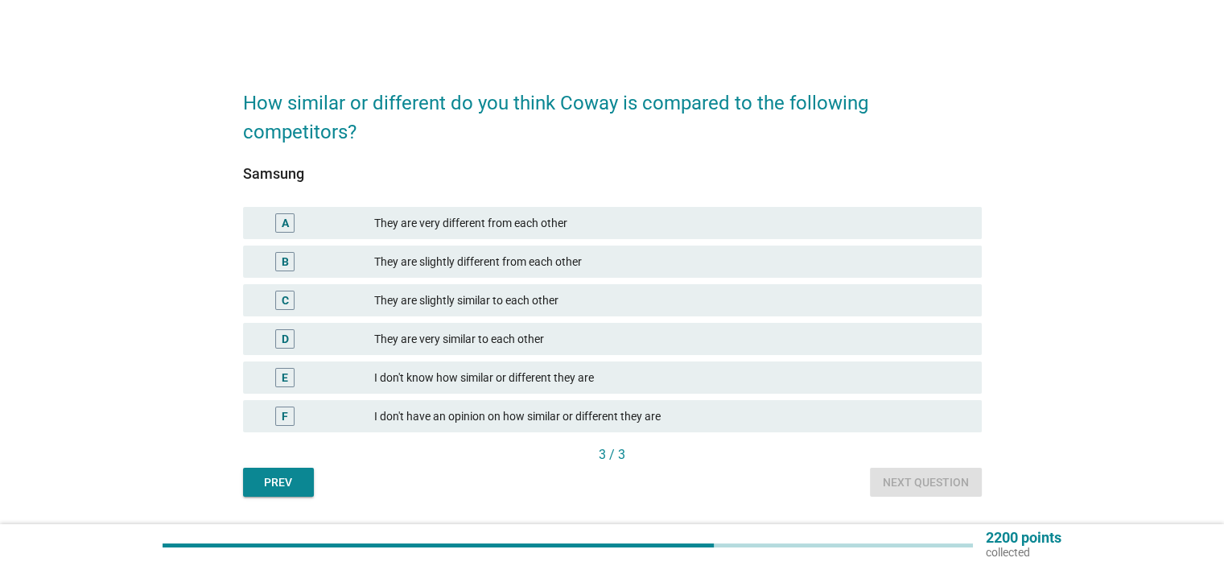
click at [638, 341] on div "They are very similar to each other" at bounding box center [671, 338] width 594 height 19
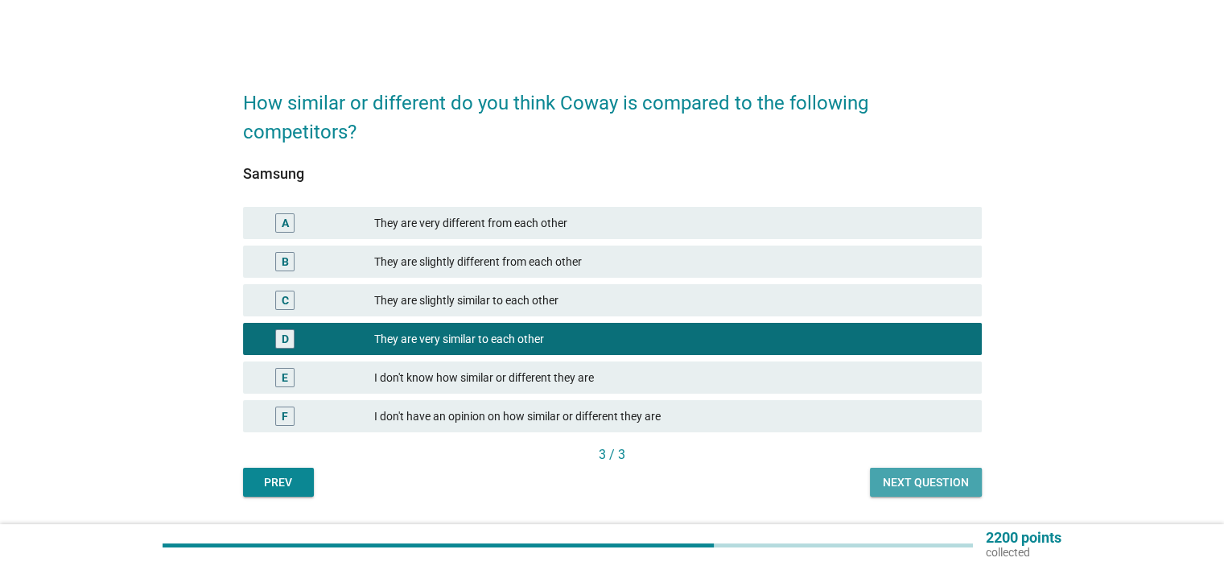
click at [928, 474] on div "Next question" at bounding box center [926, 482] width 86 height 17
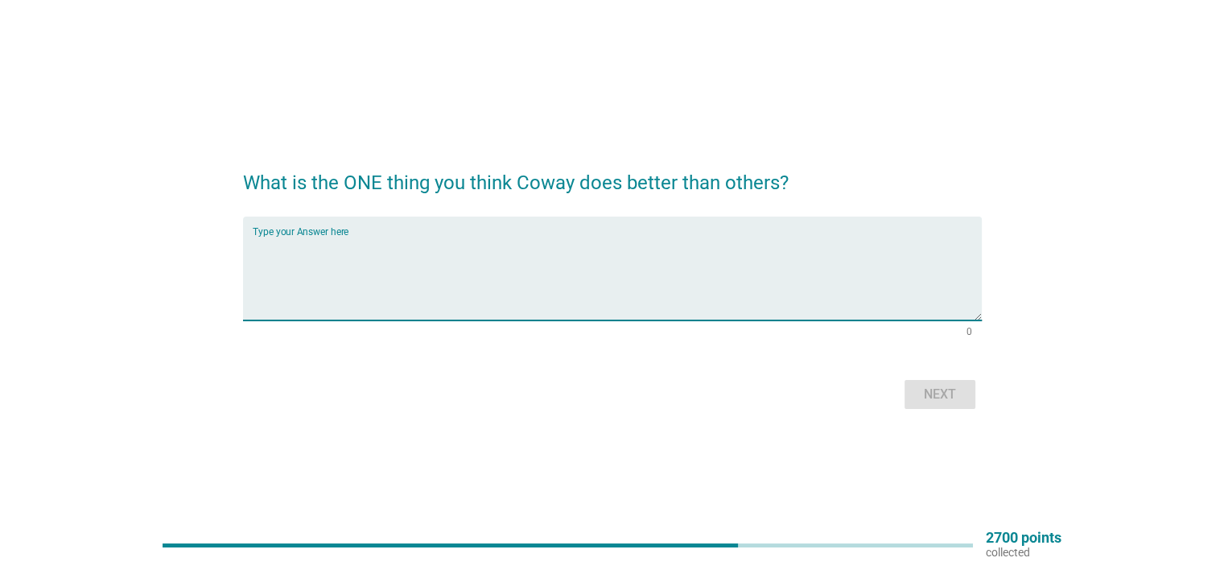
click at [343, 239] on textarea "Type your Answer here" at bounding box center [617, 278] width 729 height 85
type textarea "not sure"
click at [942, 392] on div "Next" at bounding box center [940, 394] width 45 height 19
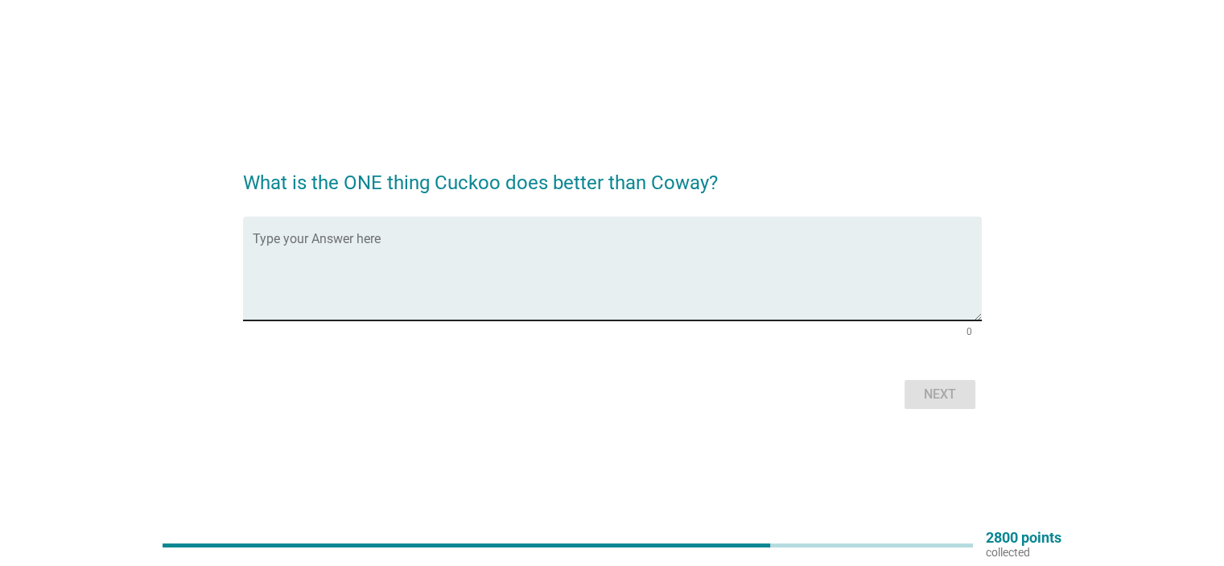
click at [386, 240] on textarea "Type your Answer here" at bounding box center [617, 278] width 729 height 85
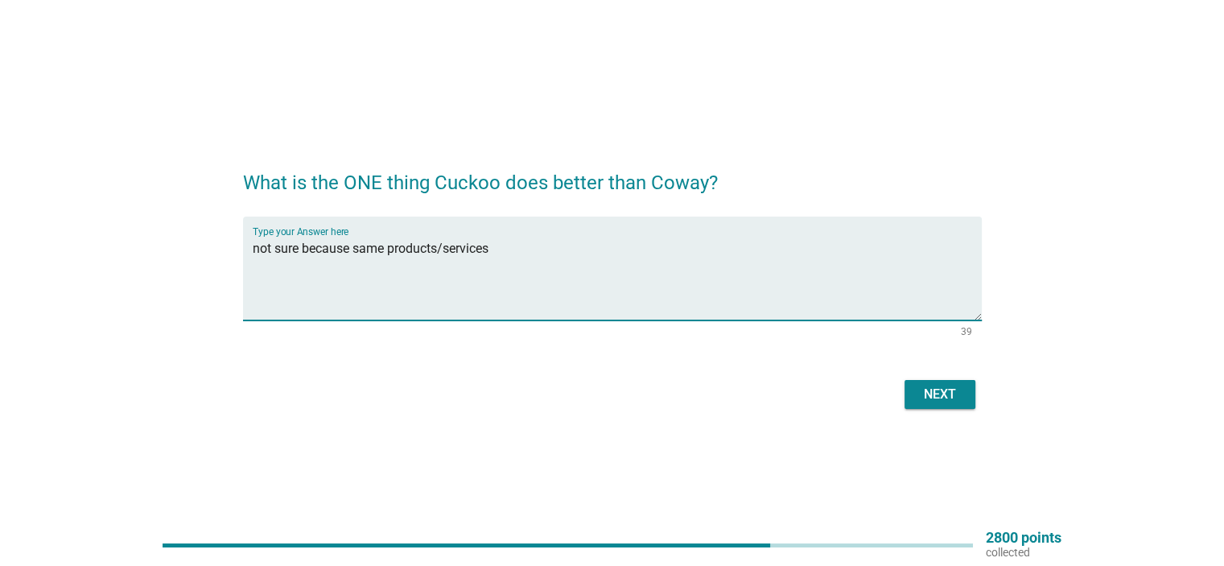
type textarea "not sure because same products/services"
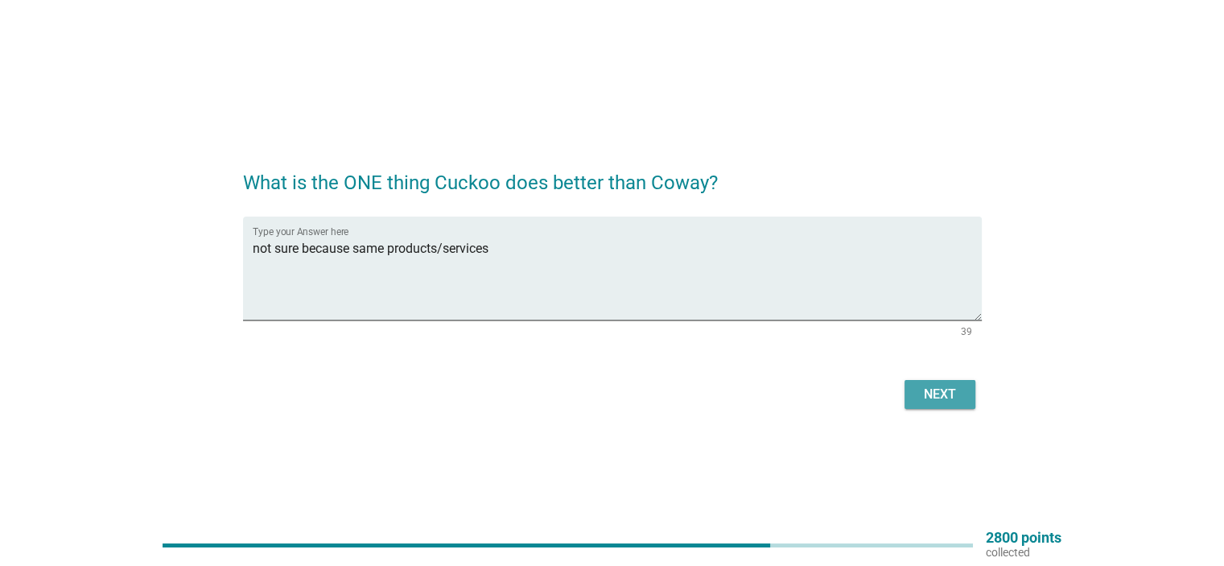
click at [950, 398] on div "Next" at bounding box center [940, 394] width 45 height 19
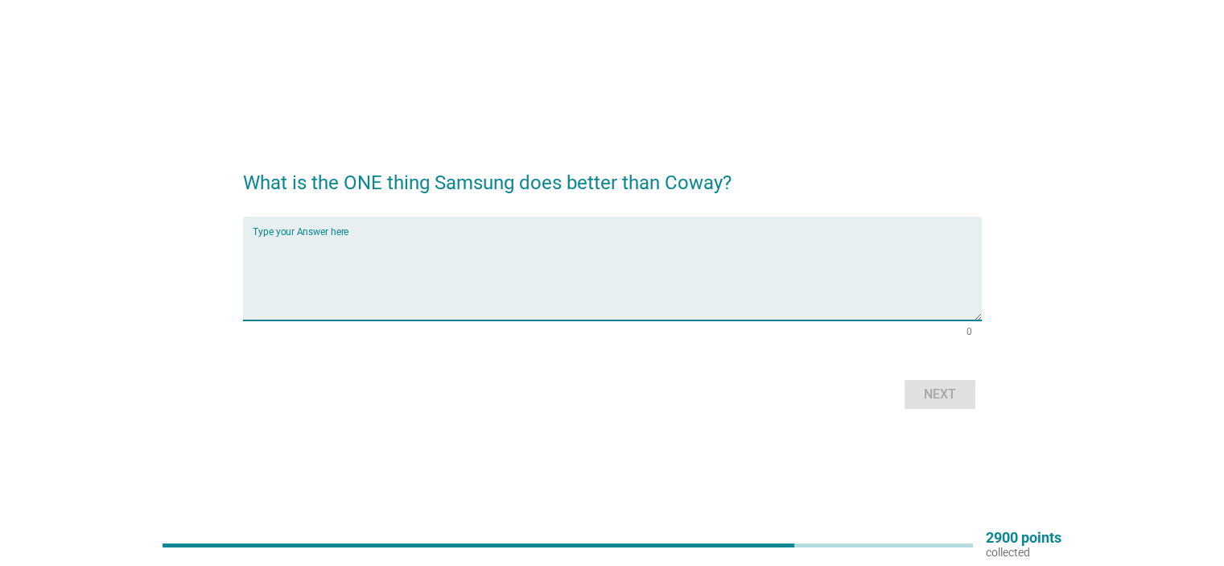
click at [391, 241] on textarea "Type your Answer here" at bounding box center [617, 278] width 729 height 85
type textarea "Samsung have various products such as TV, washing machine etc."
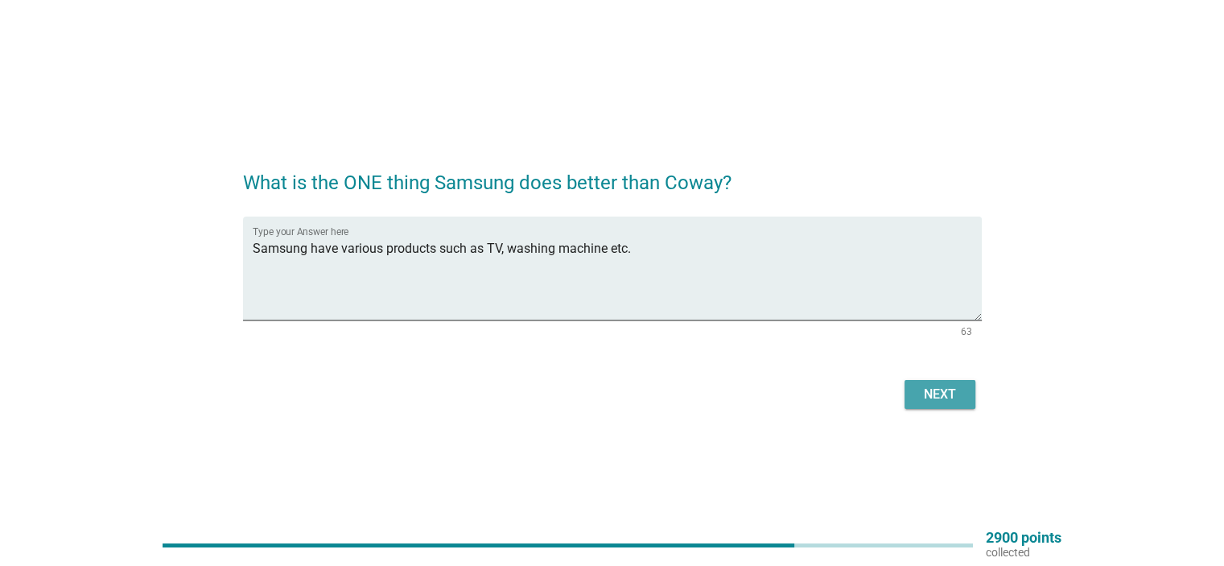
click at [957, 396] on div "Next" at bounding box center [940, 394] width 45 height 19
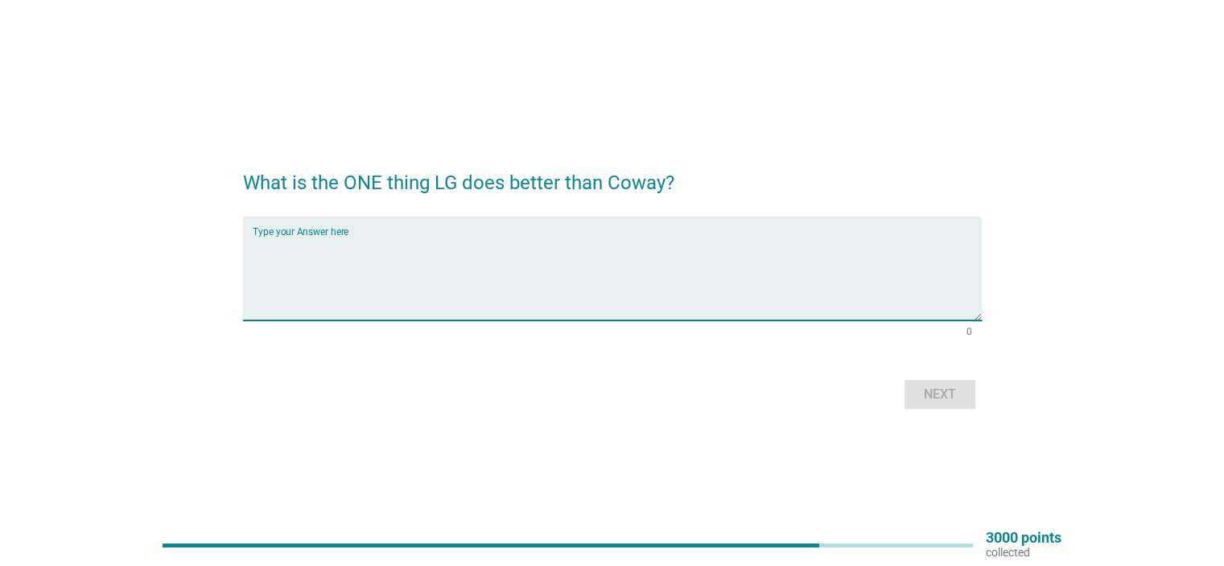
click at [363, 236] on textarea "Type your Answer here" at bounding box center [617, 278] width 729 height 85
click at [415, 244] on textarea "LG have various home applicances" at bounding box center [617, 278] width 729 height 85
click at [462, 255] on textarea "LG have various home appliances" at bounding box center [617, 278] width 729 height 85
type textarea "LG have various home appliances compare to Coway"
click at [943, 393] on div "Next" at bounding box center [940, 394] width 45 height 19
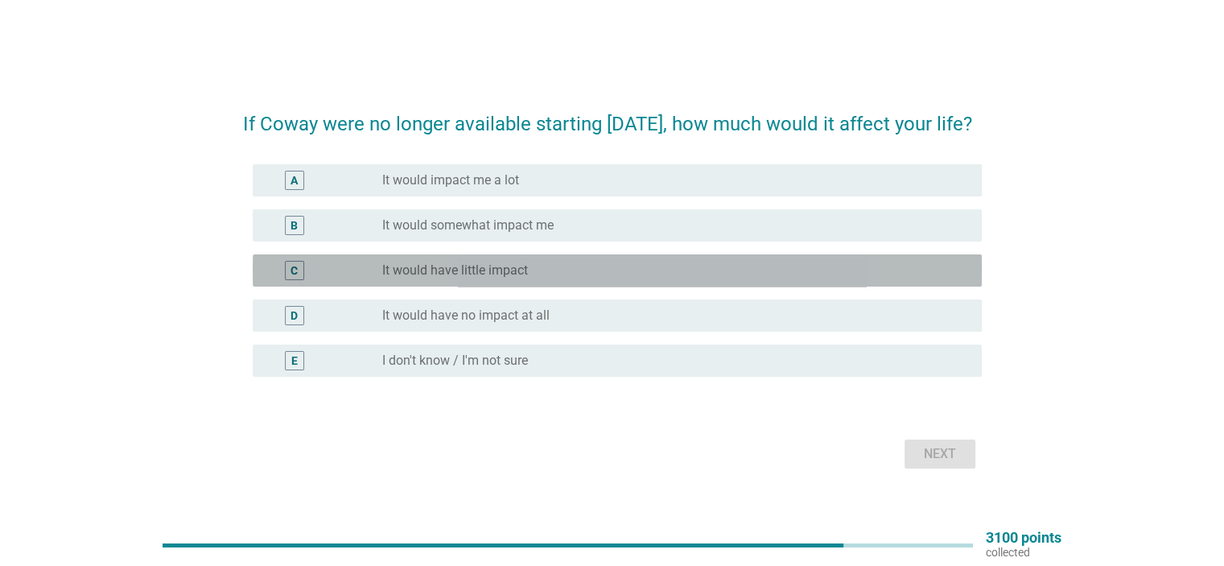
click at [533, 279] on div "radio_button_unchecked It would have little impact" at bounding box center [668, 270] width 573 height 16
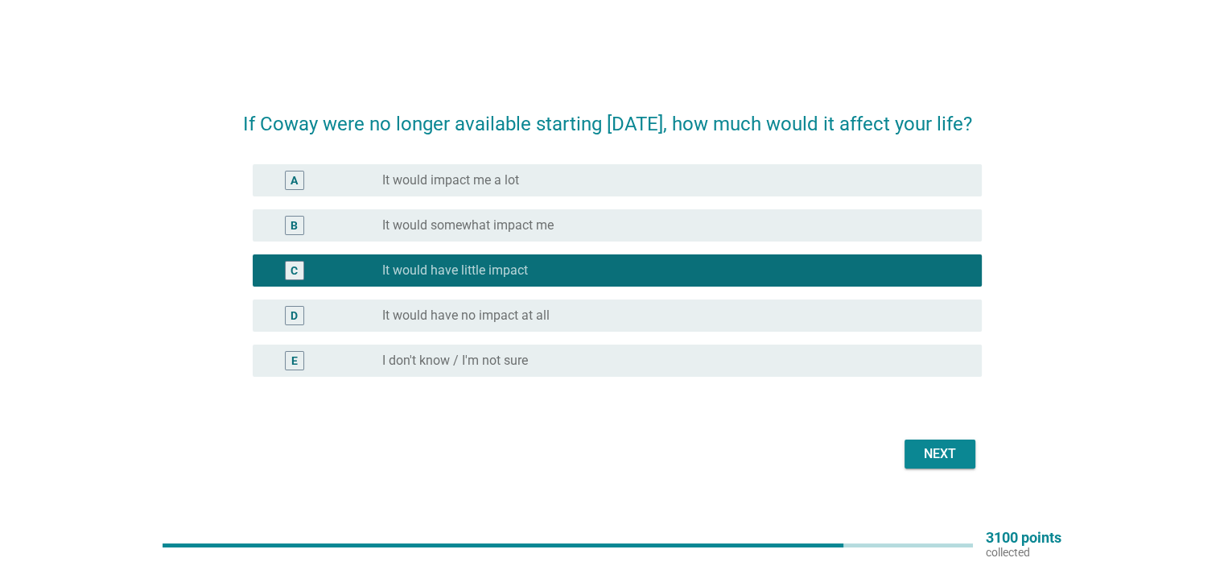
click at [947, 464] on div "Next" at bounding box center [940, 453] width 45 height 19
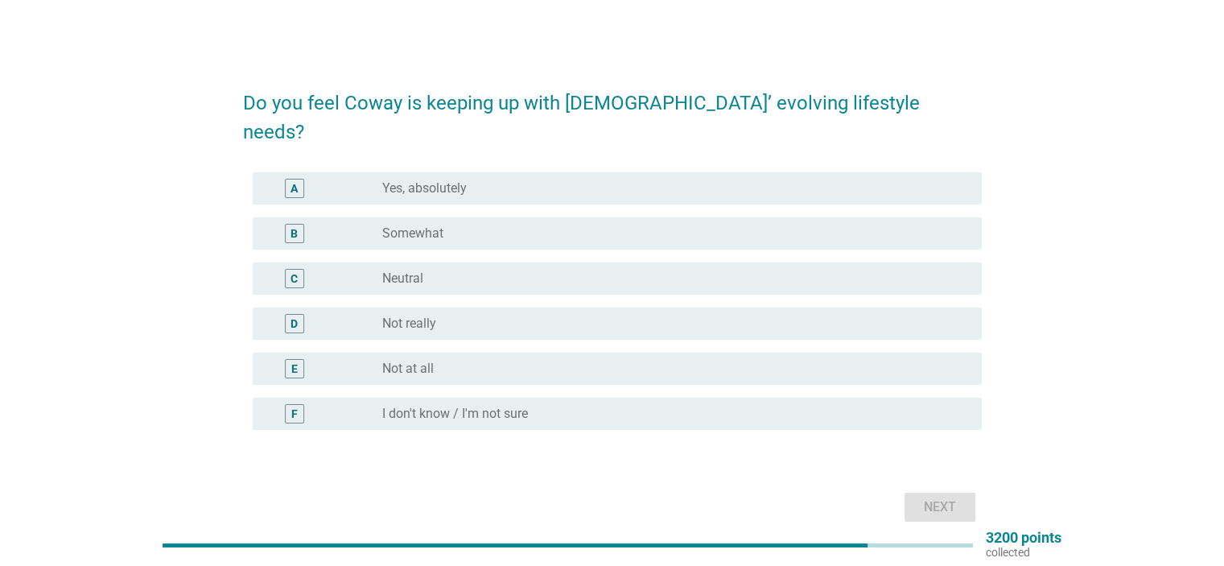
click at [444, 270] on div "radio_button_unchecked Neutral" at bounding box center [668, 278] width 573 height 16
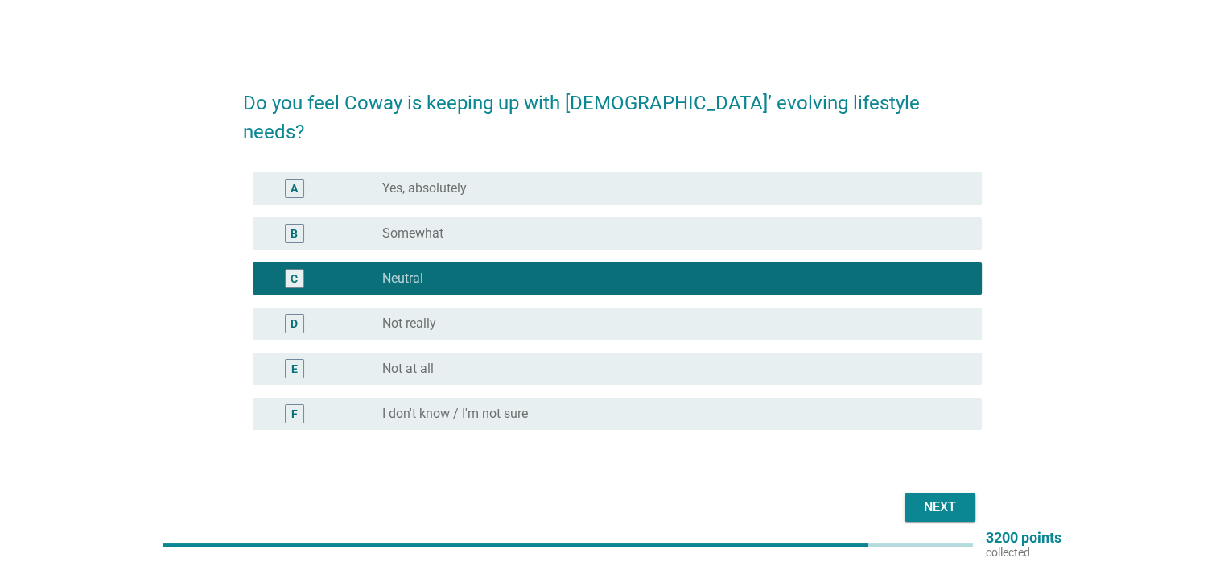
click at [946, 497] on div "Next" at bounding box center [940, 506] width 45 height 19
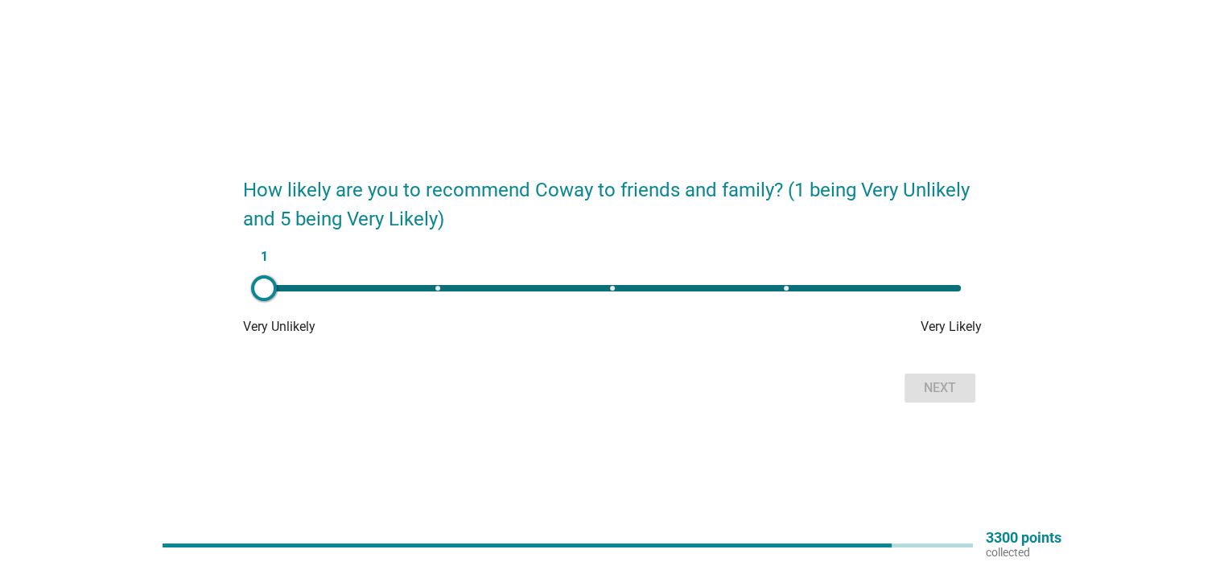
click at [787, 287] on div "1" at bounding box center [612, 288] width 697 height 6
type input "4"
click at [951, 385] on div "Next" at bounding box center [940, 387] width 45 height 19
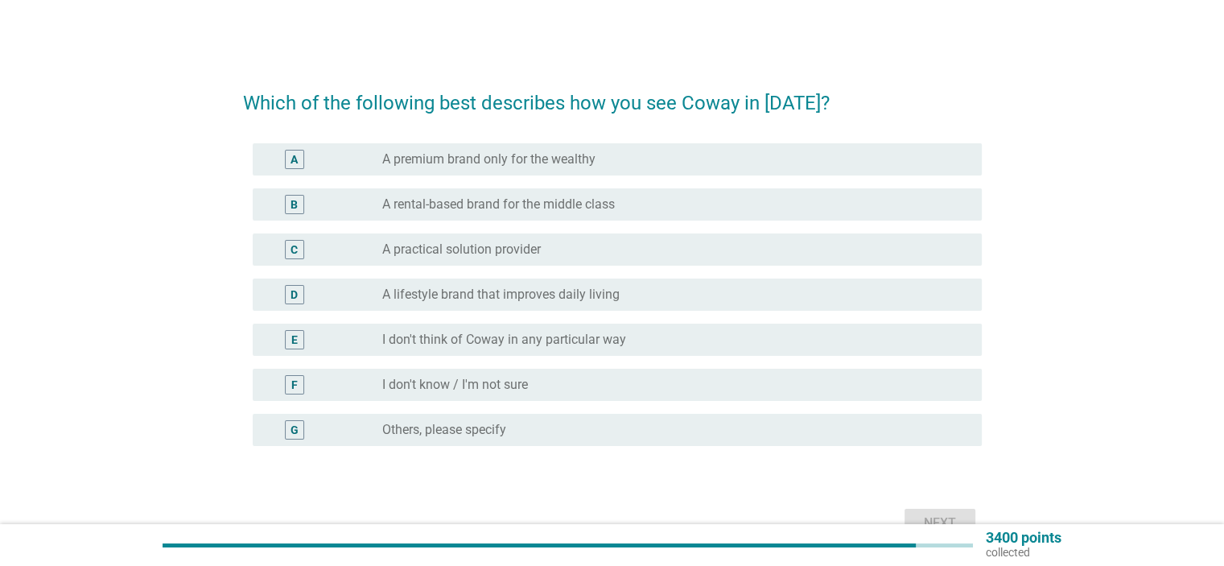
click at [539, 257] on label "A practical solution provider" at bounding box center [461, 249] width 159 height 16
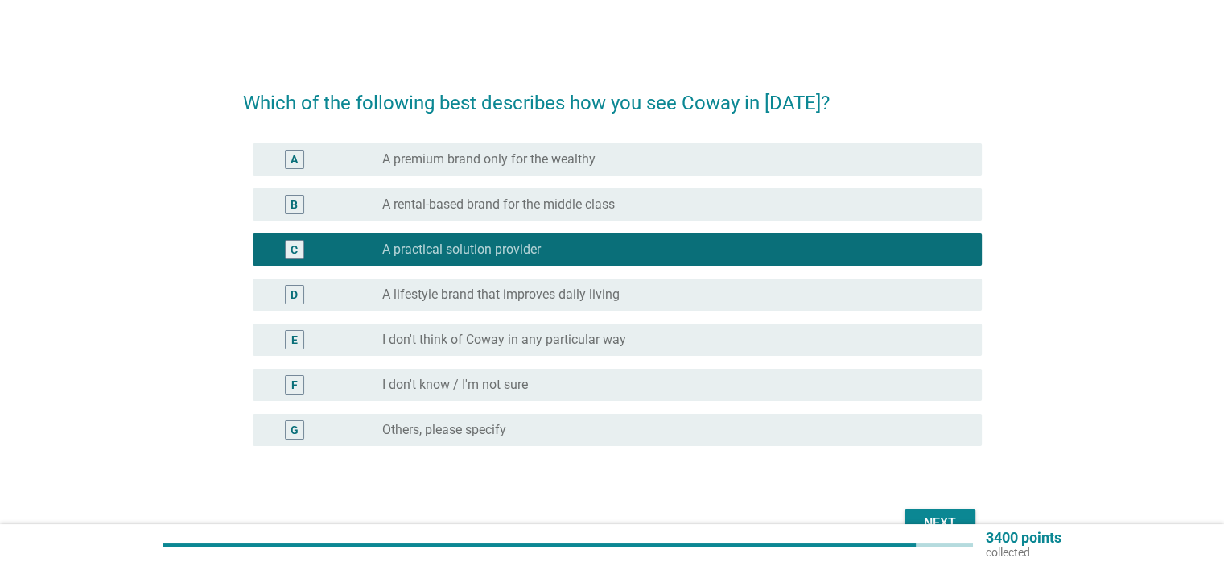
click at [544, 296] on label "A lifestyle brand that improves daily living" at bounding box center [500, 295] width 237 height 16
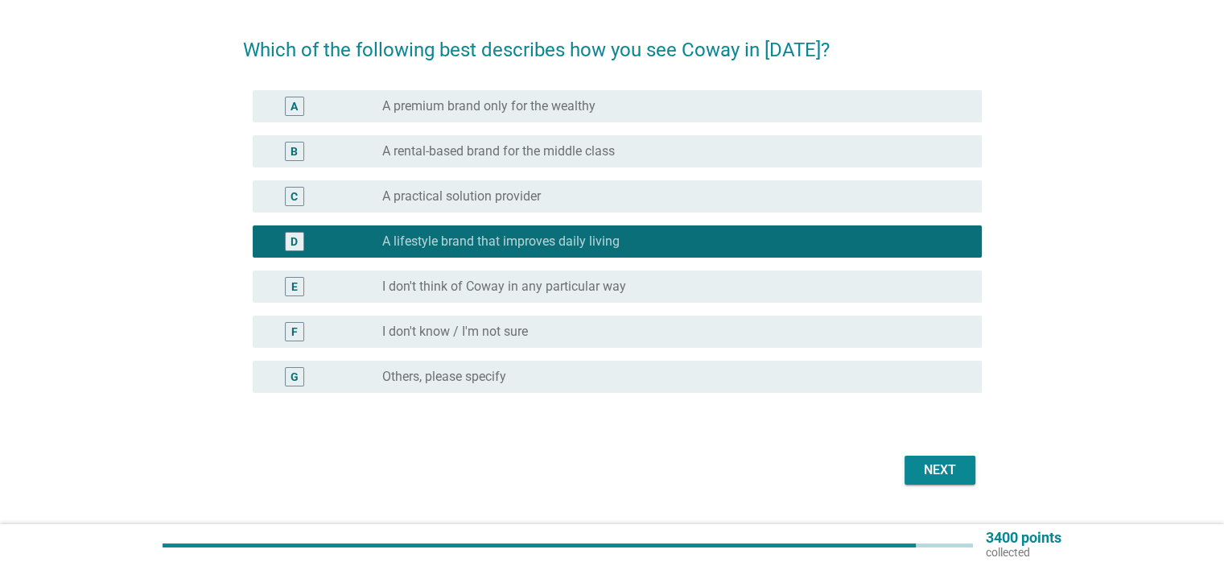
scroll to position [80, 0]
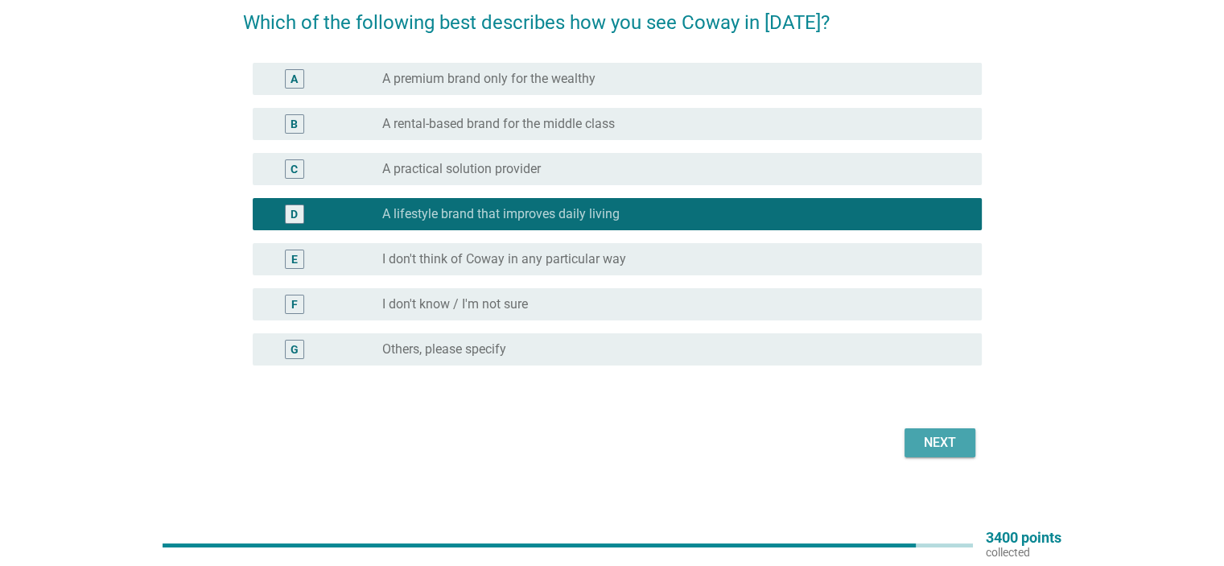
click at [940, 449] on div "Next" at bounding box center [940, 442] width 45 height 19
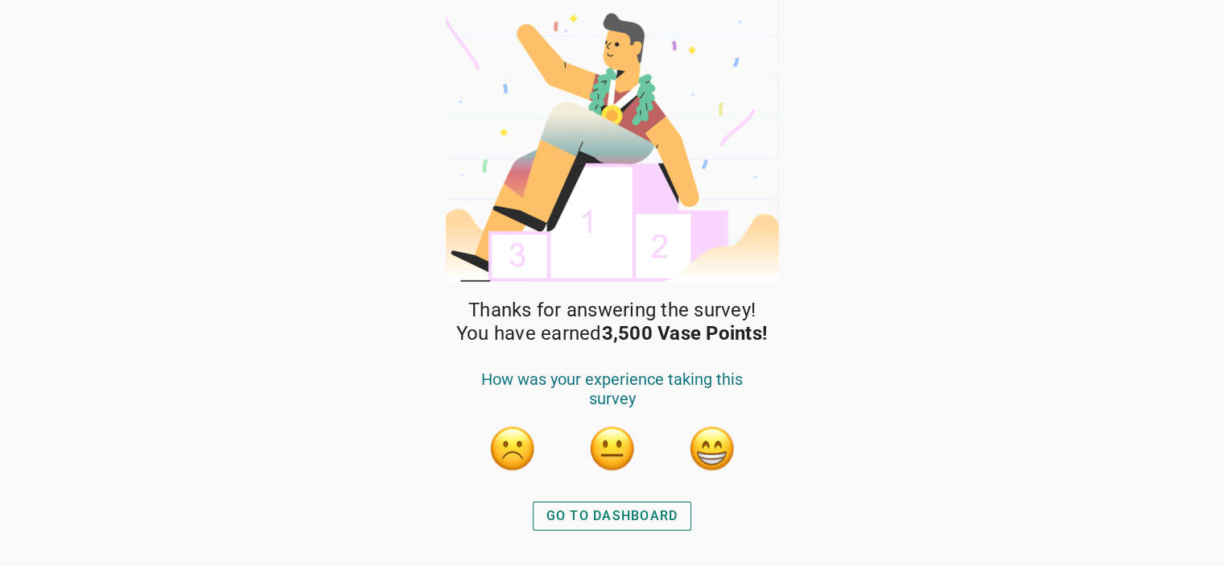
click at [659, 513] on div "GO TO DASHBOARD" at bounding box center [613, 515] width 132 height 19
